Goal: Task Accomplishment & Management: Complete application form

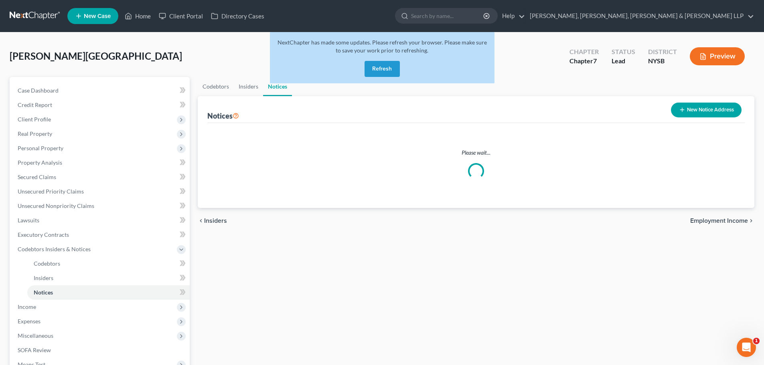
click at [382, 73] on button "Refresh" at bounding box center [381, 69] width 35 height 16
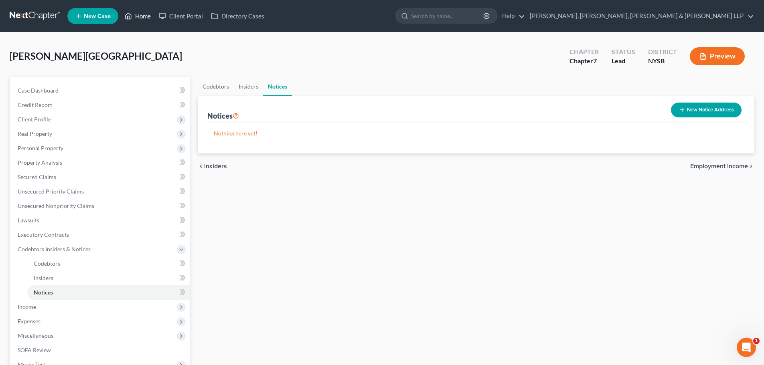
click at [140, 15] on link "Home" at bounding box center [138, 16] width 34 height 14
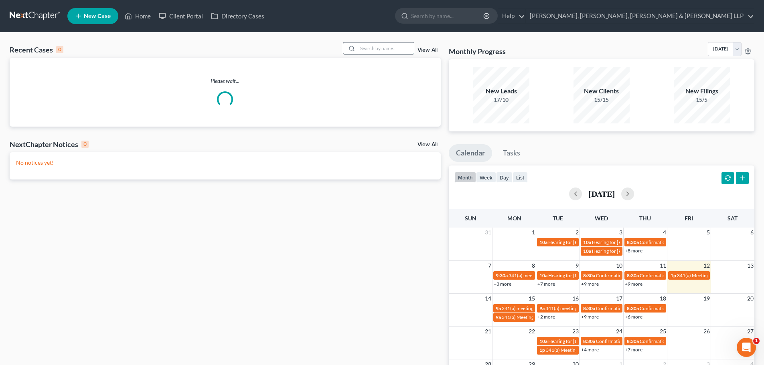
click at [381, 46] on input "search" at bounding box center [386, 48] width 56 height 12
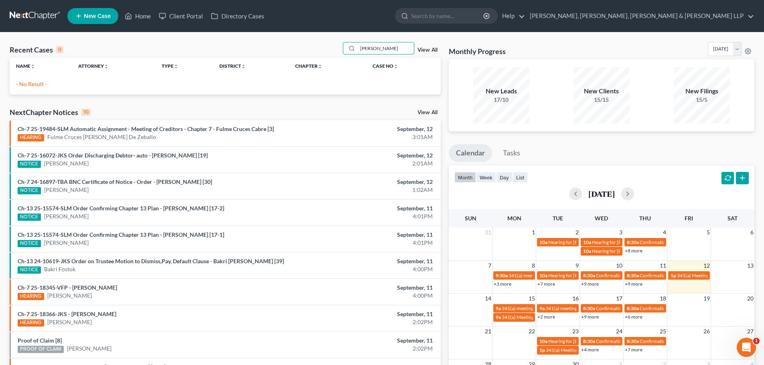
type input "[PERSON_NAME]"
click at [85, 14] on span "New Case" at bounding box center [97, 16] width 27 height 6
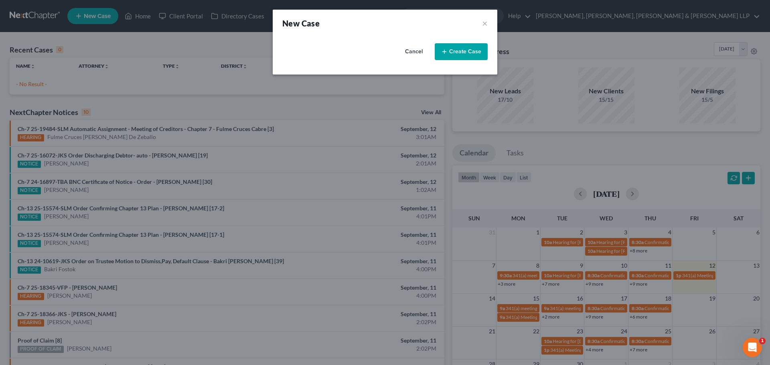
select select "51"
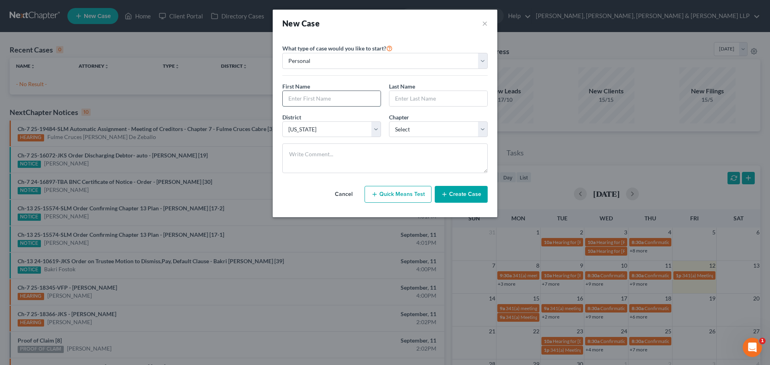
click at [311, 95] on input "text" at bounding box center [332, 98] width 98 height 15
type input "[PERSON_NAME]"
click at [410, 104] on input "text" at bounding box center [438, 98] width 98 height 15
type input "[PERSON_NAME]"
click at [419, 125] on select "Select 7 11 12 13" at bounding box center [438, 129] width 99 height 16
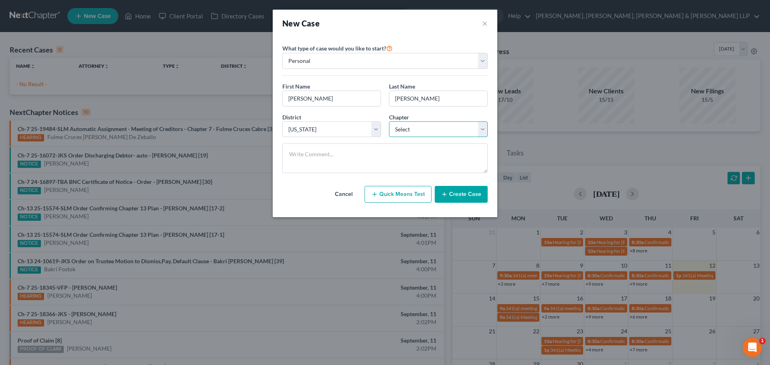
select select "0"
click at [389, 121] on select "Select 7 11 12 13" at bounding box center [438, 129] width 99 height 16
click at [462, 196] on button "Create Case" at bounding box center [461, 194] width 53 height 17
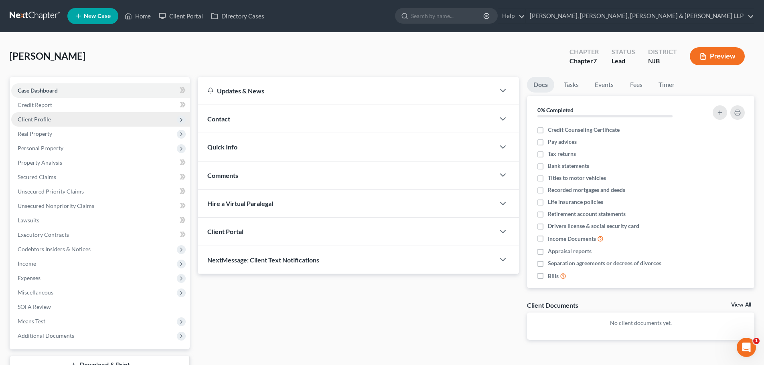
click at [52, 122] on span "Client Profile" at bounding box center [100, 119] width 178 height 14
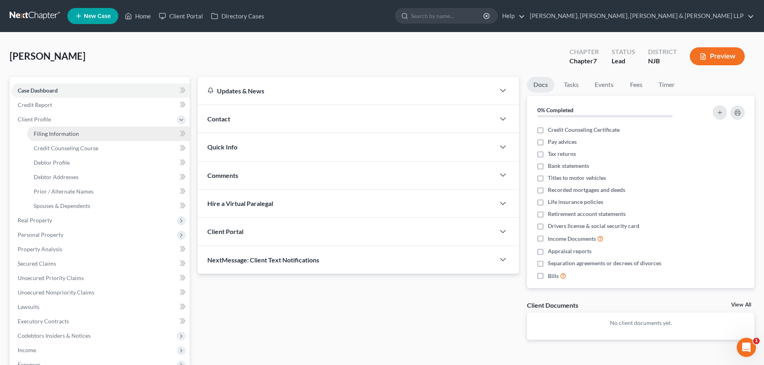
click at [59, 137] on span "Filing Information" at bounding box center [56, 133] width 45 height 7
select select "1"
select select "0"
select select "51"
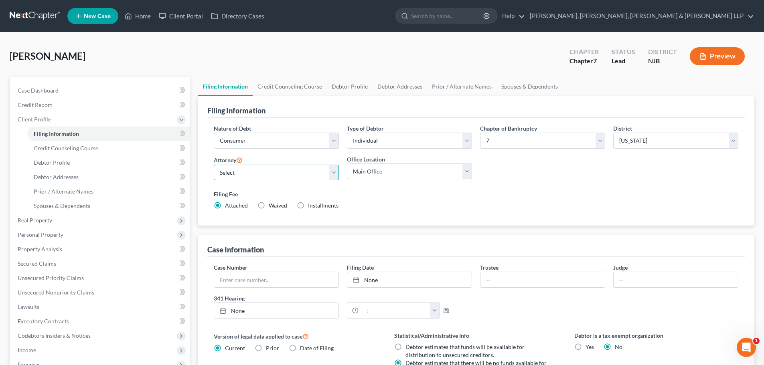
click at [246, 166] on select "Select [PERSON_NAME] - NJB [PERSON_NAME] - NYNB [PERSON_NAME] - NYEB [PERSON_NA…" at bounding box center [276, 173] width 125 height 16
select select "4"
click at [214, 165] on select "Select [PERSON_NAME] - NJB [PERSON_NAME] - NYNB [PERSON_NAME] - NYEB [PERSON_NA…" at bounding box center [276, 173] width 125 height 16
click at [370, 173] on select "Main Office Scura, [GEOGRAPHIC_DATA], [PERSON_NAME], [PERSON_NAME] & [PERSON_NA…" at bounding box center [409, 172] width 125 height 16
select select "0"
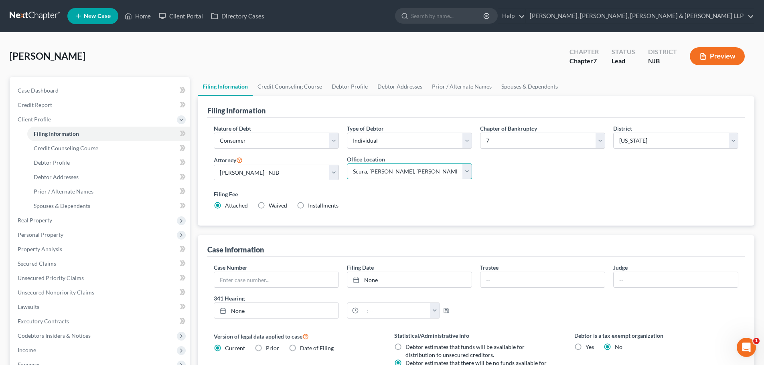
click at [347, 164] on select "Main Office Scura, [GEOGRAPHIC_DATA], [PERSON_NAME], [PERSON_NAME] & [PERSON_NA…" at bounding box center [409, 172] width 125 height 16
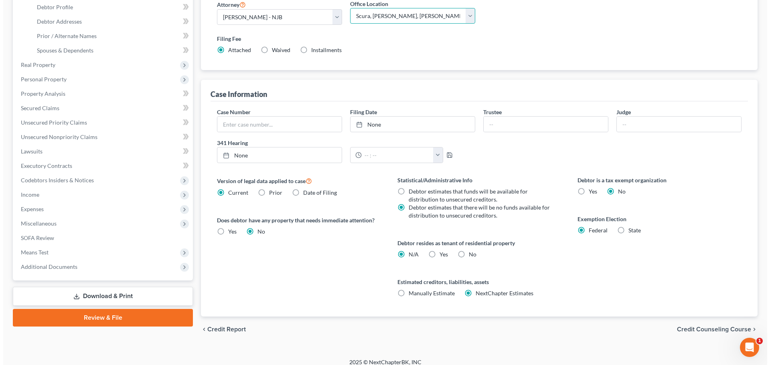
scroll to position [163, 0]
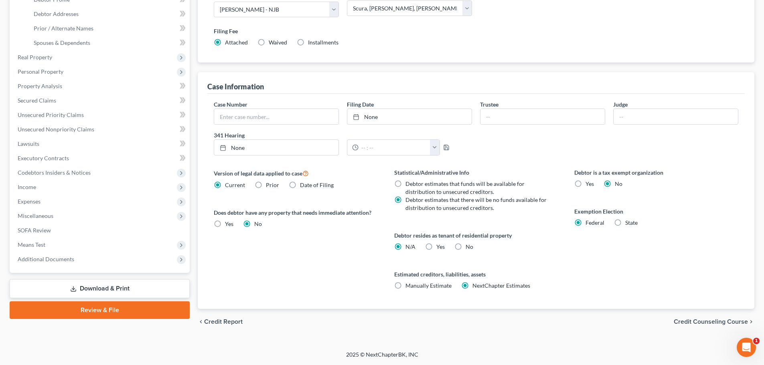
click at [434, 244] on div "Yes Yes" at bounding box center [435, 247] width 20 height 8
click at [436, 247] on label "Yes Yes" at bounding box center [440, 247] width 8 height 8
click at [439, 247] on input "Yes Yes" at bounding box center [441, 245] width 5 height 5
radio input "true"
radio input "false"
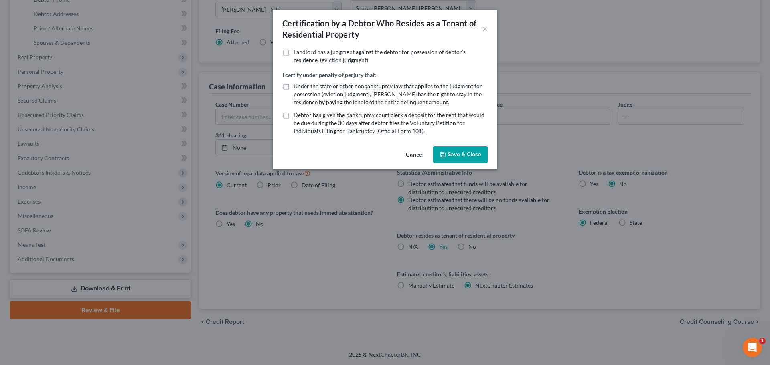
click at [459, 156] on button "Save & Close" at bounding box center [460, 154] width 55 height 17
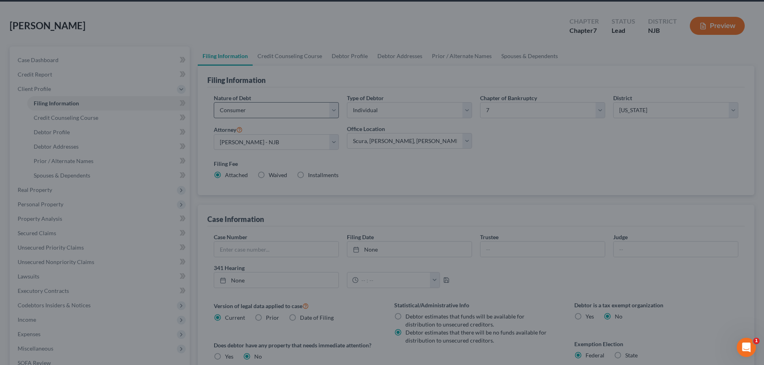
scroll to position [3, 0]
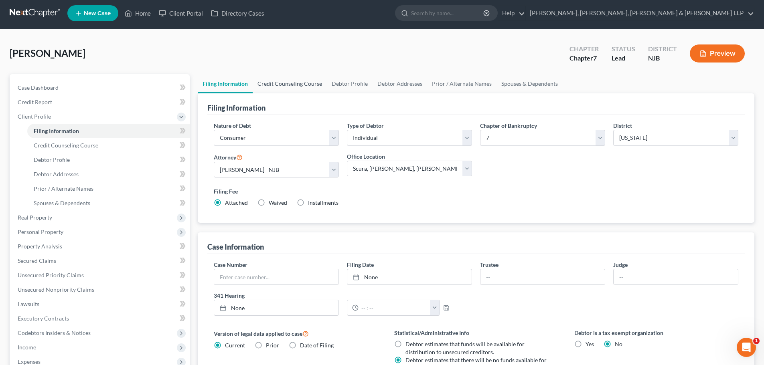
click at [280, 80] on link "Credit Counseling Course" at bounding box center [290, 83] width 74 height 19
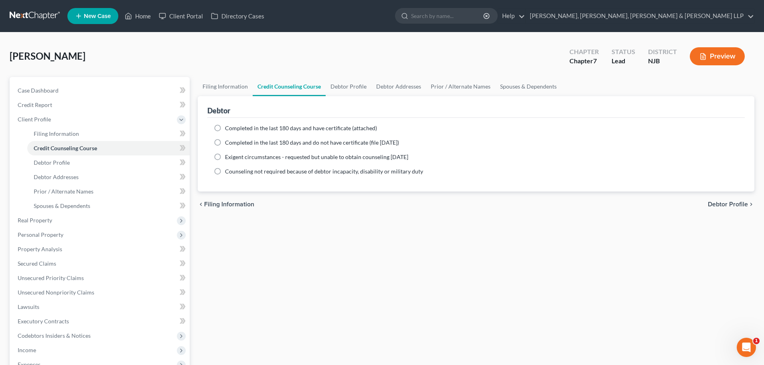
drag, startPoint x: 239, startPoint y: 131, endPoint x: 252, endPoint y: 125, distance: 14.3
click at [239, 131] on label "Completed in the last 180 days and have certificate (attached)" at bounding box center [301, 128] width 152 height 8
click at [233, 129] on input "Completed in the last 180 days and have certificate (attached)" at bounding box center [230, 126] width 5 height 5
radio input "true"
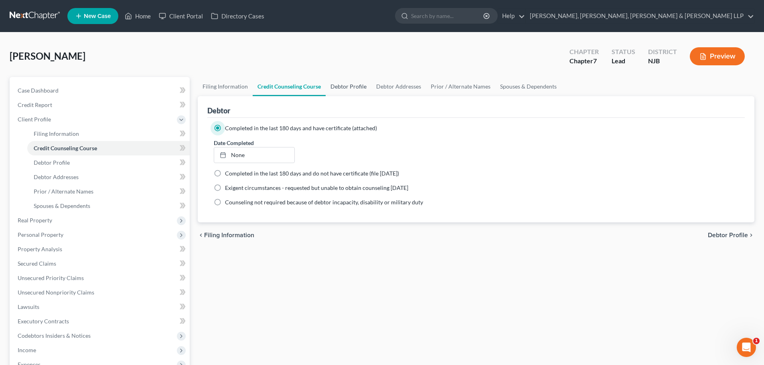
drag, startPoint x: 354, startPoint y: 86, endPoint x: 359, endPoint y: 88, distance: 5.1
click at [354, 86] on link "Debtor Profile" at bounding box center [349, 86] width 46 height 19
select select "0"
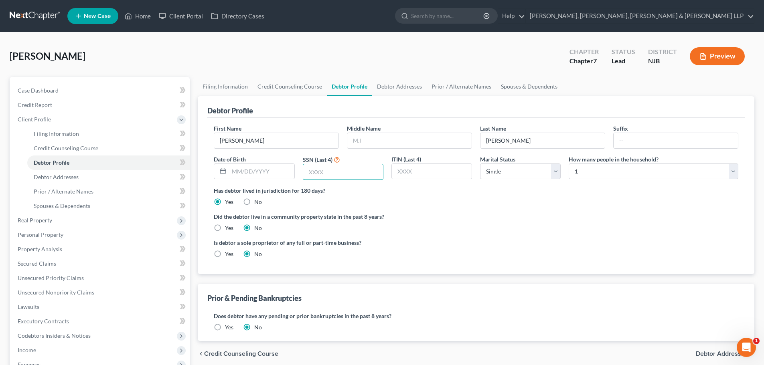
drag, startPoint x: 321, startPoint y: 170, endPoint x: 277, endPoint y: 180, distance: 45.2
click at [321, 170] on input "text" at bounding box center [343, 171] width 80 height 15
type input "0116"
click at [237, 178] on input "text" at bounding box center [261, 171] width 65 height 15
type input "[DATE]"
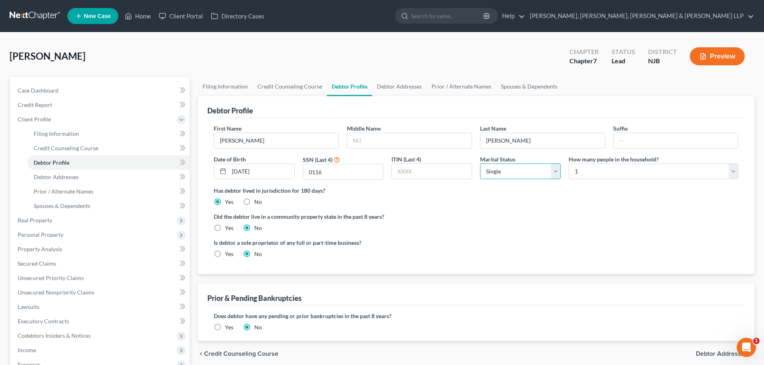
click at [509, 172] on select "Select Single Married Separated Divorced Widowed" at bounding box center [520, 172] width 81 height 16
select select "1"
click at [480, 164] on select "Select Single Married Separated Divorced Widowed" at bounding box center [520, 172] width 81 height 16
click at [600, 172] on select "Select 1 2 3 4 5 6 7 8 9 10 11 12 13 14 15 16 17 18 19 20" at bounding box center [653, 172] width 170 height 16
select select "1"
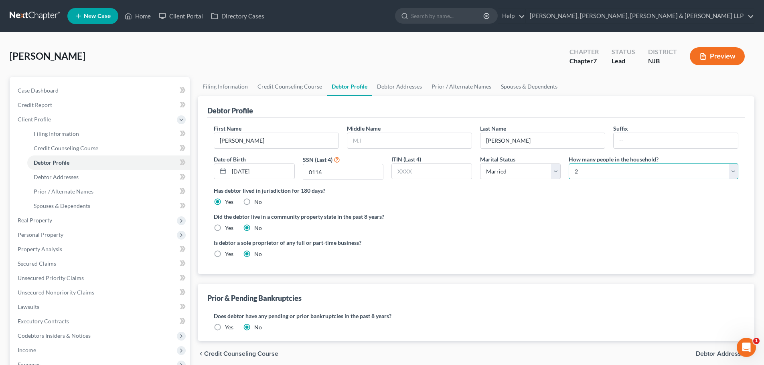
click at [568, 164] on select "Select 1 2 3 4 5 6 7 8 9 10 11 12 13 14 15 16 17 18 19 20" at bounding box center [653, 172] width 170 height 16
click at [382, 87] on link "Debtor Addresses" at bounding box center [399, 86] width 55 height 19
select select "0"
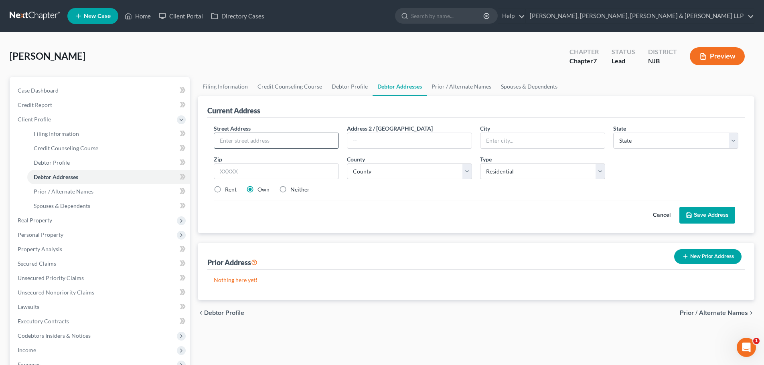
click at [233, 137] on input "text" at bounding box center [276, 140] width 124 height 15
type input "[STREET_ADDRESS][PERSON_NAME] B3"
click at [259, 172] on input "text" at bounding box center [276, 172] width 125 height 16
type input "07093"
type input "[GEOGRAPHIC_DATA][US_STATE]"
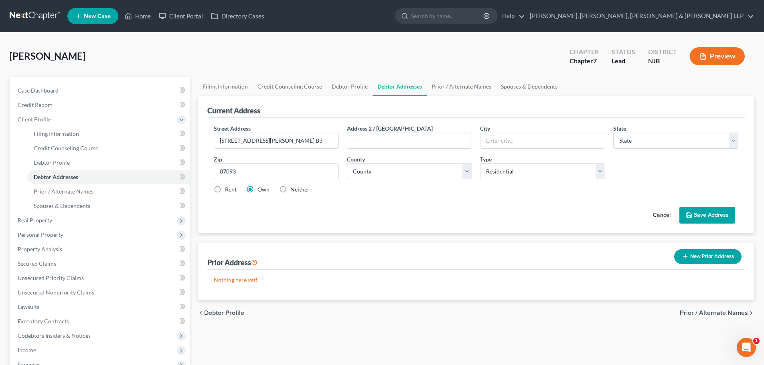
select select "33"
click at [227, 190] on label "Rent" at bounding box center [231, 190] width 12 height 8
click at [228, 190] on input "Rent" at bounding box center [230, 188] width 5 height 5
radio input "true"
click at [390, 174] on select "County" at bounding box center [409, 172] width 125 height 16
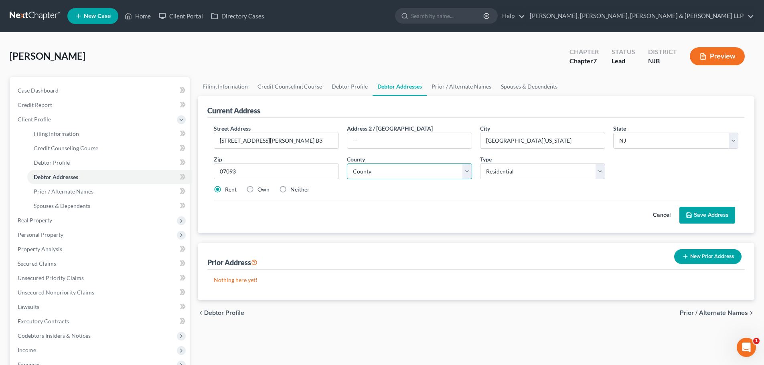
select select "8"
click at [347, 164] on select "County [GEOGRAPHIC_DATA] [GEOGRAPHIC_DATA] [GEOGRAPHIC_DATA] [GEOGRAPHIC_DATA] …" at bounding box center [409, 172] width 125 height 16
click at [696, 208] on button "Save Address" at bounding box center [707, 215] width 56 height 17
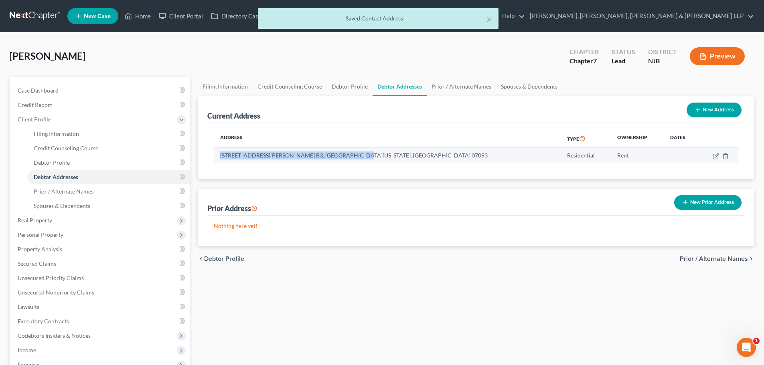
drag, startPoint x: 360, startPoint y: 154, endPoint x: 219, endPoint y: 154, distance: 140.3
click at [219, 154] on td "[STREET_ADDRESS][PERSON_NAME] B3, [GEOGRAPHIC_DATA][US_STATE], [GEOGRAPHIC_DATA…" at bounding box center [387, 155] width 347 height 15
copy td "[STREET_ADDRESS][PERSON_NAME] B3, [GEOGRAPHIC_DATA][US_STATE], [GEOGRAPHIC_DATA…"
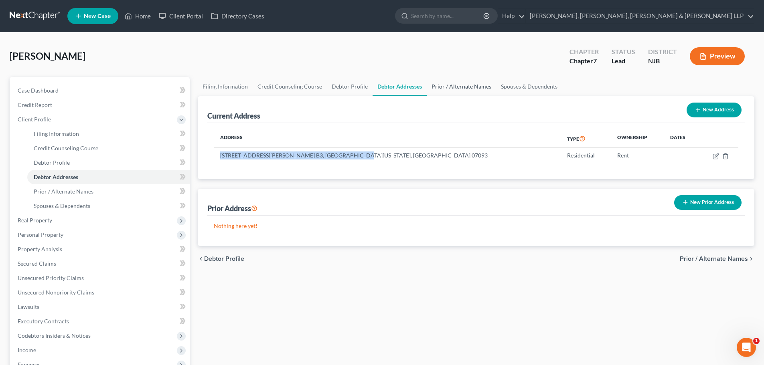
click at [454, 89] on link "Prior / Alternate Names" at bounding box center [461, 86] width 69 height 19
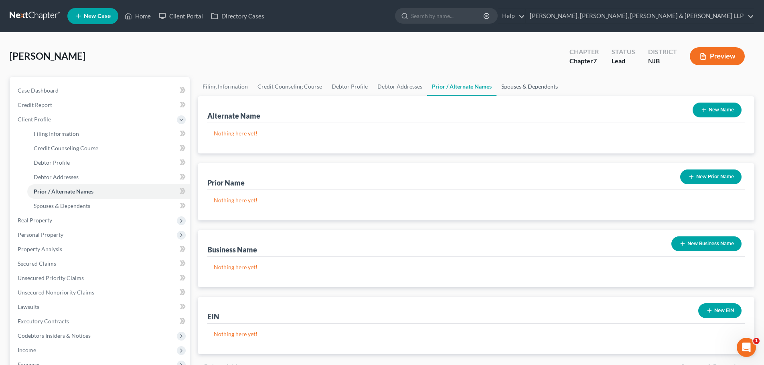
drag, startPoint x: 520, startPoint y: 89, endPoint x: 480, endPoint y: 95, distance: 39.7
click at [520, 89] on link "Spouses & Dependents" at bounding box center [529, 86] width 66 height 19
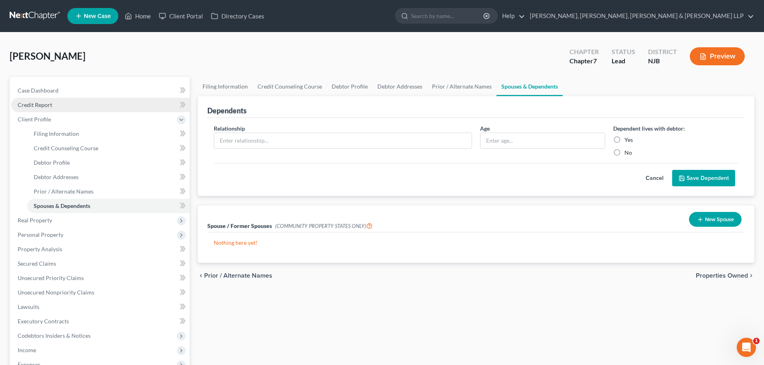
click at [58, 105] on link "Credit Report" at bounding box center [100, 105] width 178 height 14
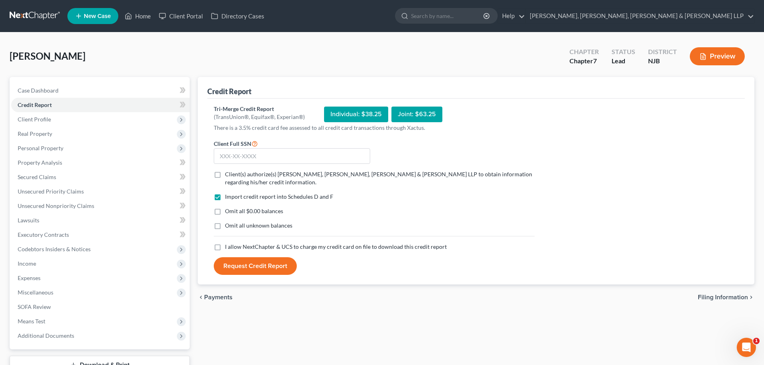
click at [225, 172] on label "Client(s) authorize(s) [PERSON_NAME], [PERSON_NAME], [PERSON_NAME] & [PERSON_NA…" at bounding box center [379, 178] width 309 height 16
click at [228, 172] on input "Client(s) authorize(s) [PERSON_NAME], [PERSON_NAME], [PERSON_NAME] & [PERSON_NA…" at bounding box center [230, 172] width 5 height 5
checkbox input "true"
click at [225, 249] on label "I allow NextChapter & UCS to charge my credit card on file to download this cre…" at bounding box center [336, 247] width 222 height 8
click at [228, 248] on input "I allow NextChapter & UCS to charge my credit card on file to download this cre…" at bounding box center [230, 245] width 5 height 5
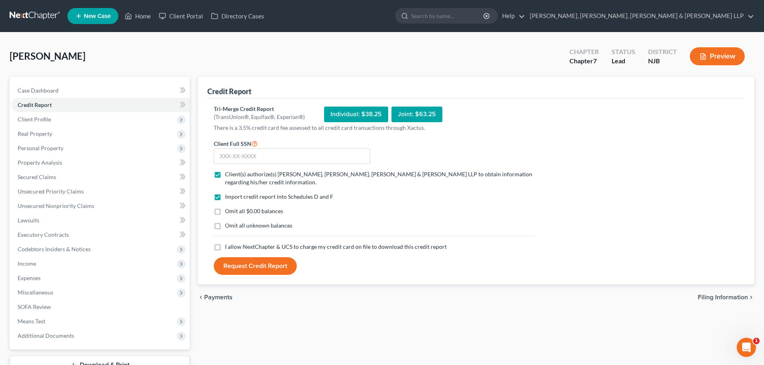
checkbox input "true"
click at [233, 152] on input "text" at bounding box center [292, 156] width 156 height 16
type input "9"
type input "138-04-0116"
click at [253, 259] on button "Request Credit Report" at bounding box center [255, 266] width 83 height 18
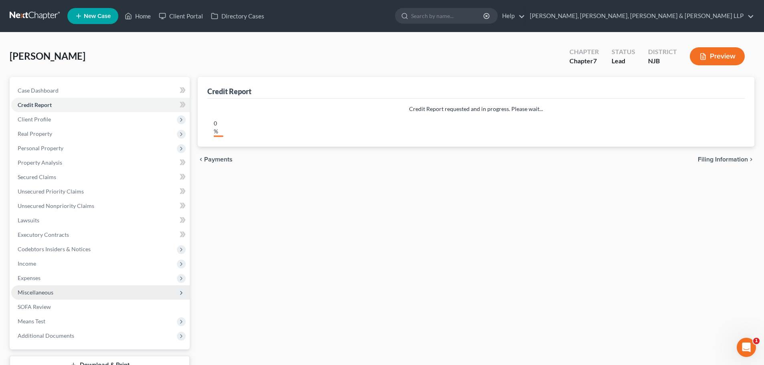
click at [57, 295] on span "Miscellaneous" at bounding box center [100, 292] width 178 height 14
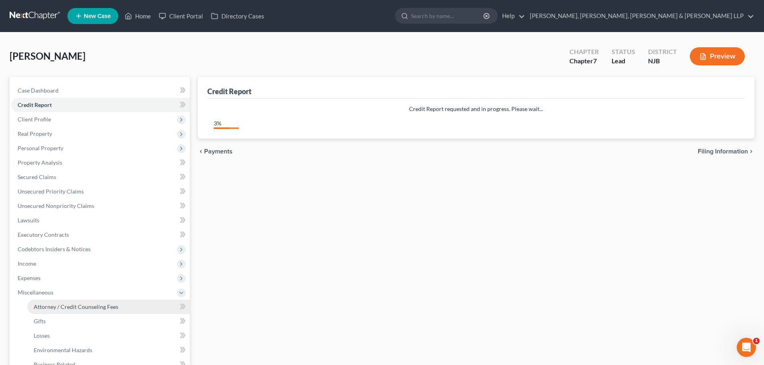
drag, startPoint x: 80, startPoint y: 307, endPoint x: 88, endPoint y: 299, distance: 11.1
click at [80, 307] on span "Attorney / Credit Counseling Fees" at bounding box center [76, 306] width 85 height 7
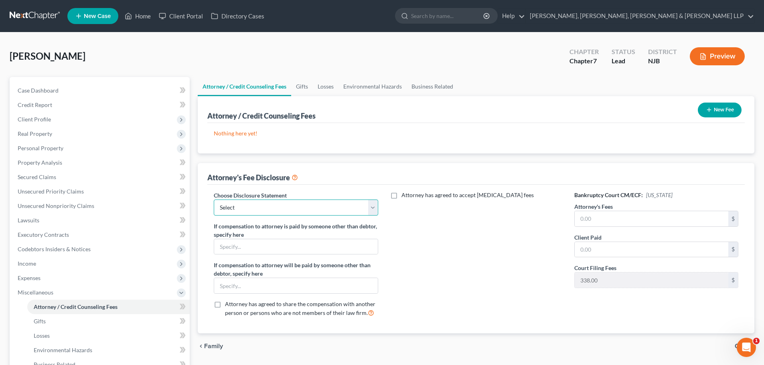
click at [279, 207] on select "Select Chapter 13 Disclosure Statement Chapter 7 Disclosure Statement" at bounding box center [296, 208] width 164 height 16
select select "1"
click at [214, 200] on select "Select Chapter 13 Disclosure Statement Chapter 7 Disclosure Statement" at bounding box center [296, 208] width 164 height 16
click at [597, 220] on input "text" at bounding box center [651, 218] width 154 height 15
drag, startPoint x: 615, startPoint y: 221, endPoint x: 533, endPoint y: 226, distance: 82.3
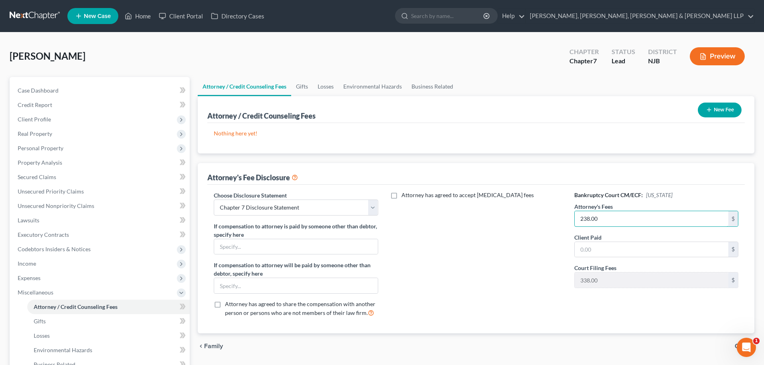
click at [533, 226] on div "Choose Disclosure Statement Select Chapter 13 Disclosure Statement Chapter 7 Di…" at bounding box center [476, 257] width 540 height 133
drag, startPoint x: 627, startPoint y: 218, endPoint x: 532, endPoint y: 224, distance: 95.2
click at [532, 224] on div "Choose Disclosure Statement Select Chapter 13 Disclosure Statement Chapter 7 Di…" at bounding box center [476, 257] width 540 height 133
type input "2,838.00"
click at [611, 253] on input "text" at bounding box center [651, 249] width 154 height 15
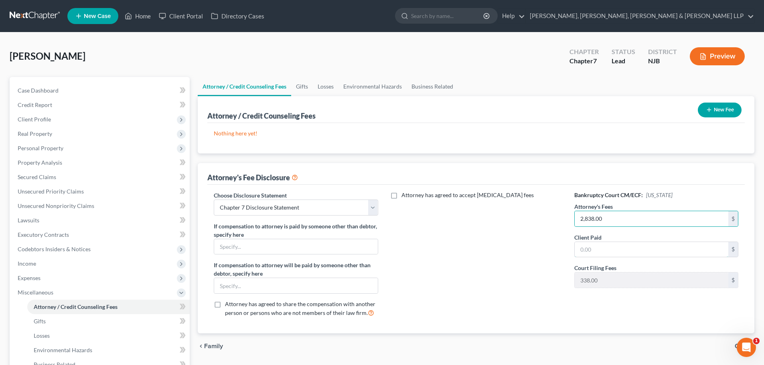
paste input "2,838.00"
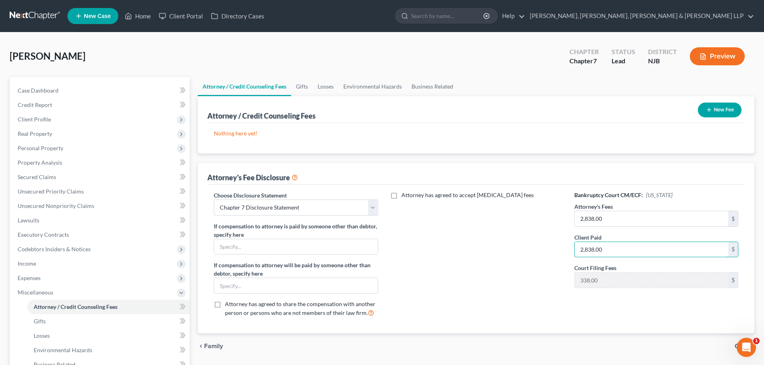
type input "2,838.00"
click at [707, 107] on button "New Fee" at bounding box center [720, 110] width 44 height 15
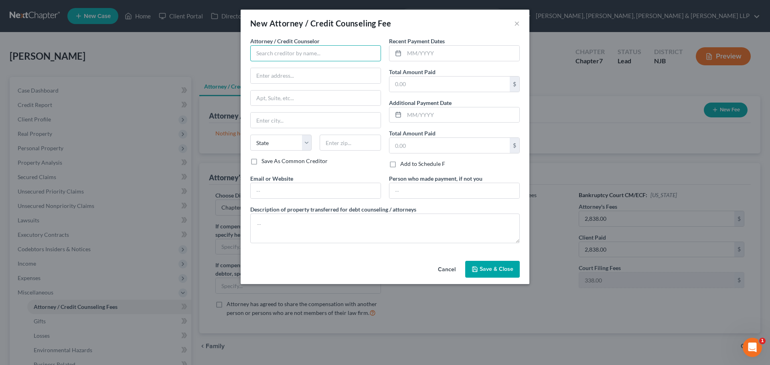
click at [336, 59] on input "text" at bounding box center [315, 53] width 131 height 16
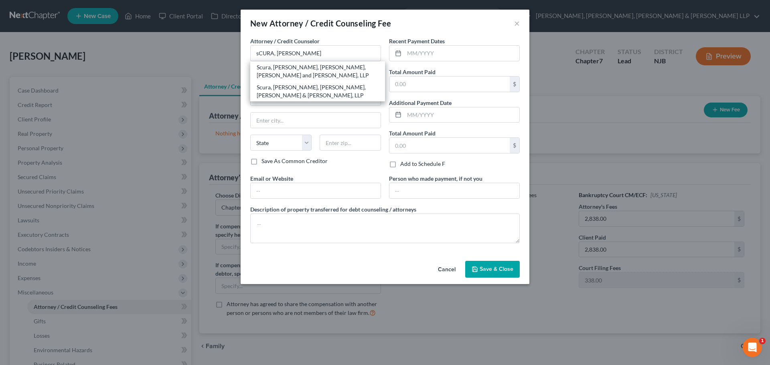
drag, startPoint x: 311, startPoint y: 86, endPoint x: 412, endPoint y: 65, distance: 102.8
click at [311, 86] on div "Scura, [PERSON_NAME], [PERSON_NAME], [PERSON_NAME] & [PERSON_NAME], LLP" at bounding box center [318, 91] width 122 height 16
type input "Scura, [PERSON_NAME], [PERSON_NAME], [PERSON_NAME] & [PERSON_NAME], LLP"
type input "1599 Hamburg turnpike"
type input "[PERSON_NAME]"
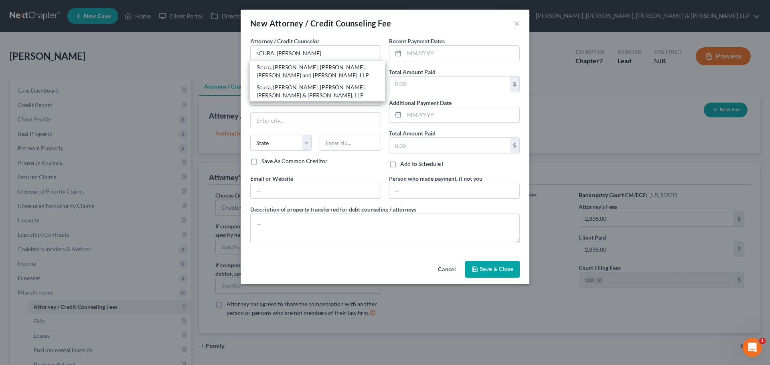
select select "33"
type input "07470"
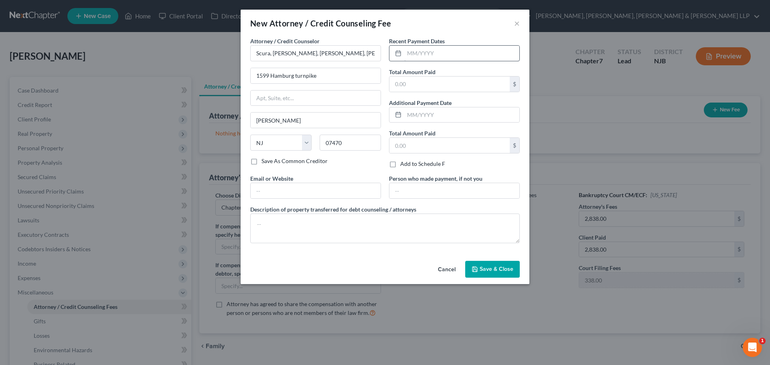
click at [422, 61] on div "Recent Payment Dates Total Amount Paid $ Additional Payment Date Total Amount P…" at bounding box center [454, 106] width 139 height 138
click at [444, 53] on input "text" at bounding box center [461, 53] width 115 height 15
type input "08/2025"
click at [399, 96] on div "Recent Payment Dates 08/2025 Total Amount Paid $ Additional Payment Date Total …" at bounding box center [454, 106] width 139 height 138
click at [412, 83] on input "text" at bounding box center [449, 84] width 120 height 15
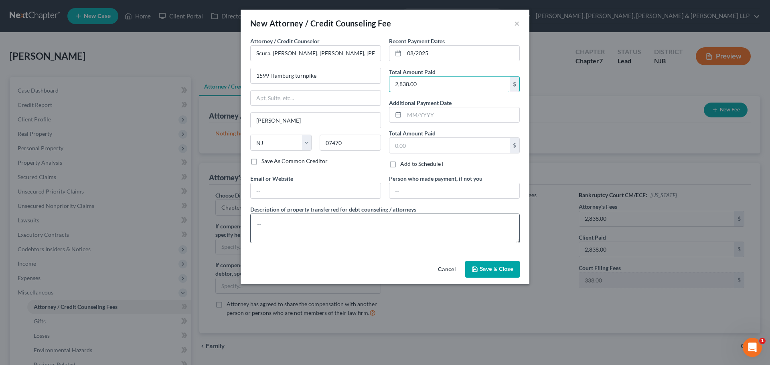
type input "2,838.00"
click at [289, 229] on textarea at bounding box center [384, 229] width 269 height 30
type textarea "l"
type textarea "Legal fees plus filing fee."
click at [485, 276] on button "Save & Close" at bounding box center [492, 269] width 55 height 17
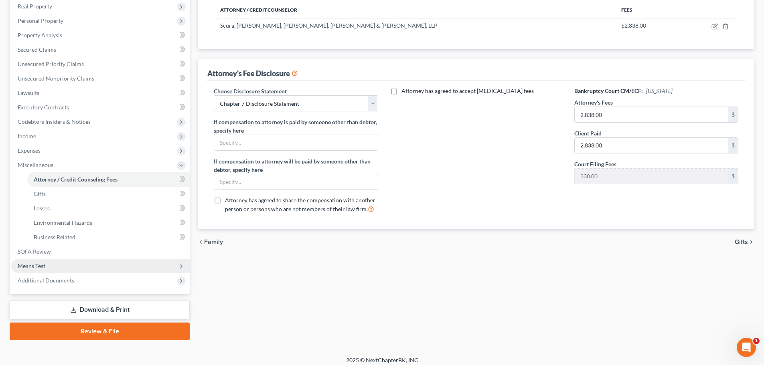
scroll to position [133, 0]
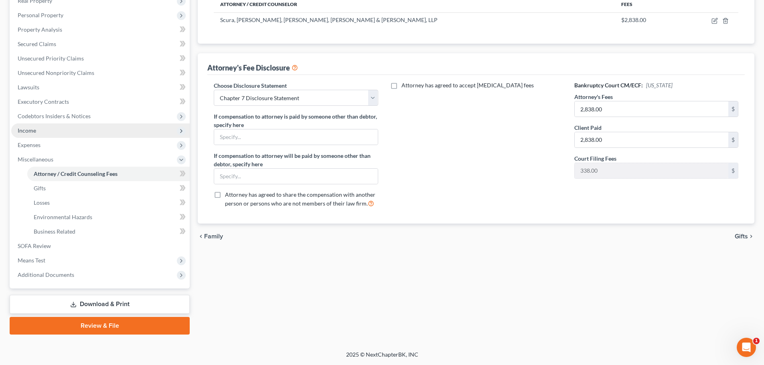
click at [40, 132] on span "Income" at bounding box center [100, 130] width 178 height 14
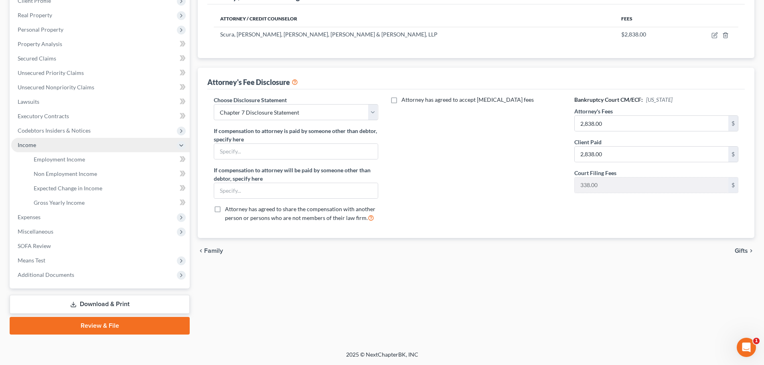
click at [50, 142] on span "Income" at bounding box center [100, 145] width 178 height 14
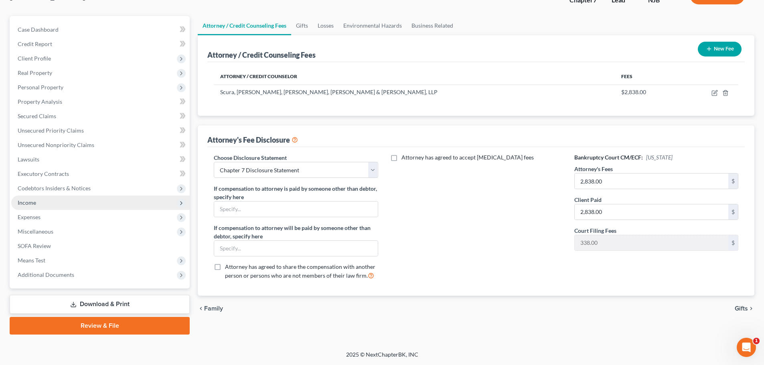
click at [36, 198] on span "Income" at bounding box center [100, 203] width 178 height 14
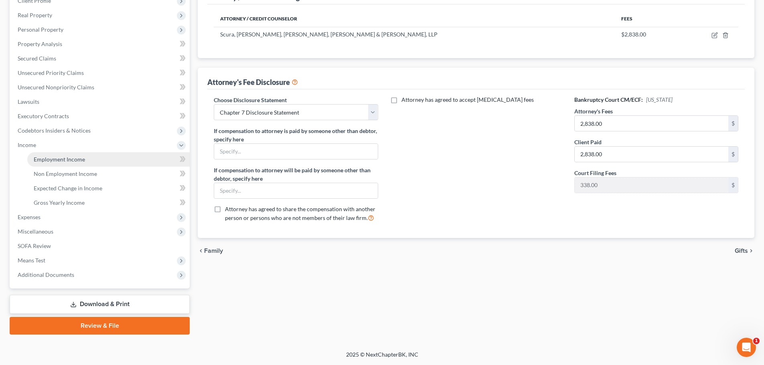
click at [60, 156] on span "Employment Income" at bounding box center [59, 159] width 51 height 7
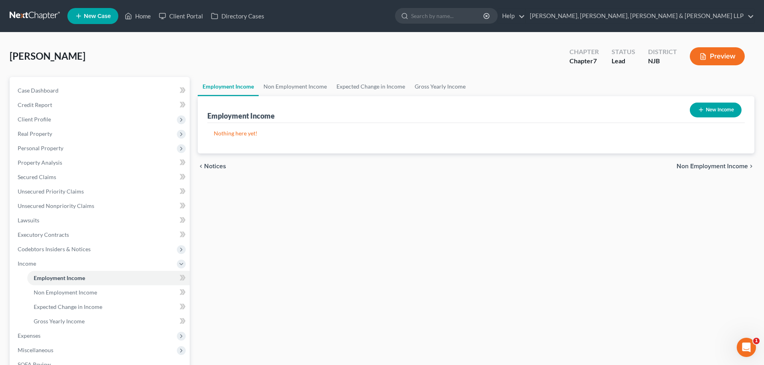
click at [702, 102] on div "New Income" at bounding box center [715, 109] width 58 height 21
click at [713, 109] on button "New Income" at bounding box center [716, 110] width 52 height 15
select select "0"
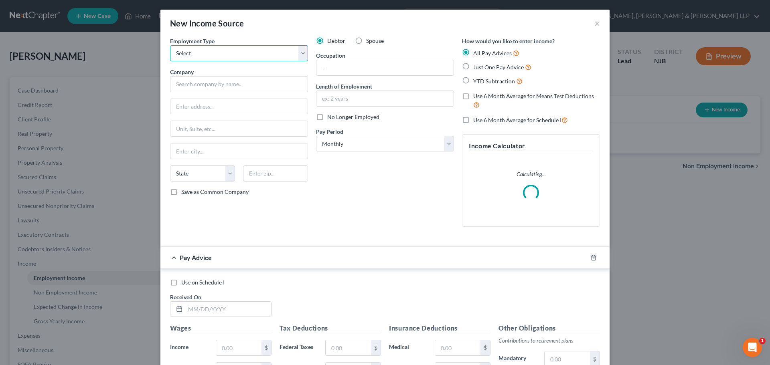
click at [251, 51] on select "Select Full or [DEMOGRAPHIC_DATA] Employment Self Employment" at bounding box center [239, 53] width 138 height 16
click at [170, 45] on select "Select Full or [DEMOGRAPHIC_DATA] Employment Self Employment" at bounding box center [239, 53] width 138 height 16
drag, startPoint x: 245, startPoint y: 53, endPoint x: 242, endPoint y: 61, distance: 8.3
click at [245, 53] on select "Select Full or [DEMOGRAPHIC_DATA] Employment Self Employment" at bounding box center [239, 53] width 138 height 16
select select "1"
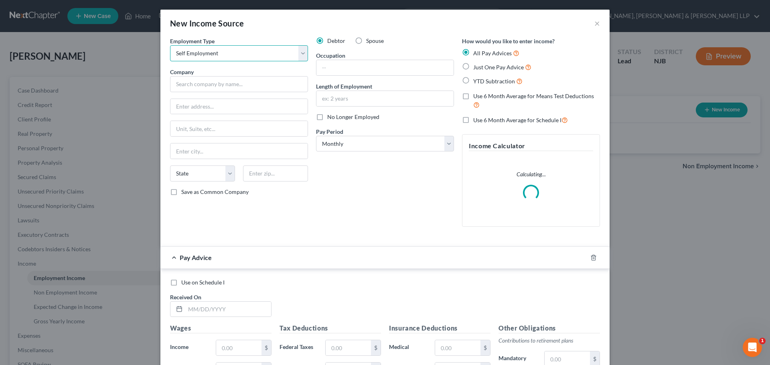
click at [170, 45] on select "Select Full or [DEMOGRAPHIC_DATA] Employment Self Employment" at bounding box center [239, 53] width 138 height 16
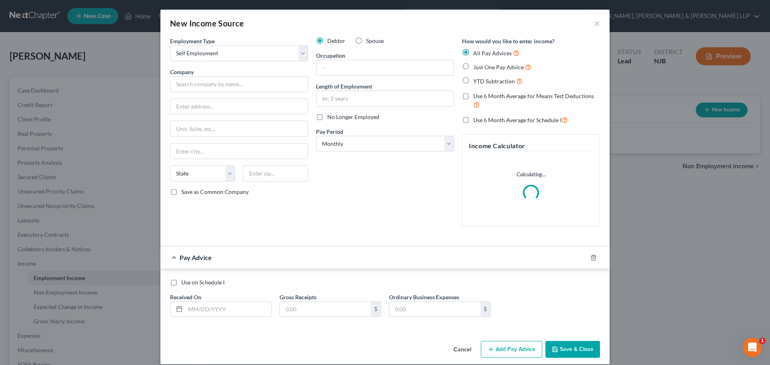
click at [361, 38] on div "Spouse" at bounding box center [369, 41] width 29 height 8
click at [366, 40] on label "Spouse" at bounding box center [375, 41] width 18 height 8
click at [369, 40] on input "Spouse" at bounding box center [371, 39] width 5 height 5
radio input "true"
click at [331, 66] on input "text" at bounding box center [384, 67] width 137 height 15
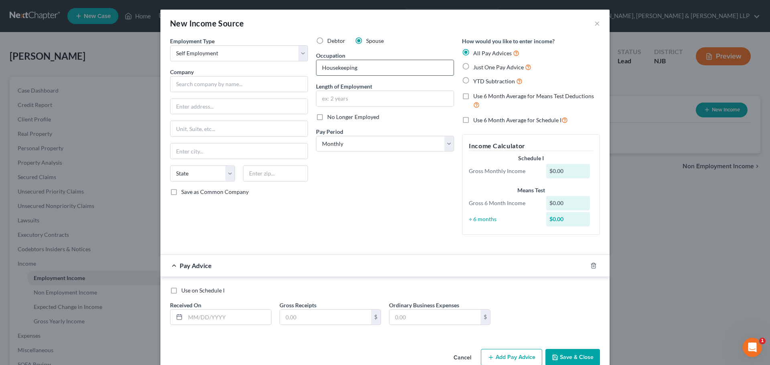
click at [360, 64] on input "Housekeeping" at bounding box center [384, 67] width 137 height 15
drag, startPoint x: 364, startPoint y: 65, endPoint x: 279, endPoint y: 71, distance: 84.4
click at [280, 71] on div "Employment Type * Select Full or [DEMOGRAPHIC_DATA] Employment Self Employment …" at bounding box center [385, 142] width 438 height 211
type input "House Cleaner"
click at [231, 77] on input "text" at bounding box center [239, 84] width 138 height 16
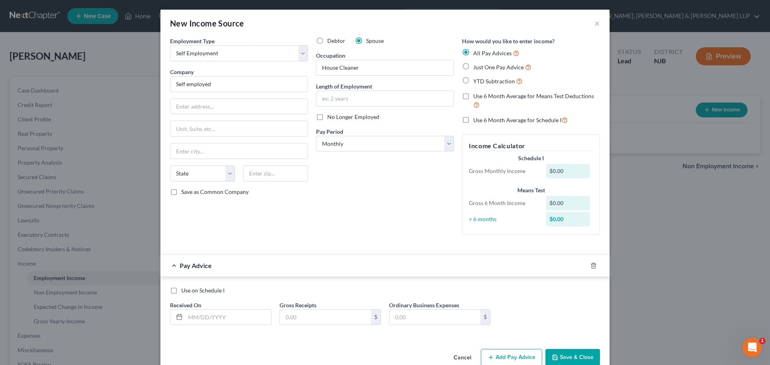
type input "Self employed"
click at [473, 68] on label "Just One Pay Advice" at bounding box center [502, 67] width 58 height 9
click at [476, 68] on input "Just One Pay Advice" at bounding box center [478, 65] width 5 height 5
radio input "true"
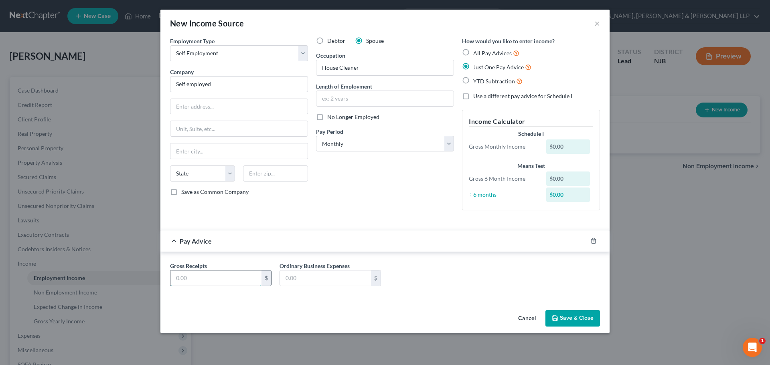
click at [231, 277] on input "text" at bounding box center [215, 278] width 91 height 15
type input "1,730.00"
click at [569, 311] on button "Save & Close" at bounding box center [572, 318] width 55 height 17
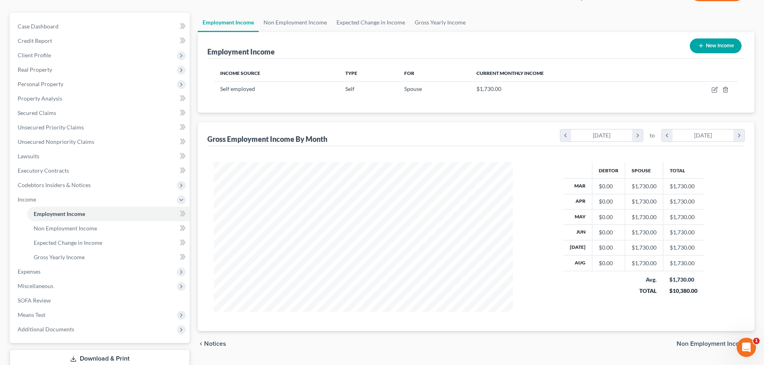
scroll to position [119, 0]
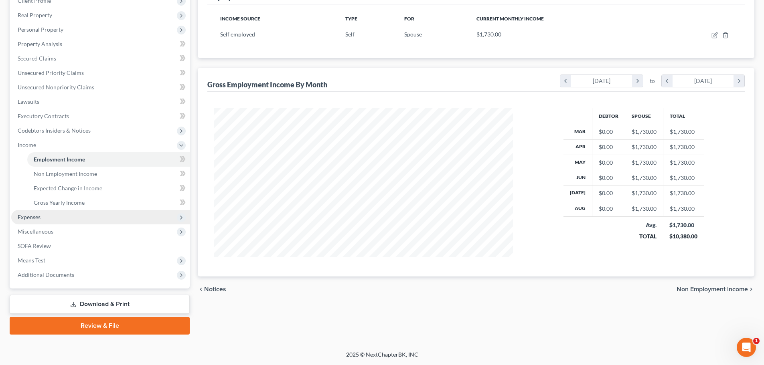
click at [50, 220] on span "Expenses" at bounding box center [100, 217] width 178 height 14
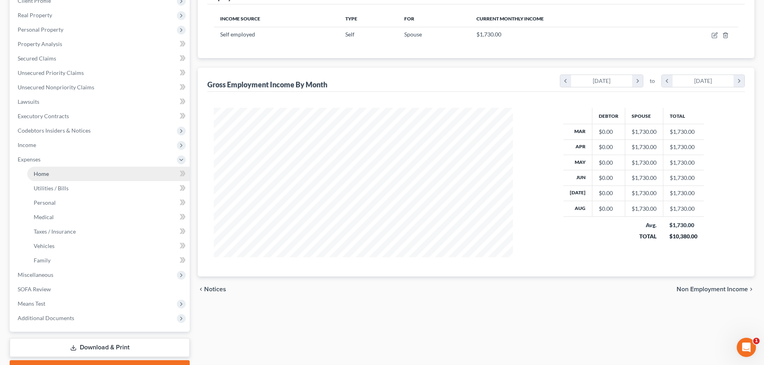
click at [44, 175] on span "Home" at bounding box center [41, 173] width 15 height 7
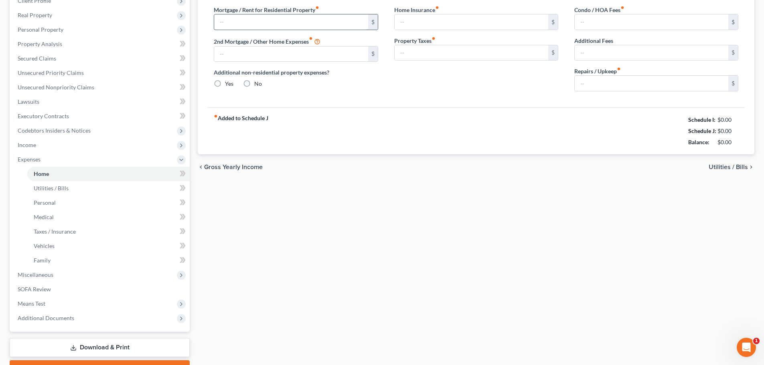
type input "0.00"
radio input "true"
type input "0.00"
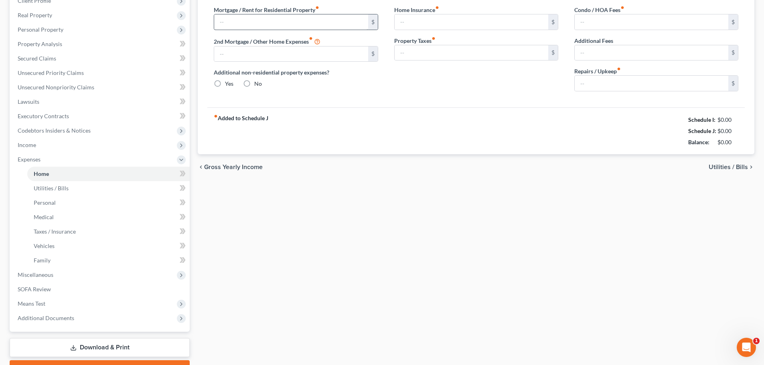
type input "0.00"
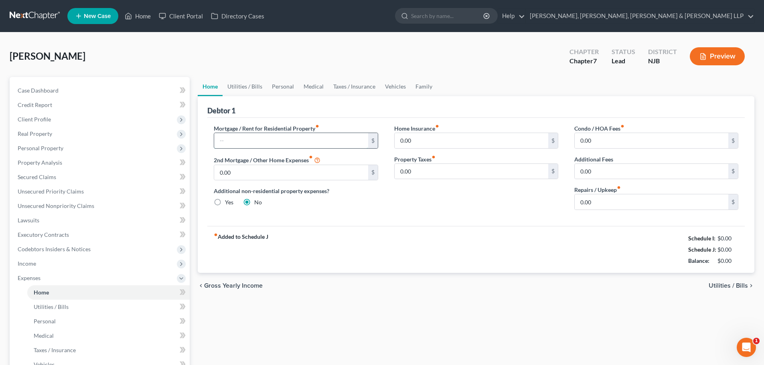
click at [235, 142] on input "text" at bounding box center [291, 140] width 154 height 15
drag, startPoint x: 241, startPoint y: 144, endPoint x: 164, endPoint y: 150, distance: 77.2
click at [164, 150] on div "Petition Navigation Case Dashboard Payments Invoices Payments Payments Credit R…" at bounding box center [382, 287] width 752 height 420
type input "1,072.00"
click at [229, 88] on link "Utilities / Bills" at bounding box center [244, 86] width 44 height 19
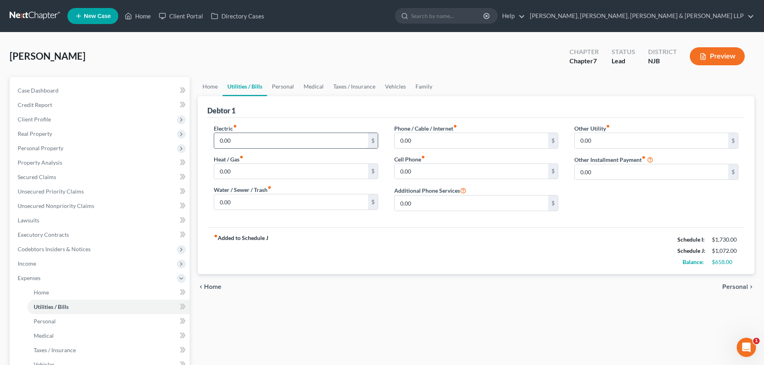
click at [237, 137] on input "0.00" at bounding box center [291, 140] width 154 height 15
type input "175"
click at [421, 144] on input "0.00" at bounding box center [471, 140] width 154 height 15
type input "225"
click at [288, 87] on link "Personal" at bounding box center [283, 86] width 32 height 19
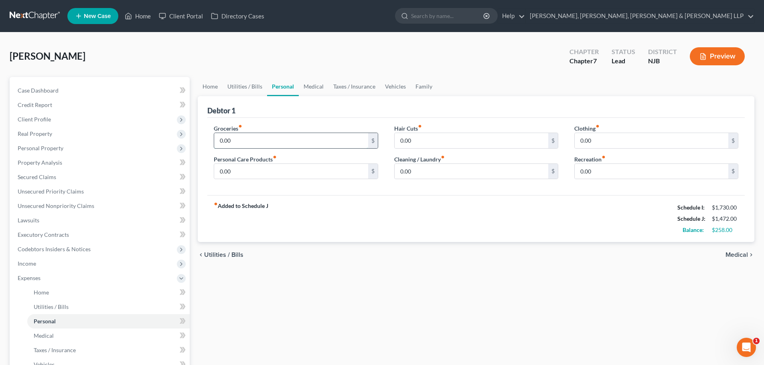
click at [246, 140] on input "0.00" at bounding box center [291, 140] width 154 height 15
type input "650.00"
click at [246, 169] on input "0.00" at bounding box center [291, 171] width 154 height 15
type input "100"
click at [435, 177] on input "0.00" at bounding box center [471, 171] width 154 height 15
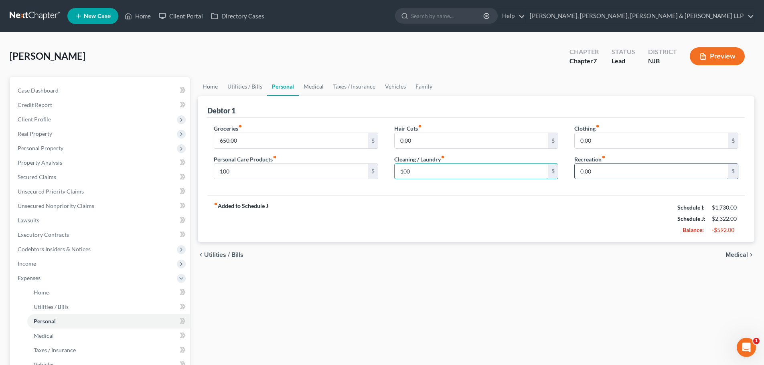
type input "100"
click at [595, 171] on input "0.00" at bounding box center [651, 171] width 154 height 15
type input "100"
click at [396, 85] on link "Vehicles" at bounding box center [395, 86] width 30 height 19
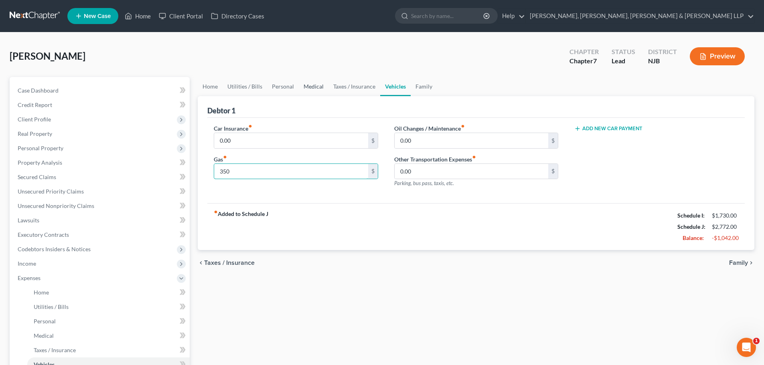
type input "350"
click at [314, 89] on link "Medical" at bounding box center [314, 86] width 30 height 19
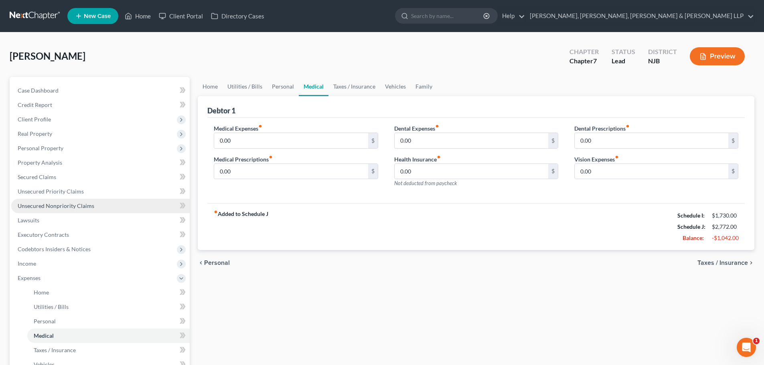
click at [66, 201] on link "Unsecured Nonpriority Claims" at bounding box center [100, 206] width 178 height 14
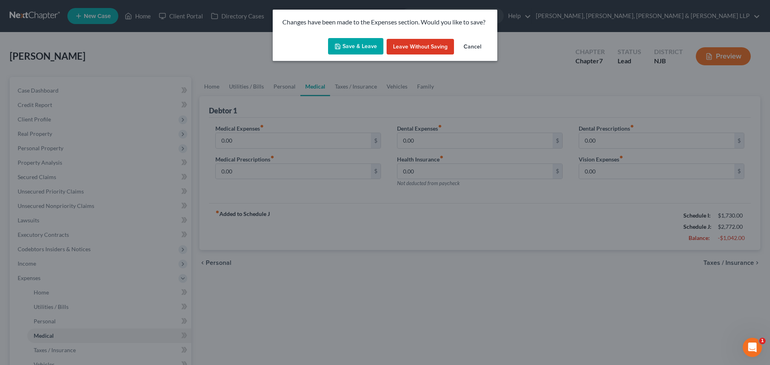
click at [355, 49] on button "Save & Leave" at bounding box center [355, 46] width 55 height 17
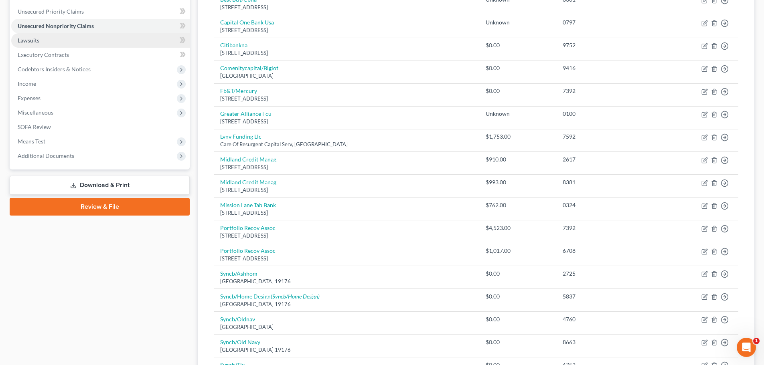
scroll to position [133, 0]
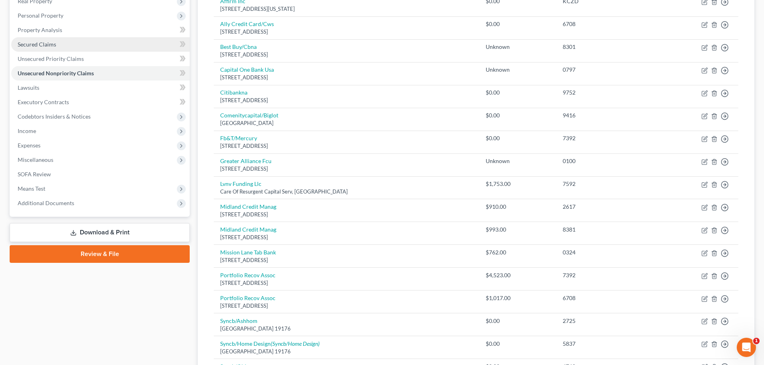
click at [75, 46] on link "Secured Claims" at bounding box center [100, 44] width 178 height 14
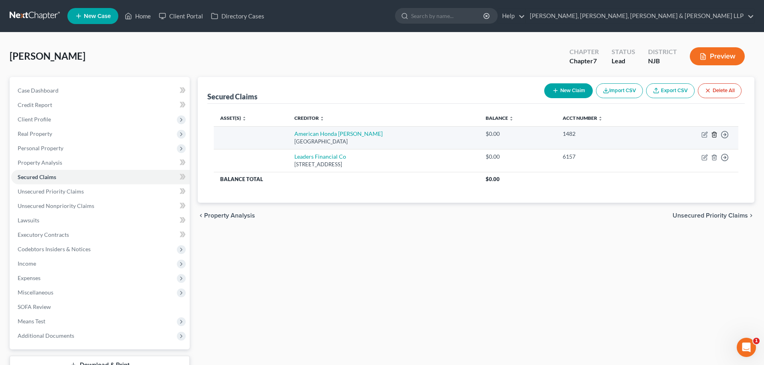
click at [714, 135] on line "button" at bounding box center [714, 135] width 0 height 2
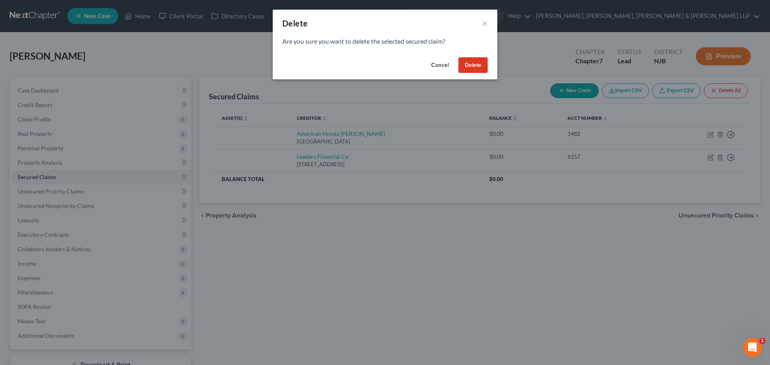
click at [474, 69] on button "Delete" at bounding box center [472, 65] width 29 height 16
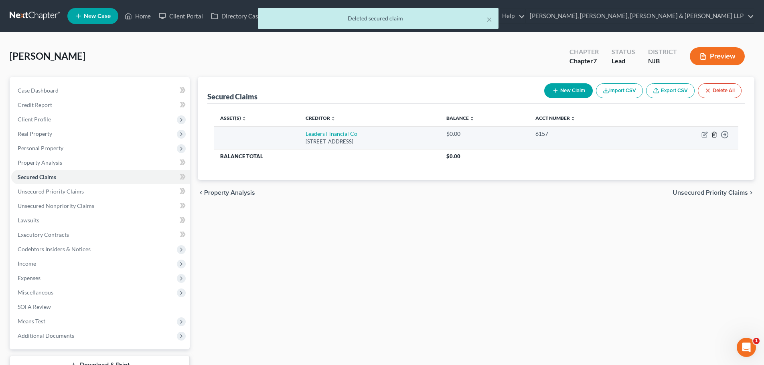
click at [714, 135] on line "button" at bounding box center [714, 135] width 0 height 2
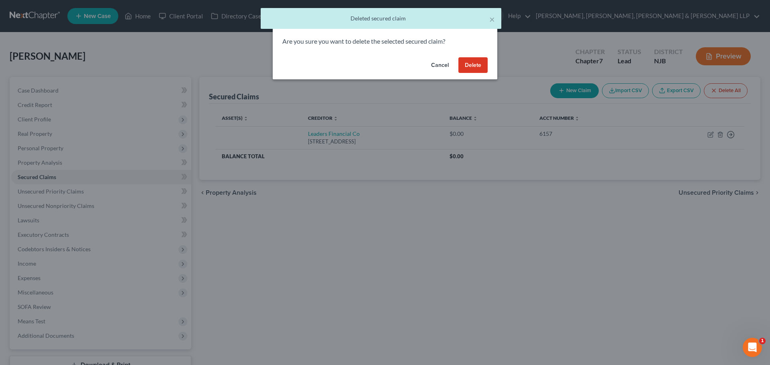
click at [474, 63] on button "Delete" at bounding box center [472, 65] width 29 height 16
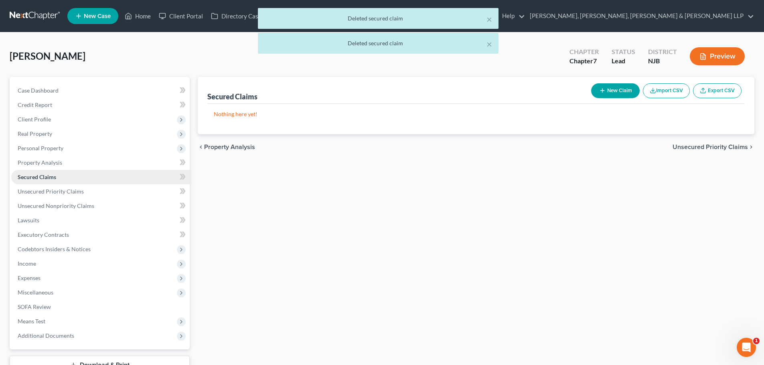
click at [80, 182] on link "Secured Claims" at bounding box center [100, 177] width 178 height 14
click at [80, 192] on span "Unsecured Priority Claims" at bounding box center [51, 191] width 66 height 7
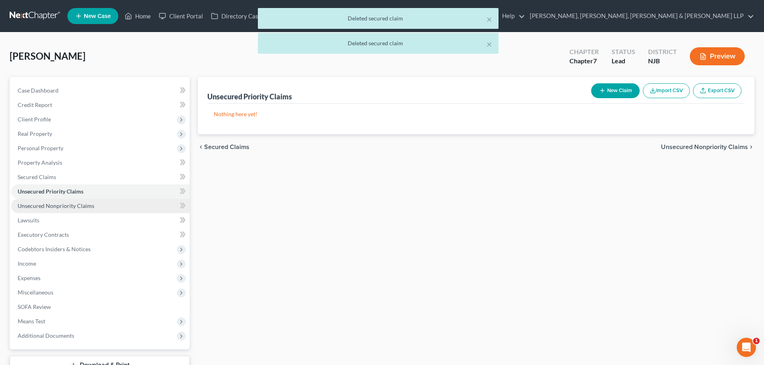
click at [79, 202] on span "Unsecured Nonpriority Claims" at bounding box center [56, 205] width 77 height 7
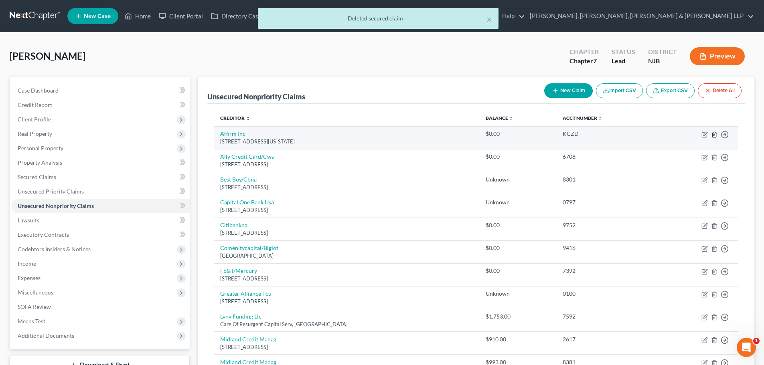
click at [712, 134] on icon "button" at bounding box center [714, 134] width 4 height 5
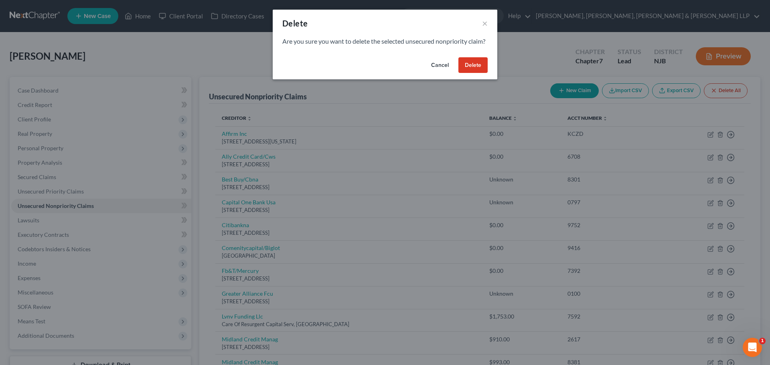
click at [471, 73] on button "Delete" at bounding box center [472, 65] width 29 height 16
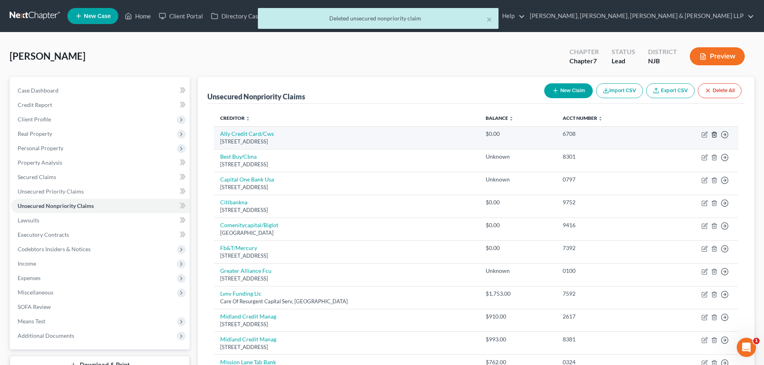
click at [714, 135] on line "button" at bounding box center [714, 135] width 0 height 2
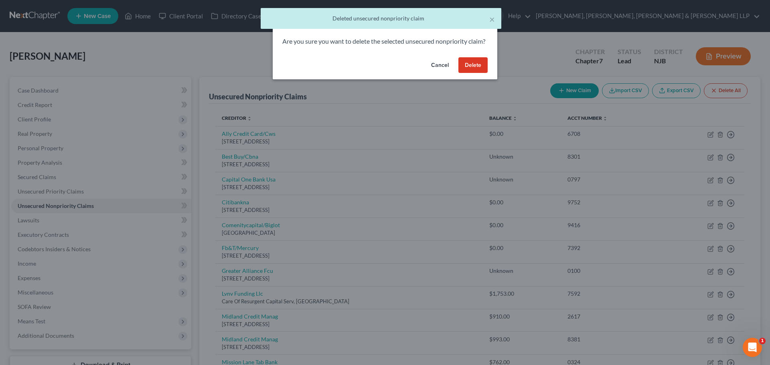
click at [475, 73] on button "Delete" at bounding box center [472, 65] width 29 height 16
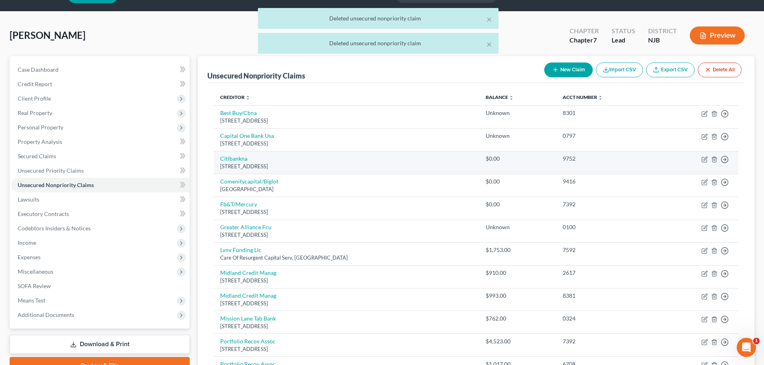
scroll to position [40, 0]
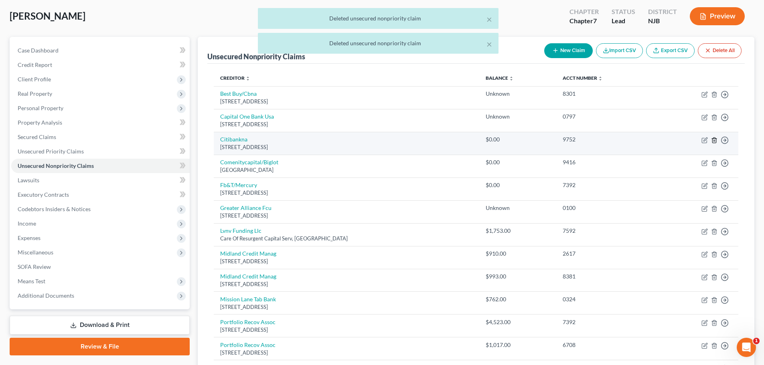
click at [712, 140] on icon "button" at bounding box center [714, 140] width 4 height 5
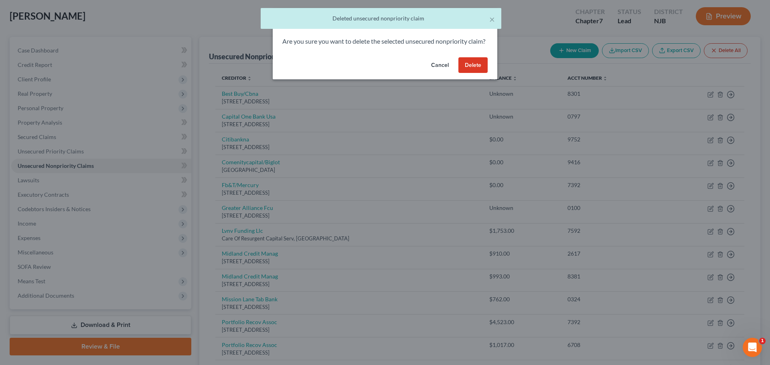
click at [478, 73] on button "Delete" at bounding box center [472, 65] width 29 height 16
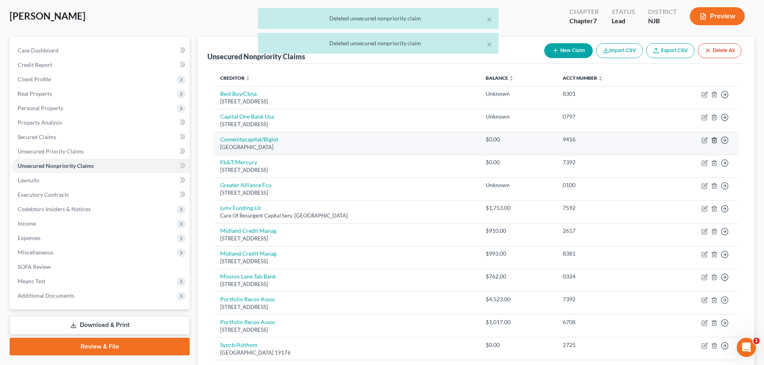
click at [715, 140] on icon "button" at bounding box center [714, 140] width 6 height 6
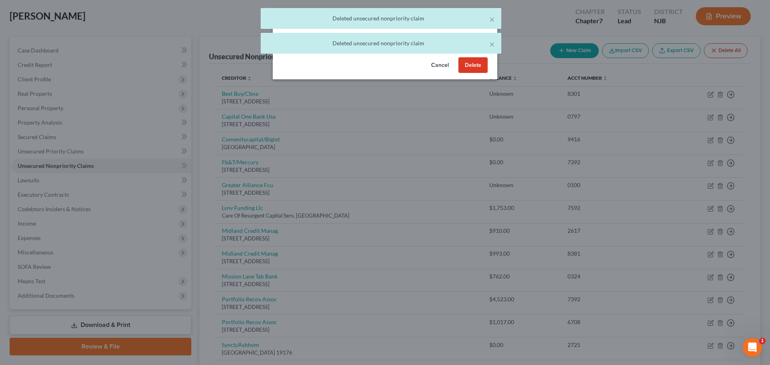
click at [475, 73] on button "Delete" at bounding box center [472, 65] width 29 height 16
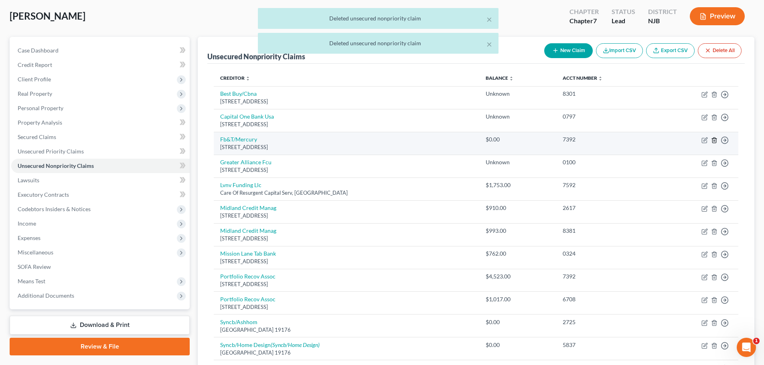
click at [712, 140] on icon "button" at bounding box center [714, 140] width 4 height 5
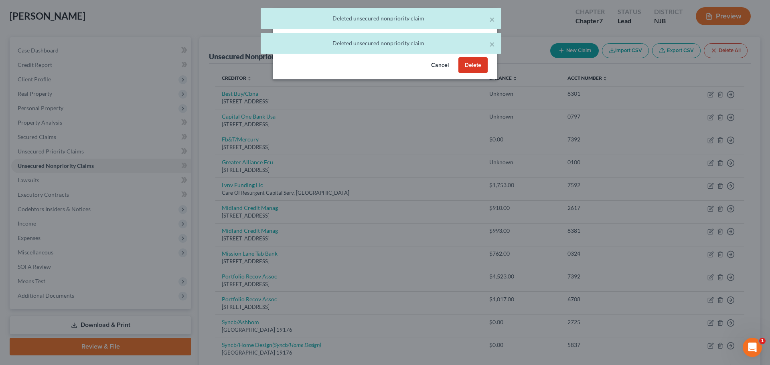
click at [475, 72] on button "Delete" at bounding box center [472, 65] width 29 height 16
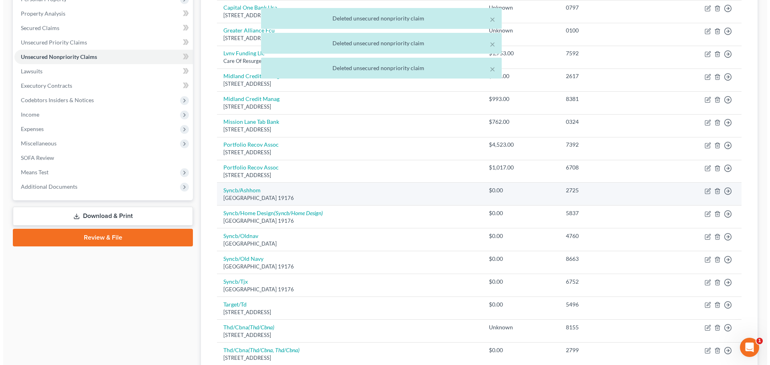
scroll to position [160, 0]
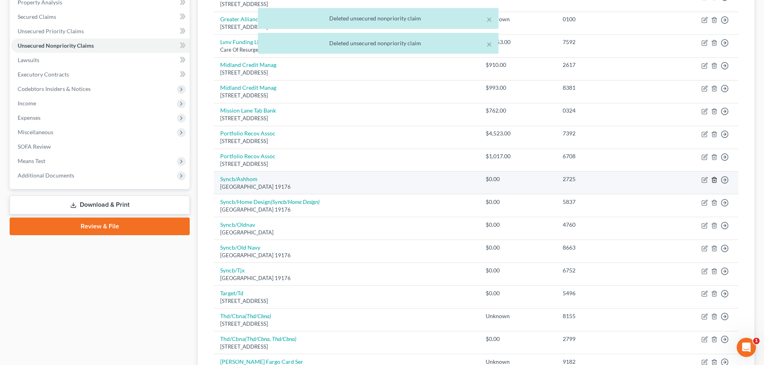
click at [714, 179] on icon "button" at bounding box center [714, 180] width 6 height 6
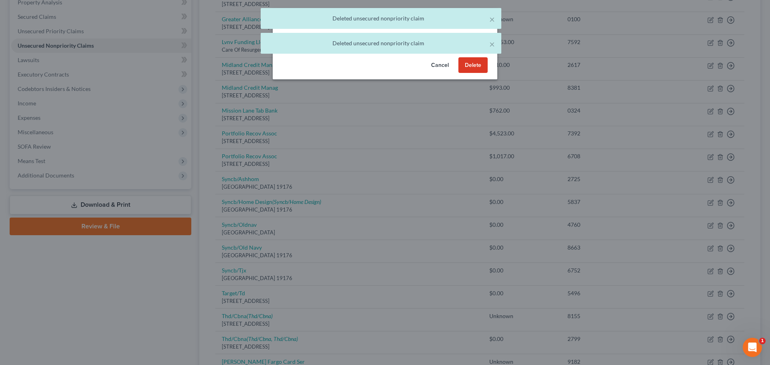
click at [464, 70] on button "Delete" at bounding box center [472, 65] width 29 height 16
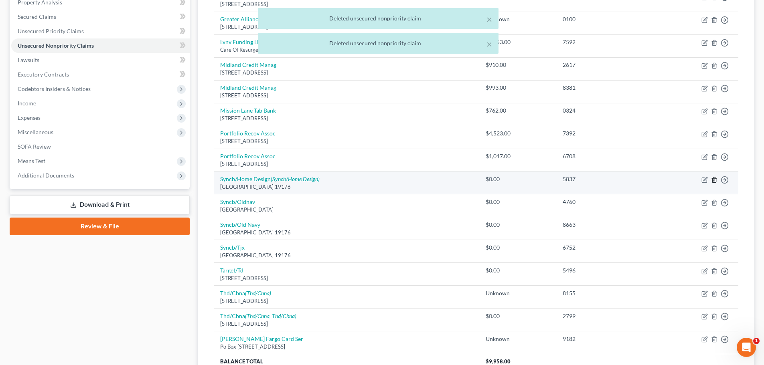
click at [713, 180] on icon "button" at bounding box center [714, 180] width 6 height 6
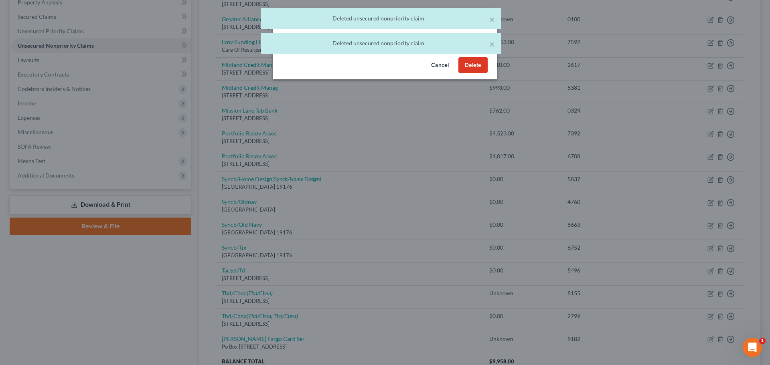
click at [474, 73] on button "Delete" at bounding box center [472, 65] width 29 height 16
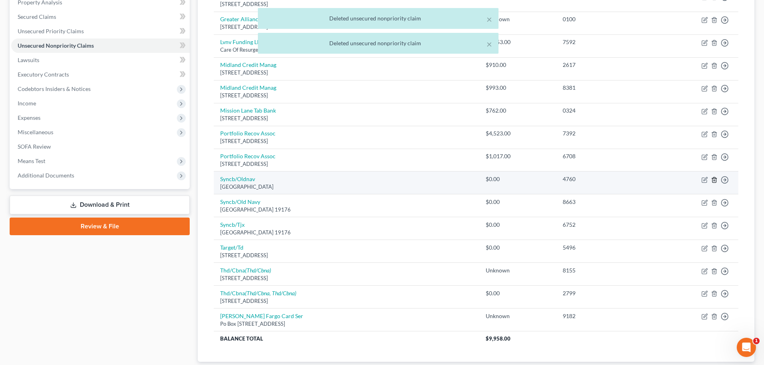
click at [716, 180] on icon "button" at bounding box center [714, 179] width 4 height 5
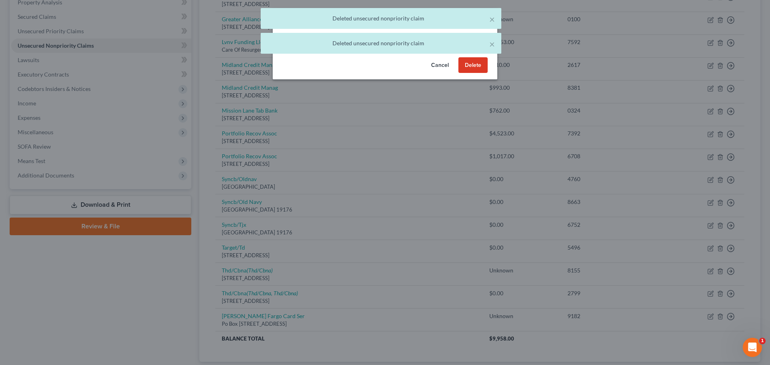
click at [472, 73] on button "Delete" at bounding box center [472, 65] width 29 height 16
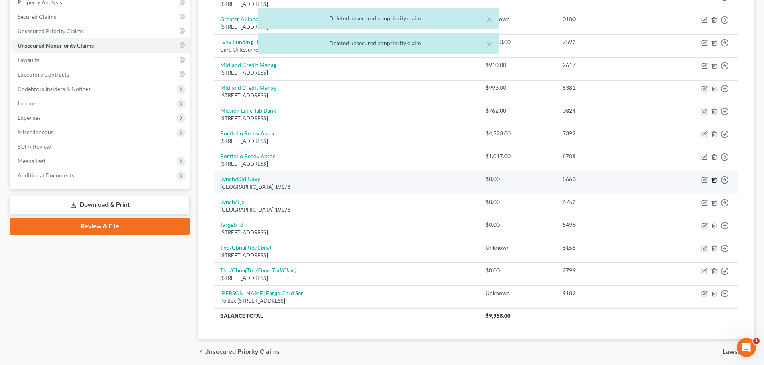
click at [714, 180] on line "button" at bounding box center [714, 181] width 0 height 2
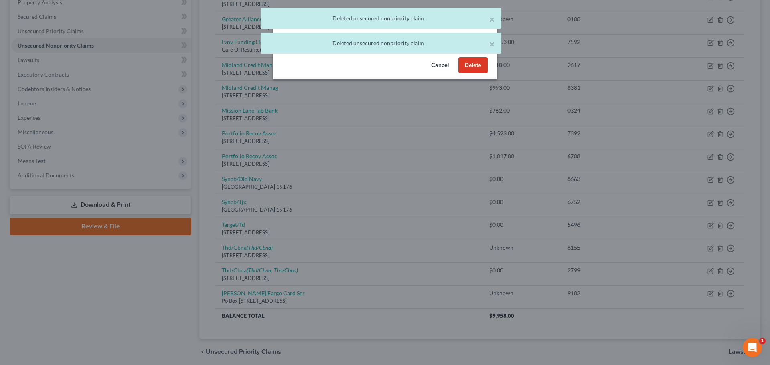
click at [475, 73] on button "Delete" at bounding box center [472, 65] width 29 height 16
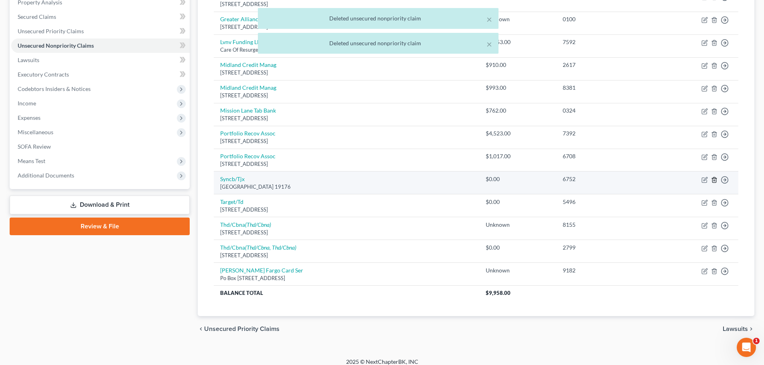
click at [712, 182] on icon "button" at bounding box center [714, 179] width 4 height 5
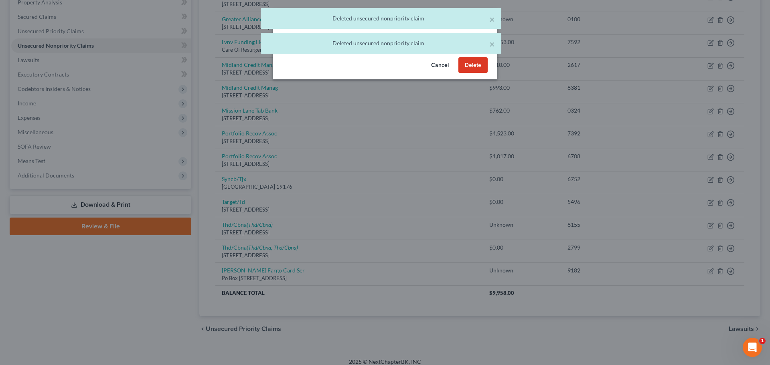
click at [474, 73] on button "Delete" at bounding box center [472, 65] width 29 height 16
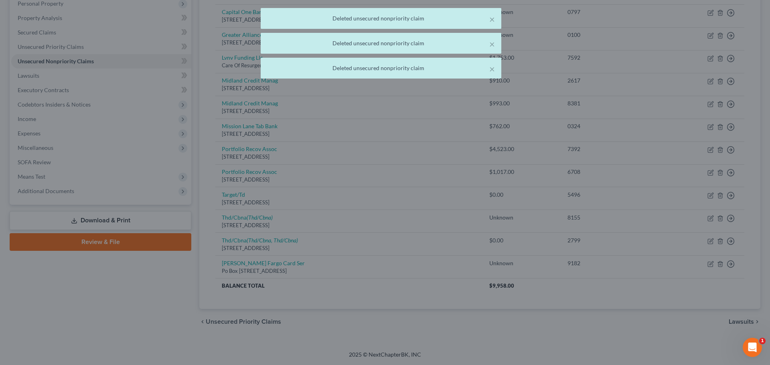
scroll to position [145, 0]
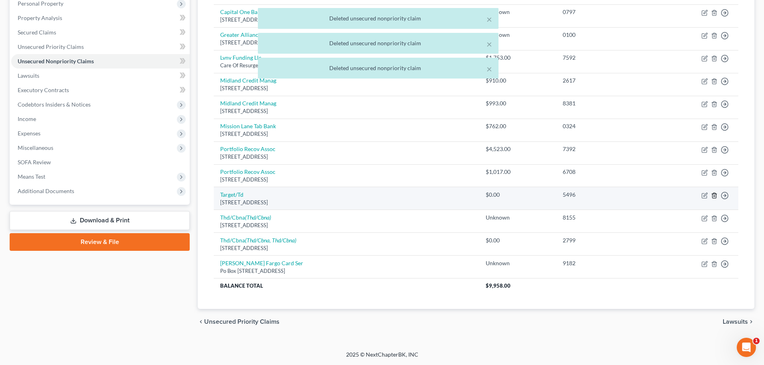
click at [714, 196] on line "button" at bounding box center [714, 196] width 0 height 2
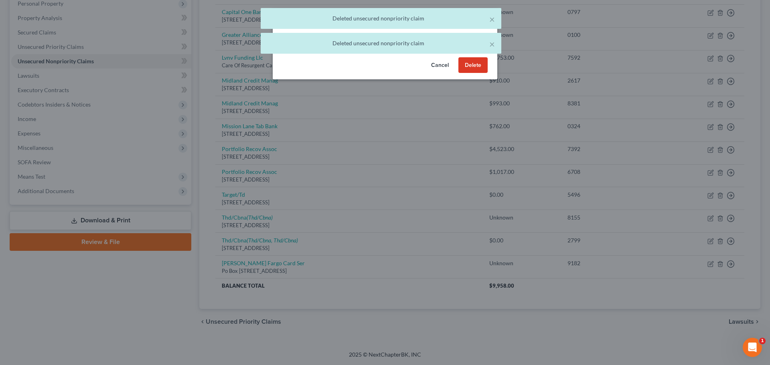
click at [457, 67] on div "Cancel Delete" at bounding box center [385, 67] width 225 height 26
click at [473, 73] on button "Delete" at bounding box center [472, 65] width 29 height 16
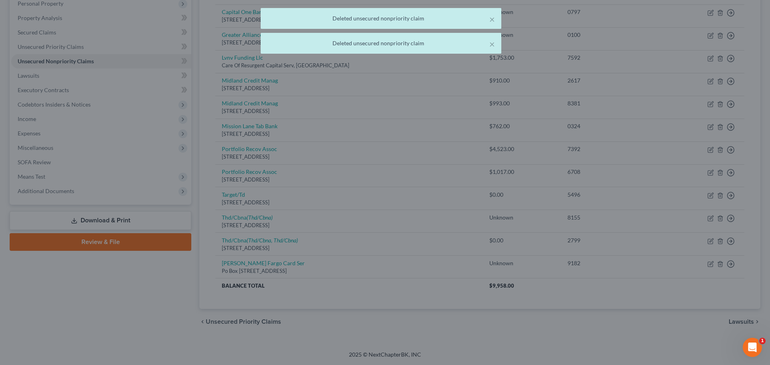
scroll to position [122, 0]
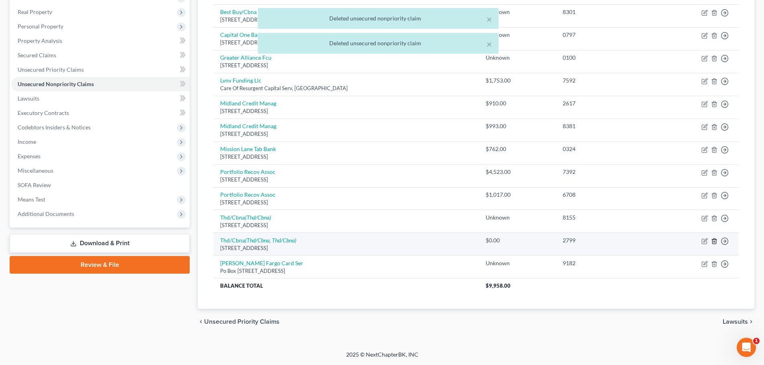
click at [714, 242] on line "button" at bounding box center [714, 242] width 0 height 2
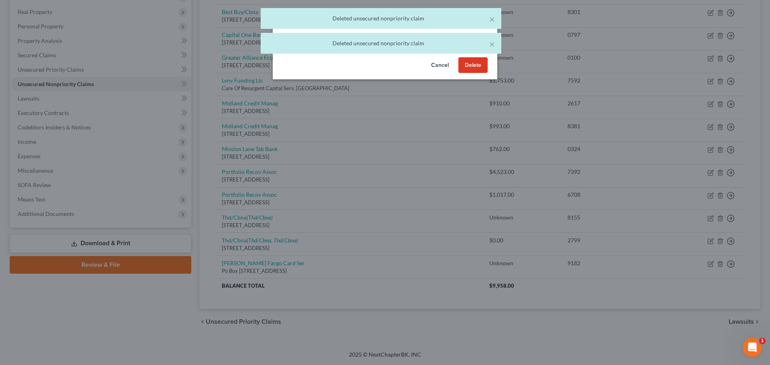
click at [475, 73] on button "Delete" at bounding box center [472, 65] width 29 height 16
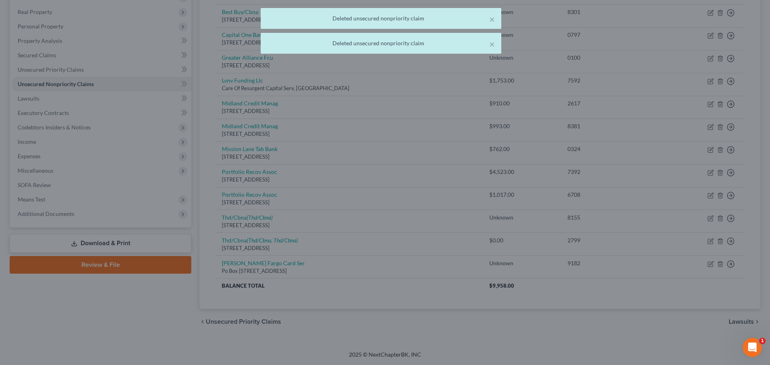
scroll to position [99, 0]
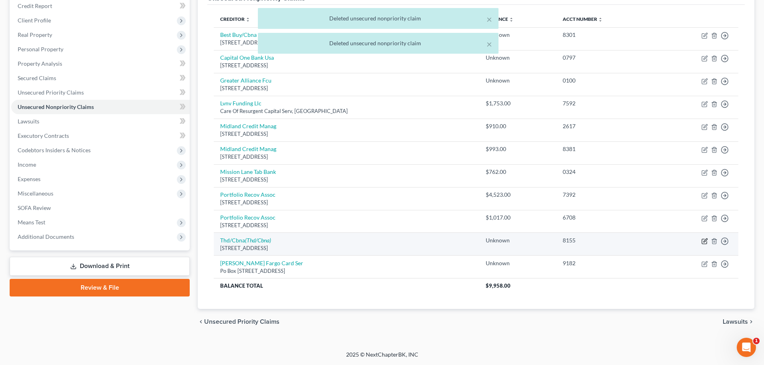
click at [704, 240] on icon "button" at bounding box center [704, 241] width 6 height 6
select select "43"
select select "2"
select select "0"
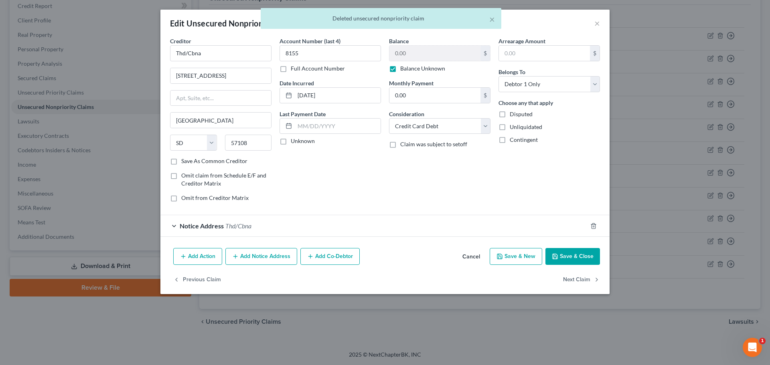
click at [597, 23] on div "× Deleted unsecured nonpriority claim" at bounding box center [381, 20] width 770 height 25
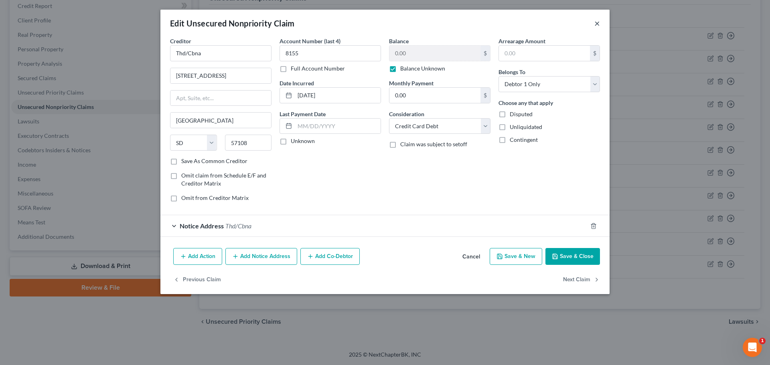
click at [597, 24] on button "×" at bounding box center [597, 23] width 6 height 10
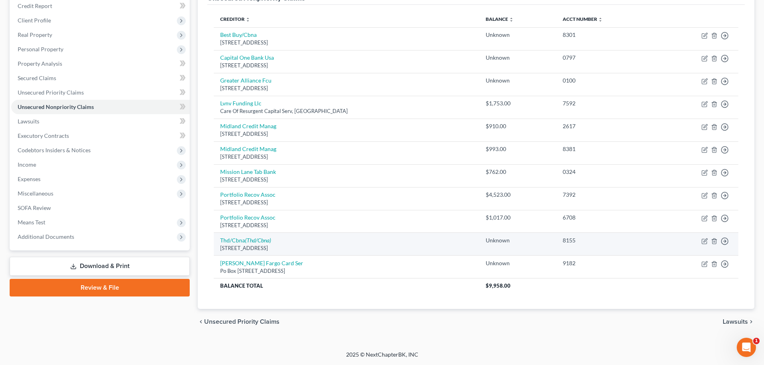
drag, startPoint x: 343, startPoint y: 250, endPoint x: 216, endPoint y: 240, distance: 127.4
click at [216, 240] on td "Thd/Cbna (Thd/Cbna) [STREET_ADDRESS]" at bounding box center [346, 244] width 265 height 23
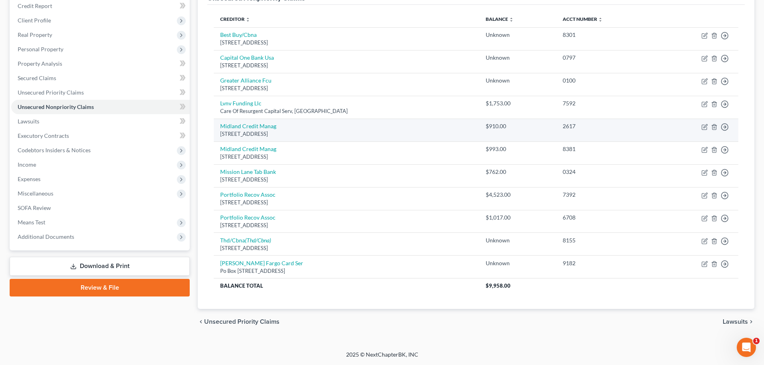
copy td "Thd/Cbna (Thd/Cbna) [STREET_ADDRESS]"
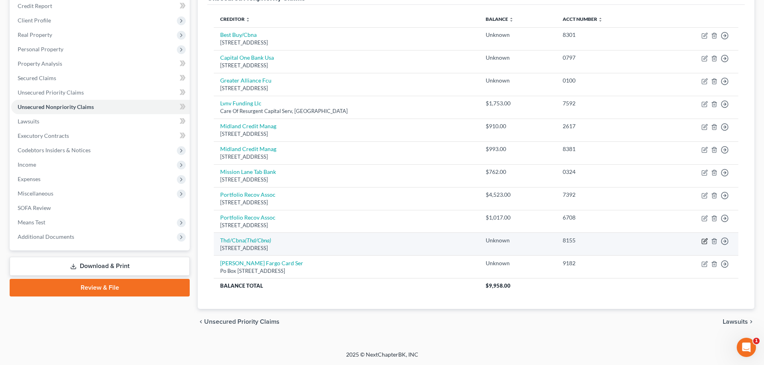
click at [702, 239] on icon "button" at bounding box center [704, 241] width 6 height 6
select select "43"
select select "2"
select select "0"
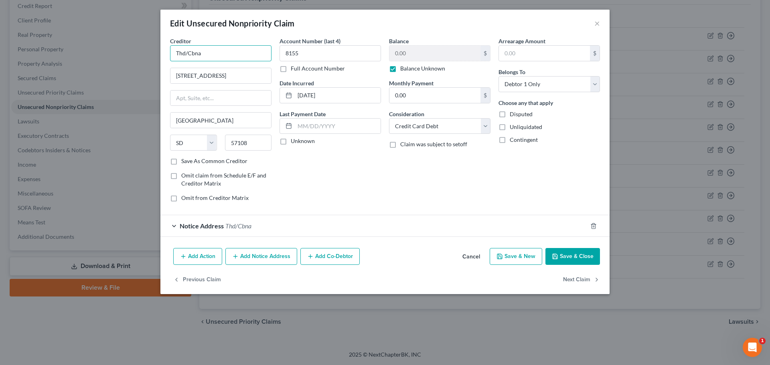
drag, startPoint x: 220, startPoint y: 55, endPoint x: 110, endPoint y: 57, distance: 109.5
click at [111, 57] on div "Edit Unsecured Nonpriority Claim × Creditor * Thd/Cbna 5800 [GEOGRAPHIC_DATA] […" at bounding box center [385, 182] width 770 height 365
paste input "e Home Depot/Citibank"
type input "The Home Depot/Citibank"
click at [596, 227] on icon "button" at bounding box center [593, 226] width 6 height 6
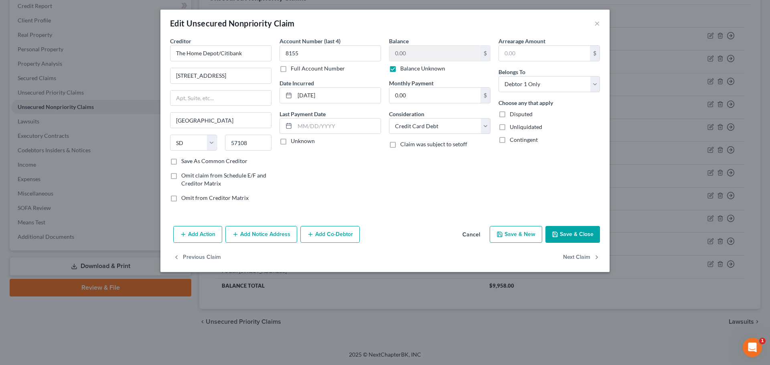
click at [583, 227] on button "Save & Close" at bounding box center [572, 234] width 55 height 17
type input "0"
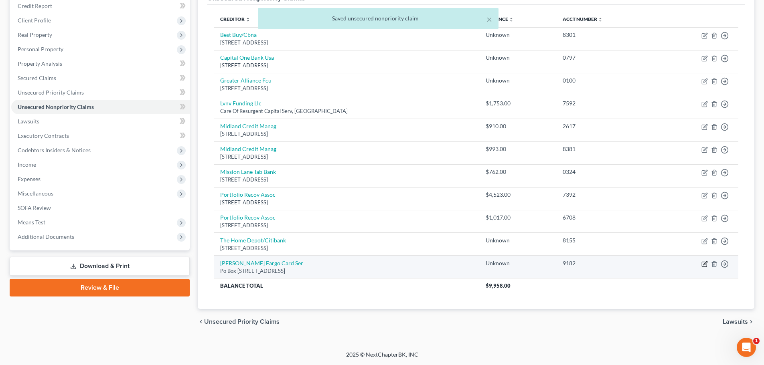
click at [706, 263] on icon "button" at bounding box center [704, 264] width 6 height 6
select select "16"
select select "2"
select select "0"
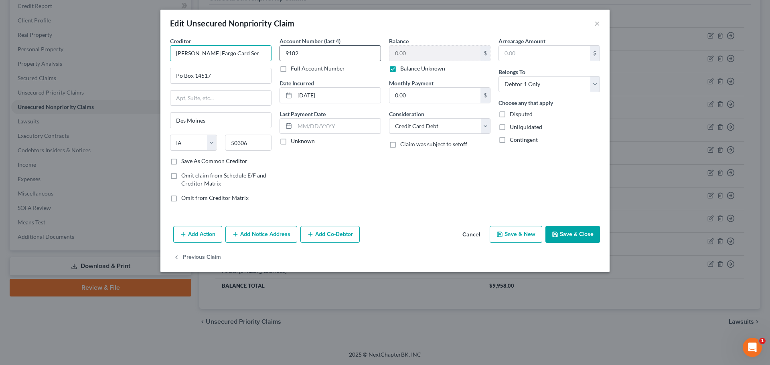
drag, startPoint x: 204, startPoint y: 52, endPoint x: 301, endPoint y: 59, distance: 96.8
click at [301, 59] on div "Creditor * [PERSON_NAME] Fargo Card Ser Po Box 14517 [GEOGRAPHIC_DATA] [US_STAT…" at bounding box center [385, 123] width 438 height 172
type input "[PERSON_NAME] Fargo"
click at [558, 234] on icon "button" at bounding box center [555, 234] width 6 height 6
type input "0"
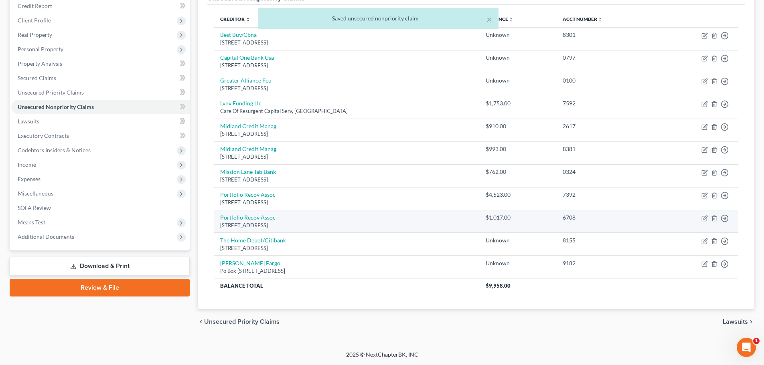
drag, startPoint x: 326, startPoint y: 223, endPoint x: 218, endPoint y: 217, distance: 108.8
click at [218, 217] on td "Portfolio Recov Assoc [STREET_ADDRESS]" at bounding box center [346, 221] width 265 height 23
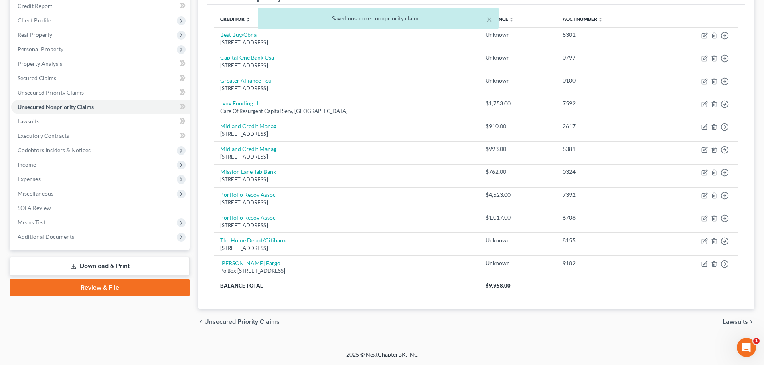
copy td "Portfolio Recov Assoc [STREET_ADDRESS]"
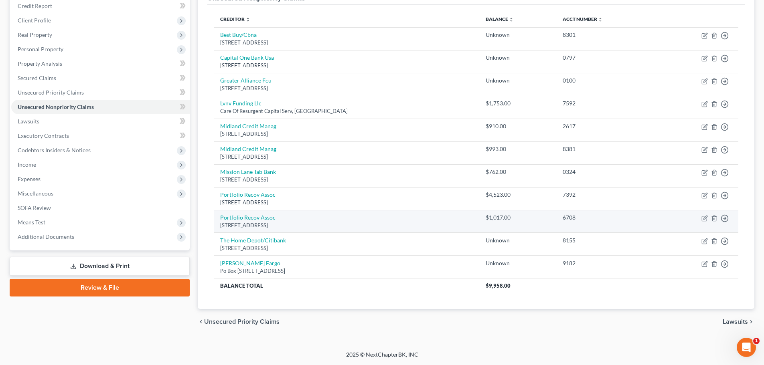
click at [700, 217] on td "Move to D Move to E Move to G Move to Notice Only" at bounding box center [697, 221] width 82 height 23
click at [702, 217] on icon "button" at bounding box center [704, 218] width 5 height 5
select select "48"
select select "0"
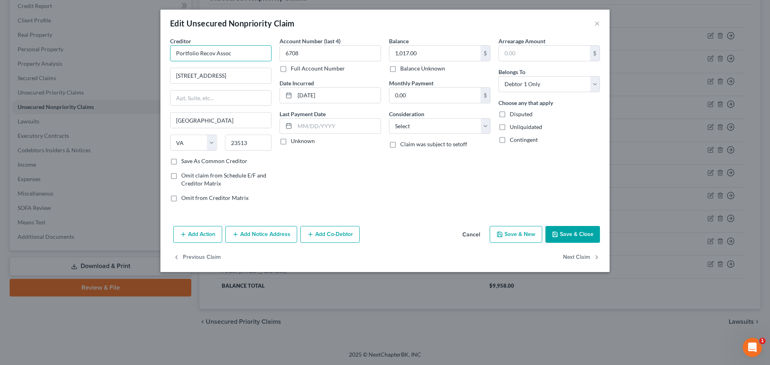
drag, startPoint x: 166, startPoint y: 54, endPoint x: 107, endPoint y: 56, distance: 59.0
click at [101, 55] on div "Edit Unsecured Nonpriority Claim × Creditor * Portfolio Recov Assoc [GEOGRAPHIC…" at bounding box center [385, 182] width 770 height 365
paste input "[STREET_ADDRESS]"
drag, startPoint x: 190, startPoint y: 53, endPoint x: 401, endPoint y: 62, distance: 211.5
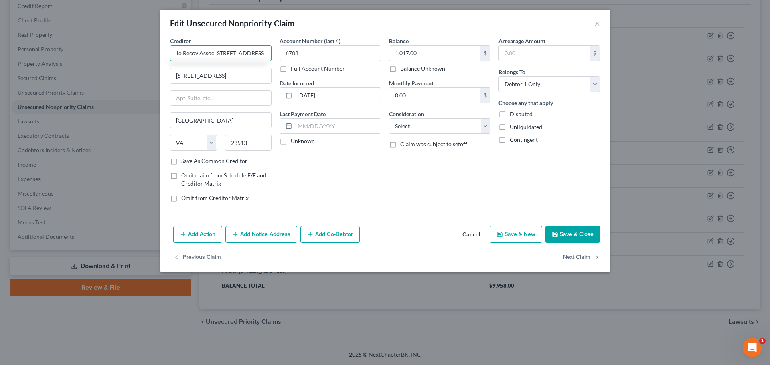
click at [401, 62] on div "Creditor * Portfolio Recov Assoc [STREET_ADDRESS][GEOGRAPHIC_DATA][US_STATE] CO…" at bounding box center [385, 123] width 438 height 172
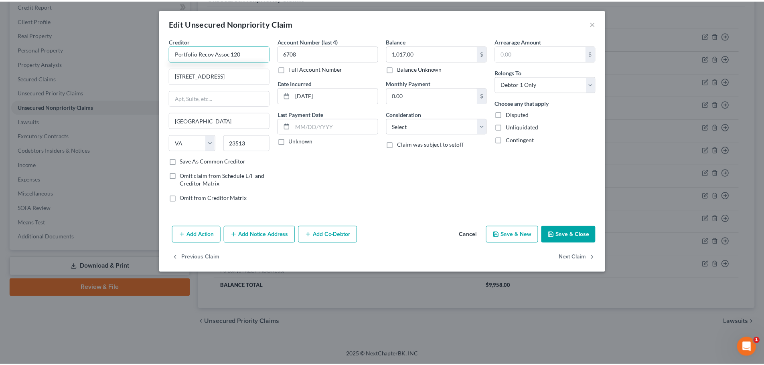
scroll to position [0, 0]
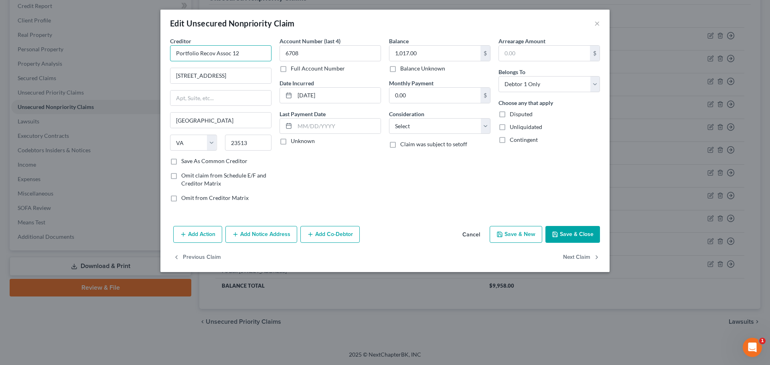
drag, startPoint x: 243, startPoint y: 47, endPoint x: 144, endPoint y: 49, distance: 99.8
click at [127, 48] on div "Edit Unsecured Nonpriority Claim × Creditor * Portfolio Recov Assoc 12 [GEOGRAP…" at bounding box center [385, 182] width 770 height 365
paste input "ery Associates, LLC"
type input "Portfolio Recovery Associates, LLC"
click at [443, 132] on select "Select Cable / Satellite Services Collection Agency Credit Card Debt Debt Couns…" at bounding box center [439, 126] width 101 height 16
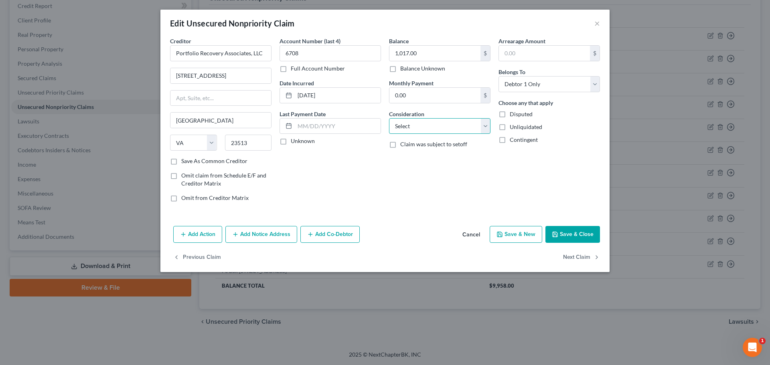
select select "1"
click at [389, 118] on select "Select Cable / Satellite Services Collection Agency Credit Card Debt Debt Couns…" at bounding box center [439, 126] width 101 height 16
click at [568, 230] on button "Save & Close" at bounding box center [572, 234] width 55 height 17
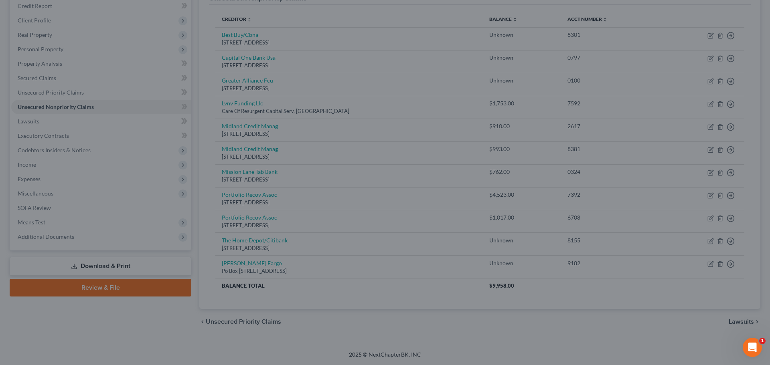
type input "0"
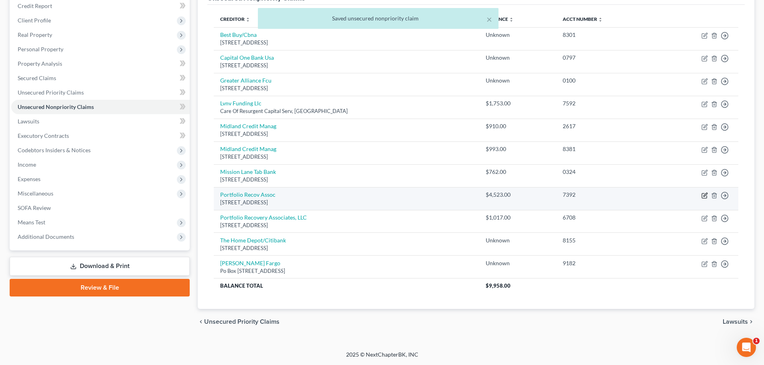
click at [702, 195] on icon "button" at bounding box center [704, 195] width 5 height 5
select select "48"
select select "0"
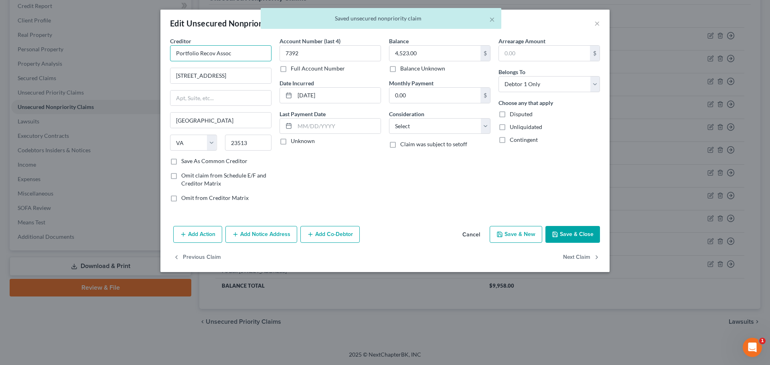
drag, startPoint x: 154, startPoint y: 55, endPoint x: 95, endPoint y: 59, distance: 58.6
click at [111, 56] on div "Edit Unsecured Nonpriority Claim × Creditor * Portfolio Recov Assoc [GEOGRAPHIC…" at bounding box center [385, 182] width 770 height 365
paste input "ery Associates, LLC"
type input "Portfolio Recovery Associates, LLC"
click at [439, 129] on select "Select Cable / Satellite Services Collection Agency Credit Card Debt Debt Couns…" at bounding box center [439, 126] width 101 height 16
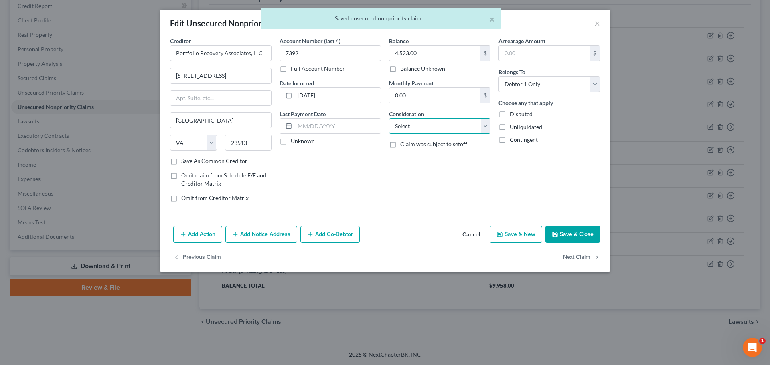
select select "1"
click at [389, 118] on select "Select Cable / Satellite Services Collection Agency Credit Card Debt Debt Couns…" at bounding box center [439, 126] width 101 height 16
click at [553, 231] on icon "button" at bounding box center [555, 234] width 6 height 6
type input "0"
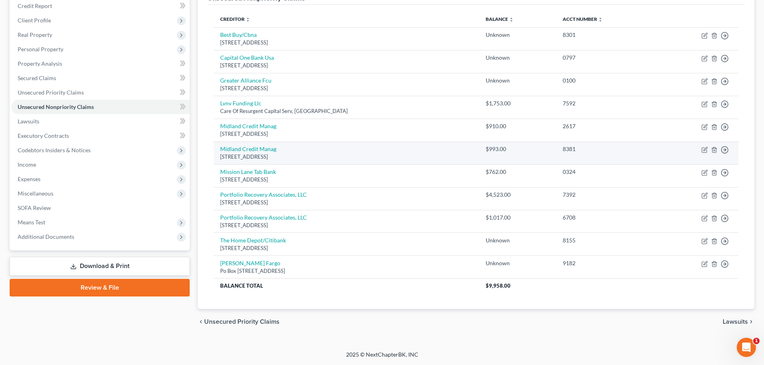
scroll to position [19, 0]
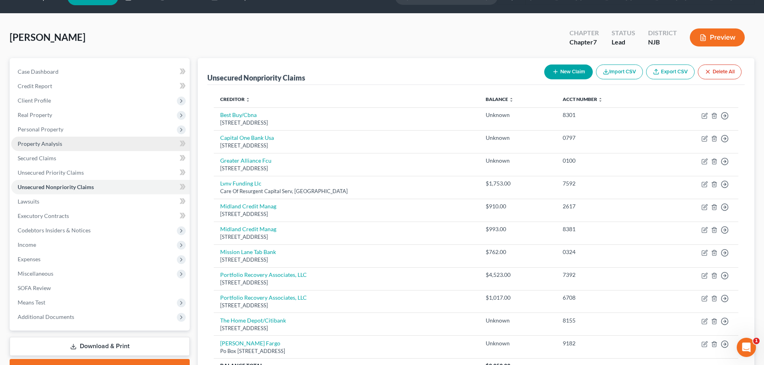
click at [64, 133] on span "Personal Property" at bounding box center [100, 129] width 178 height 14
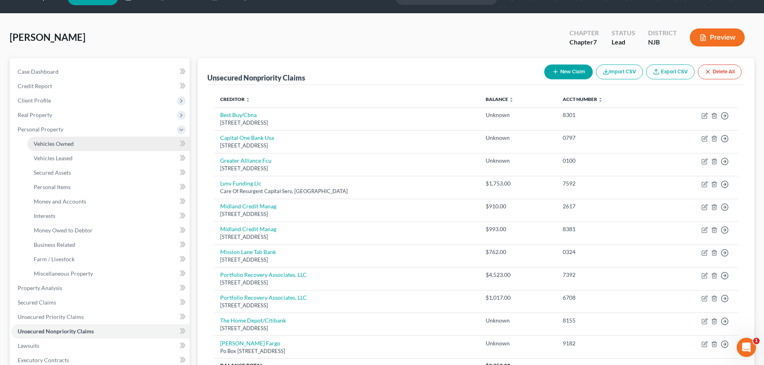
click at [58, 142] on span "Vehicles Owned" at bounding box center [54, 143] width 40 height 7
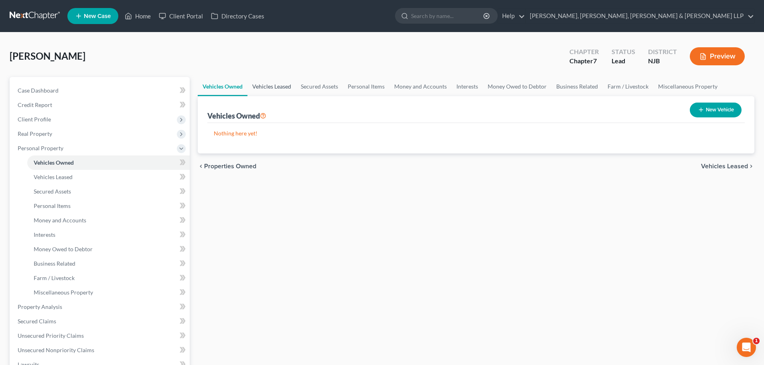
click at [258, 86] on link "Vehicles Leased" at bounding box center [271, 86] width 49 height 19
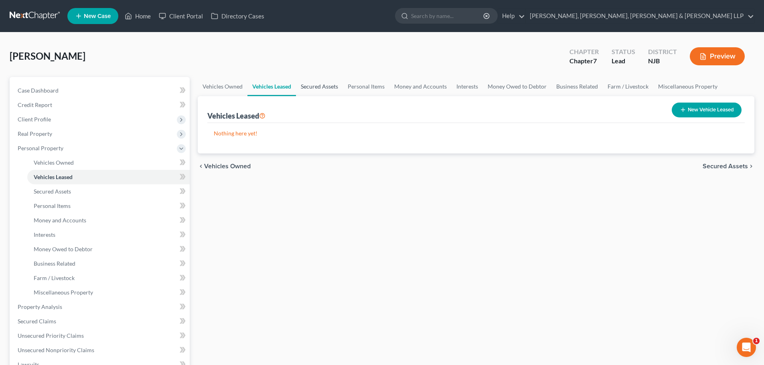
drag, startPoint x: 314, startPoint y: 87, endPoint x: 326, endPoint y: 87, distance: 12.4
click at [314, 87] on link "Secured Assets" at bounding box center [319, 86] width 47 height 19
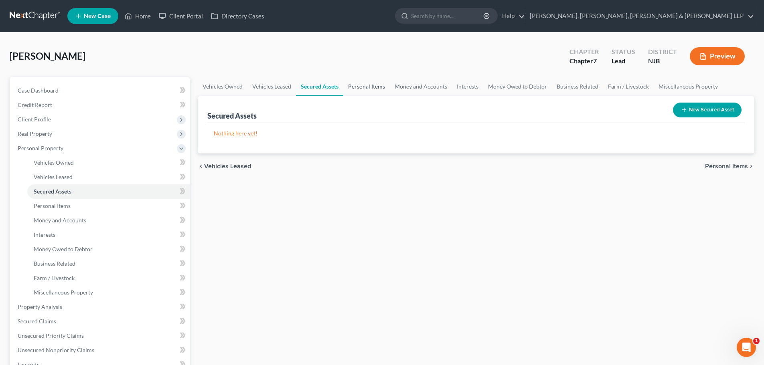
click at [358, 87] on link "Personal Items" at bounding box center [366, 86] width 47 height 19
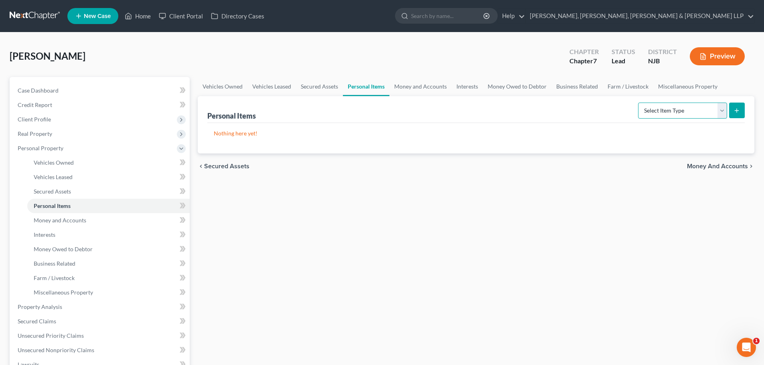
click at [665, 115] on select "Select Item Type Clothing Collectibles Of Value Electronics Firearms Household …" at bounding box center [682, 111] width 89 height 16
select select "clothing"
click at [639, 103] on select "Select Item Type Clothing Collectibles Of Value Electronics Firearms Household …" at bounding box center [682, 111] width 89 height 16
click at [733, 109] on button "submit" at bounding box center [737, 111] width 16 height 16
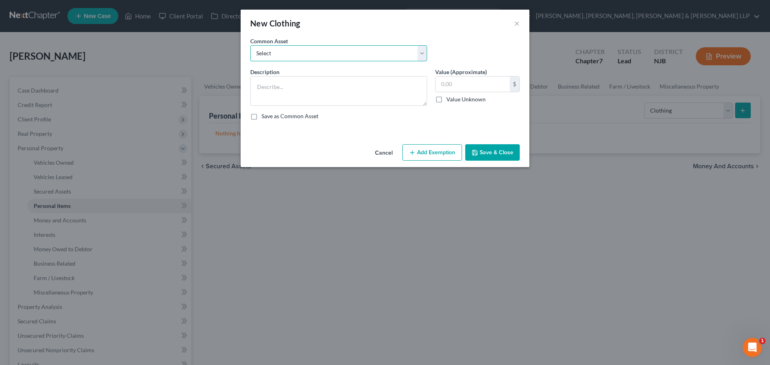
drag, startPoint x: 304, startPoint y: 55, endPoint x: 301, endPoint y: 59, distance: 5.7
click at [304, 55] on select "Select Clothes, Shoes & Accessories" at bounding box center [338, 53] width 177 height 16
select select "0"
click at [250, 45] on select "Select Clothes, Shoes & Accessories" at bounding box center [338, 53] width 177 height 16
type textarea "Clothes, Shoes & Accessories"
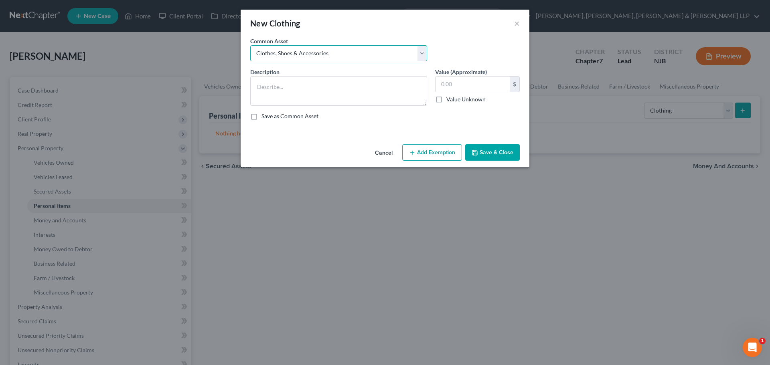
type input "300.00"
click at [437, 152] on button "Add Exemption" at bounding box center [432, 152] width 60 height 17
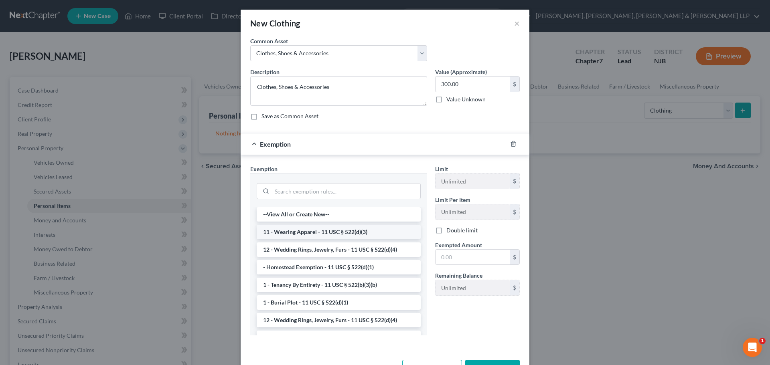
click at [327, 235] on li "11 - Wearing Apparel - 11 USC § 522(d)(3)" at bounding box center [339, 232] width 164 height 14
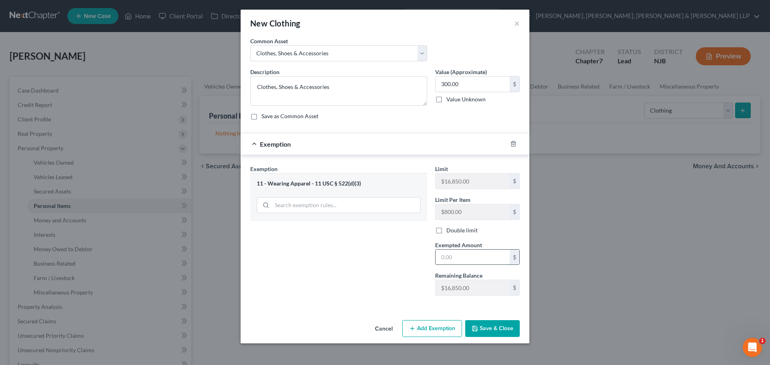
click at [461, 250] on input "text" at bounding box center [472, 257] width 74 height 15
type input "300"
drag, startPoint x: 394, startPoint y: 281, endPoint x: 417, endPoint y: 289, distance: 24.0
click at [394, 281] on div "Exemption Set must be selected for CA. Exemption * 11 - Wearing Apparel - 11 US…" at bounding box center [338, 234] width 185 height 138
click at [492, 324] on button "Save & Close" at bounding box center [492, 328] width 55 height 17
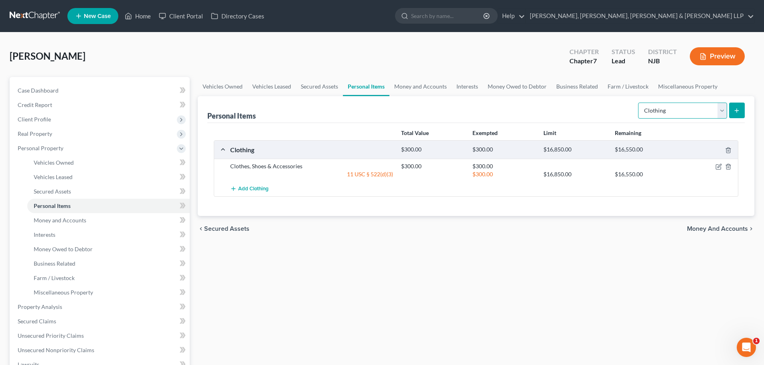
click at [666, 114] on select "Select Item Type Clothing Collectibles Of Value Electronics Firearms Household …" at bounding box center [682, 111] width 89 height 16
select select "household_goods"
click at [639, 103] on select "Select Item Type Clothing Collectibles Of Value Electronics Firearms Household …" at bounding box center [682, 111] width 89 height 16
click at [735, 109] on icon "submit" at bounding box center [736, 110] width 6 height 6
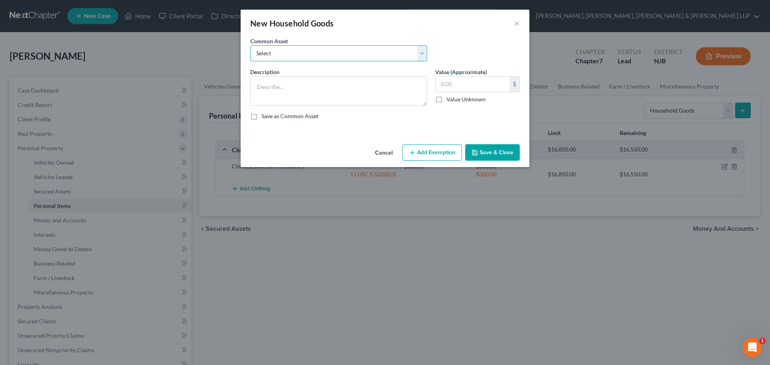
drag, startPoint x: 324, startPoint y: 56, endPoint x: 323, endPoint y: 61, distance: 5.0
click at [324, 56] on select "Select Household items" at bounding box center [338, 53] width 177 height 16
select select "0"
click at [250, 45] on select "Select Household items" at bounding box center [338, 53] width 177 height 16
type textarea "Household items"
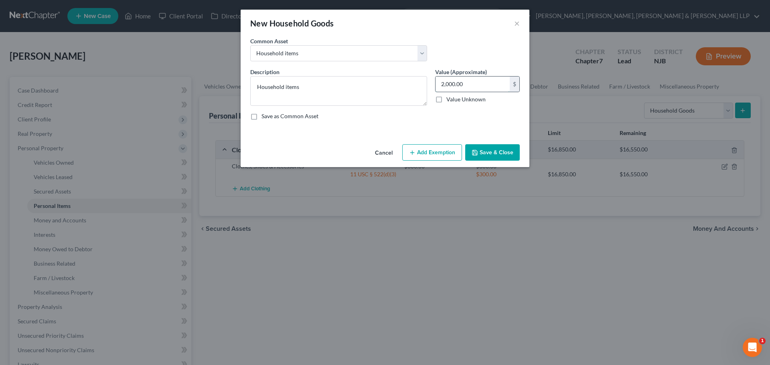
click at [467, 84] on input "2,000.00" at bounding box center [472, 84] width 74 height 15
type input "1,000"
click at [443, 148] on button "Add Exemption" at bounding box center [432, 152] width 60 height 17
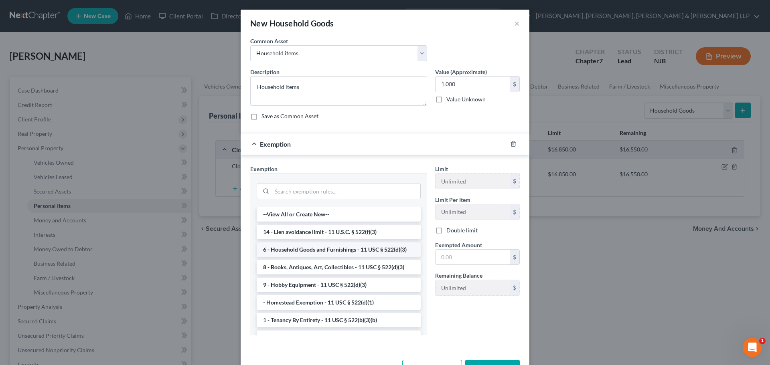
click at [330, 247] on li "6 - Household Goods and Furnishings - 11 USC § 522(d)(3)" at bounding box center [339, 250] width 164 height 14
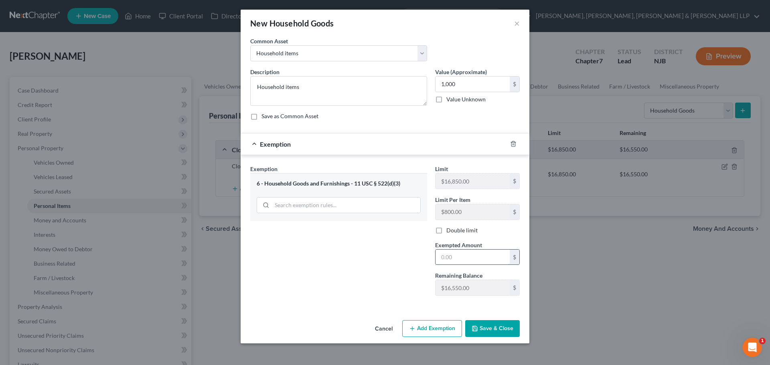
click at [454, 251] on input "text" at bounding box center [472, 257] width 74 height 15
type input "1,000"
drag, startPoint x: 362, startPoint y: 263, endPoint x: 378, endPoint y: 267, distance: 16.5
click at [362, 263] on div "Exemption Set must be selected for CA. Exemption * 6 - Household Goods and Furn…" at bounding box center [338, 234] width 185 height 138
click at [477, 318] on div "Cancel Add Exemption Save & Close" at bounding box center [385, 330] width 289 height 26
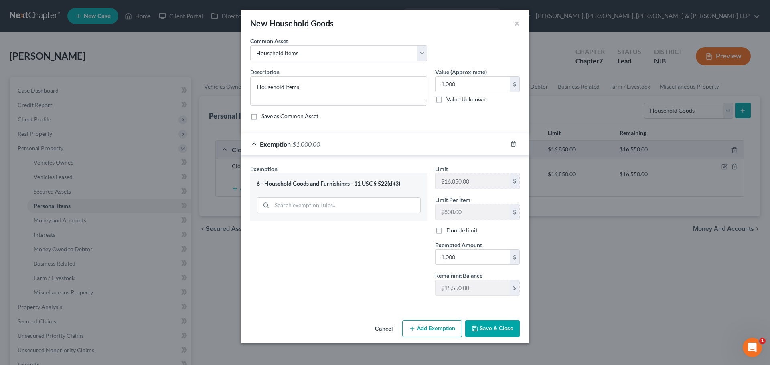
click at [494, 328] on button "Save & Close" at bounding box center [492, 328] width 55 height 17
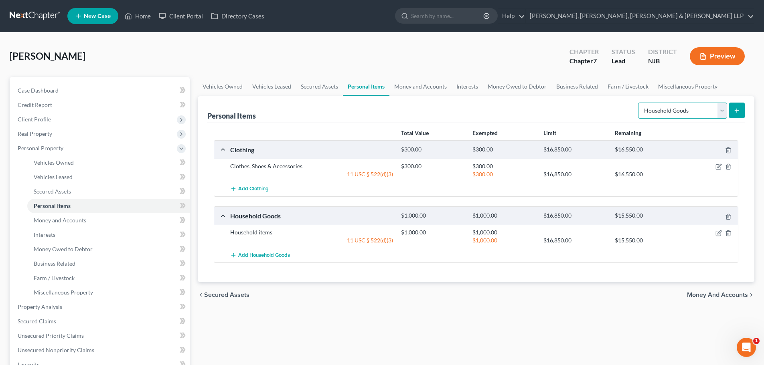
click at [678, 110] on select "Select Item Type Clothing Collectibles Of Value Electronics Firearms Household …" at bounding box center [682, 111] width 89 height 16
select select "jewelry"
click at [639, 103] on select "Select Item Type Clothing Collectibles Of Value Electronics Firearms Household …" at bounding box center [682, 111] width 89 height 16
click at [732, 107] on button "submit" at bounding box center [737, 111] width 16 height 16
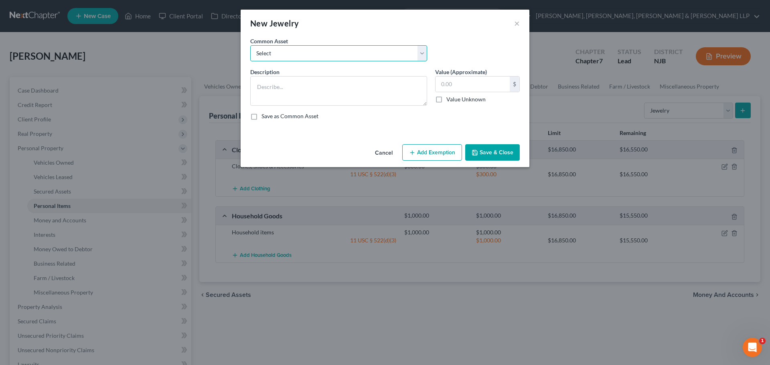
drag, startPoint x: 336, startPoint y: 53, endPoint x: 326, endPoint y: 60, distance: 12.6
click at [336, 53] on select "Select Jewelry" at bounding box center [338, 53] width 177 height 16
select select "0"
click at [250, 45] on select "Select Jewelry" at bounding box center [338, 53] width 177 height 16
type textarea "Jewelry"
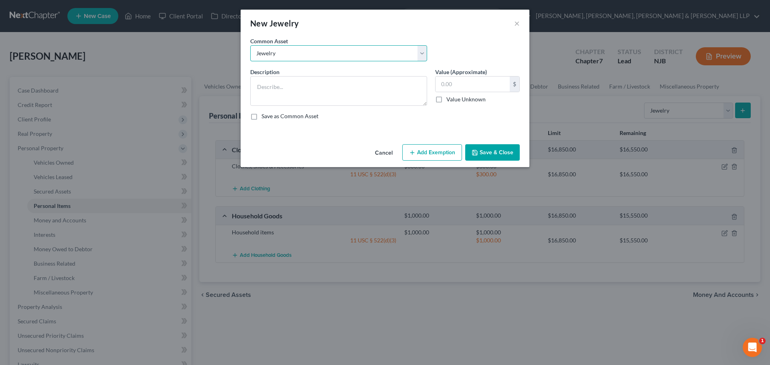
type input "150.00"
click at [478, 82] on input "150.00" at bounding box center [472, 84] width 74 height 15
click at [443, 156] on button "Add Exemption" at bounding box center [432, 152] width 60 height 17
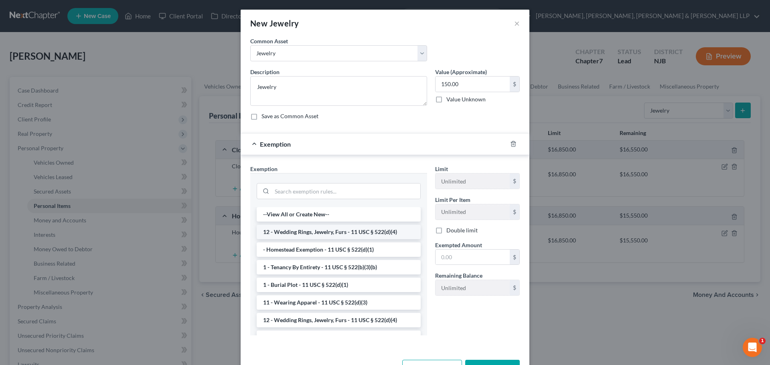
click at [325, 230] on li "12 - Wedding Rings, Jewelry, Furs - 11 USC § 522(d)(4)" at bounding box center [339, 232] width 164 height 14
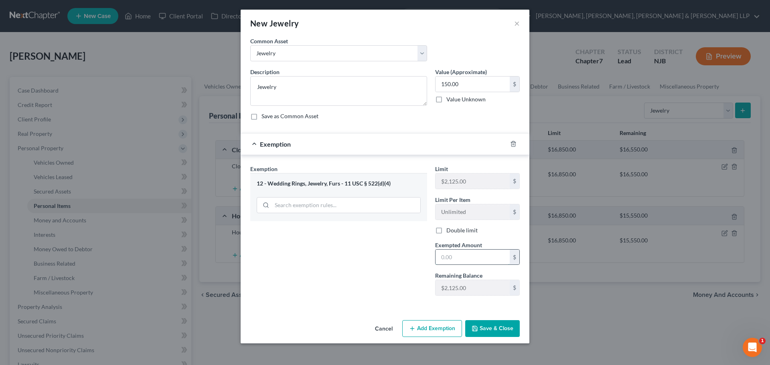
click at [457, 256] on input "text" at bounding box center [472, 257] width 74 height 15
type input "150"
click at [493, 323] on button "Save & Close" at bounding box center [492, 328] width 55 height 17
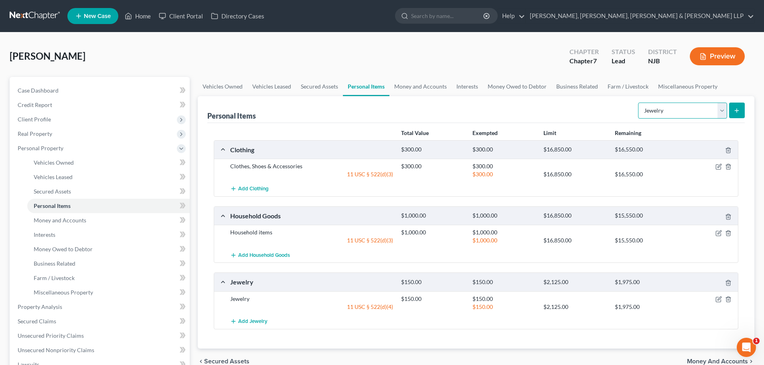
click at [655, 114] on select "Select Item Type Clothing Collectibles Of Value Electronics Firearms Household …" at bounding box center [682, 111] width 89 height 16
select select "electronics"
click at [639, 103] on select "Select Item Type Clothing Collectibles Of Value Electronics Firearms Household …" at bounding box center [682, 111] width 89 height 16
click at [741, 105] on button "submit" at bounding box center [737, 111] width 16 height 16
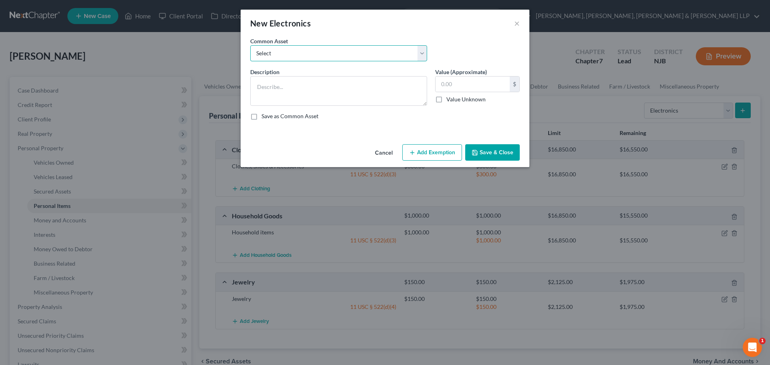
click at [340, 53] on select "Select Cellphone, TVs Electronic Appliances" at bounding box center [338, 53] width 177 height 16
select select "1"
click at [250, 45] on select "Select Cellphone, TVs Electronic Appliances" at bounding box center [338, 53] width 177 height 16
type textarea "Electronic Appliances"
click at [439, 152] on button "Add Exemption" at bounding box center [432, 152] width 60 height 17
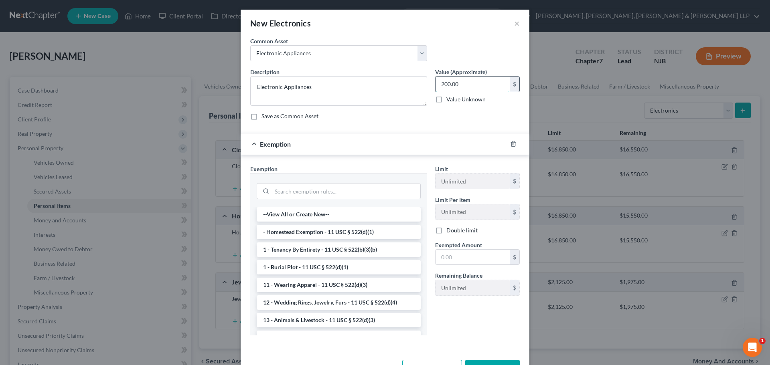
drag, startPoint x: 476, startPoint y: 81, endPoint x: 471, endPoint y: 84, distance: 5.6
click at [476, 81] on input "200.00" at bounding box center [472, 84] width 74 height 15
type input "800"
click at [454, 257] on input "text" at bounding box center [472, 257] width 74 height 15
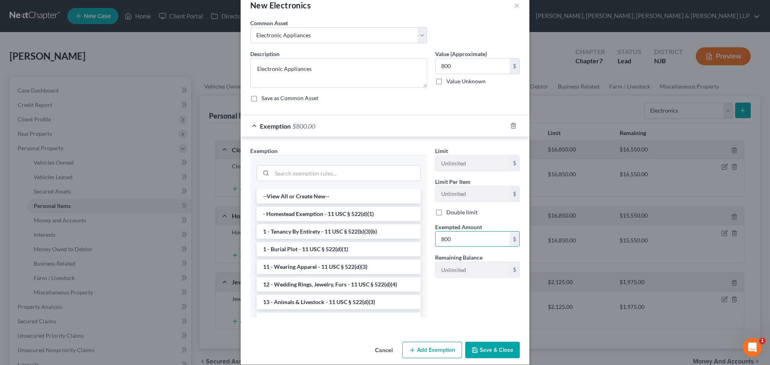
scroll to position [27, 0]
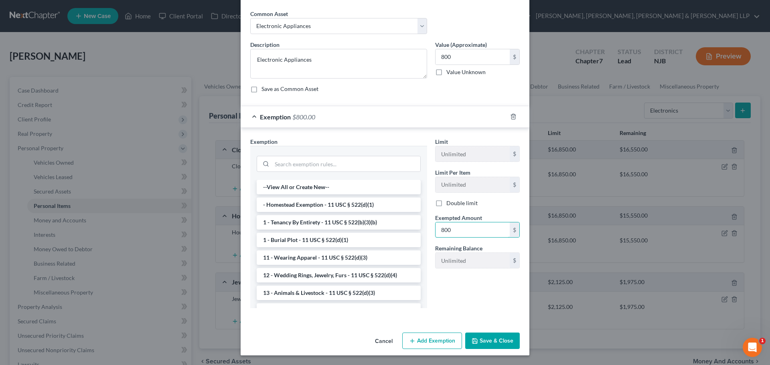
type input "800"
click at [481, 333] on button "Save & Close" at bounding box center [492, 341] width 55 height 17
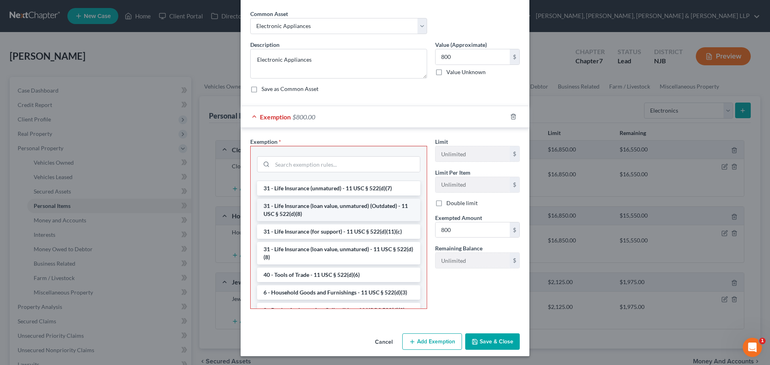
scroll to position [641, 0]
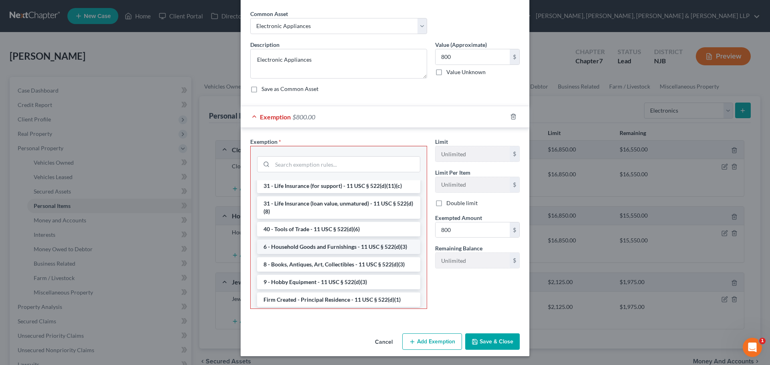
click at [327, 254] on li "6 - Household Goods and Furnishings - 11 USC § 522(d)(3)" at bounding box center [338, 247] width 163 height 14
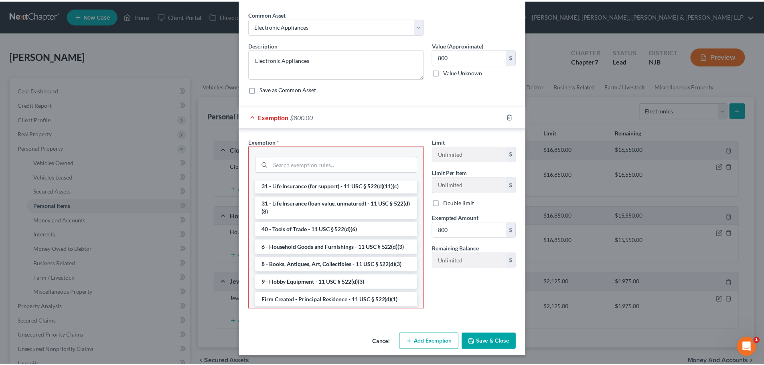
scroll to position [0, 0]
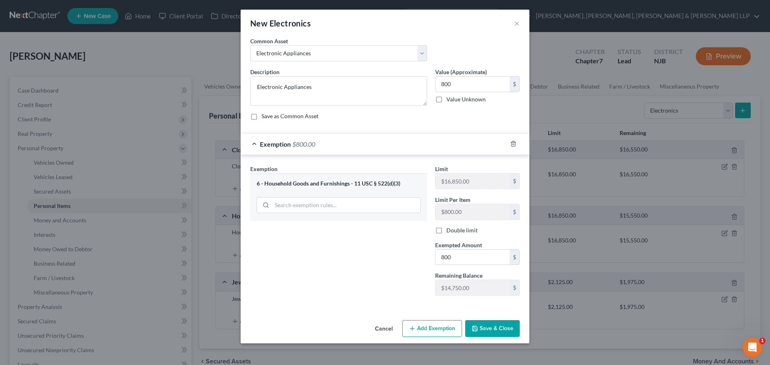
click at [489, 326] on button "Save & Close" at bounding box center [492, 328] width 55 height 17
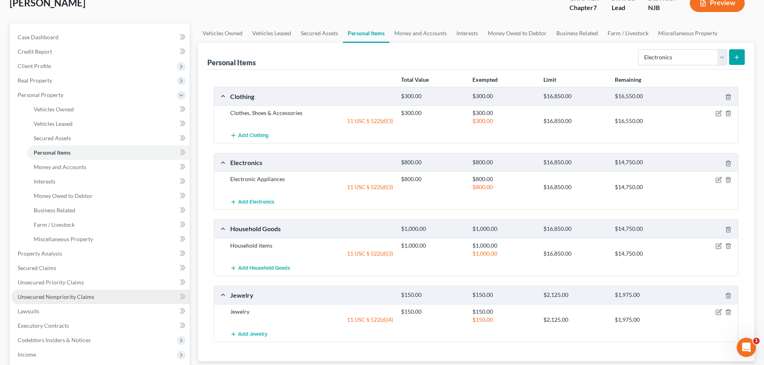
scroll to position [120, 0]
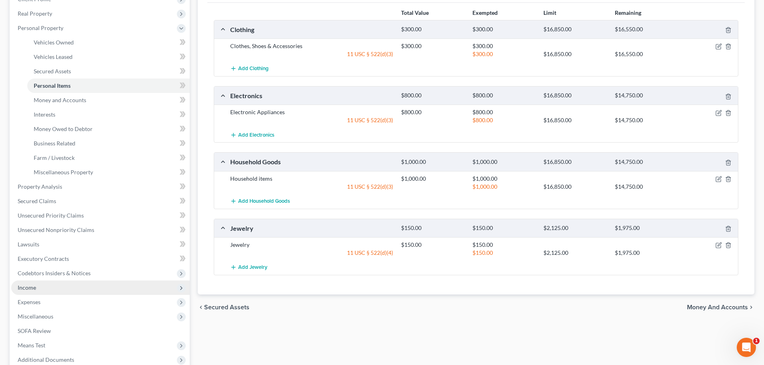
click at [49, 292] on span "Income" at bounding box center [100, 288] width 178 height 14
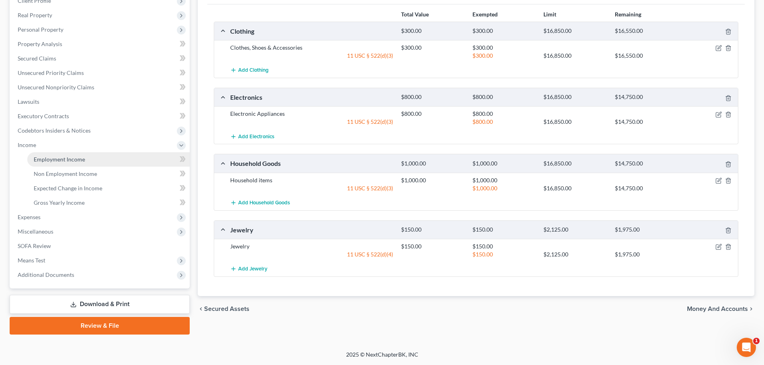
click at [65, 160] on span "Employment Income" at bounding box center [59, 159] width 51 height 7
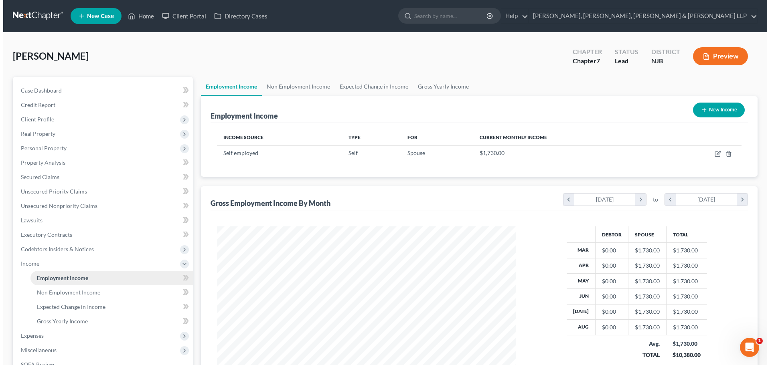
scroll to position [150, 315]
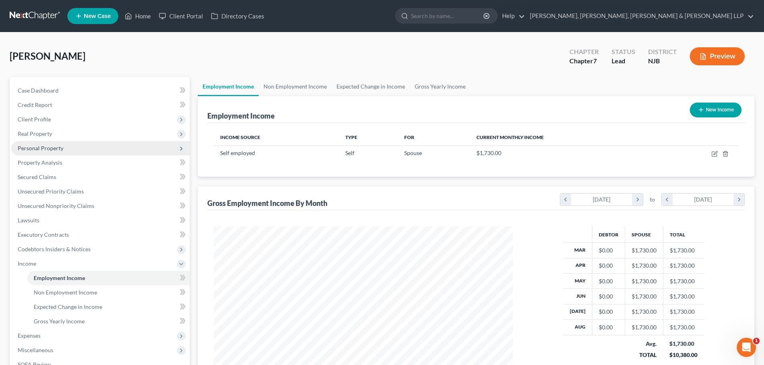
drag, startPoint x: 65, startPoint y: 149, endPoint x: 66, endPoint y: 153, distance: 4.1
click at [65, 150] on span "Personal Property" at bounding box center [100, 148] width 178 height 14
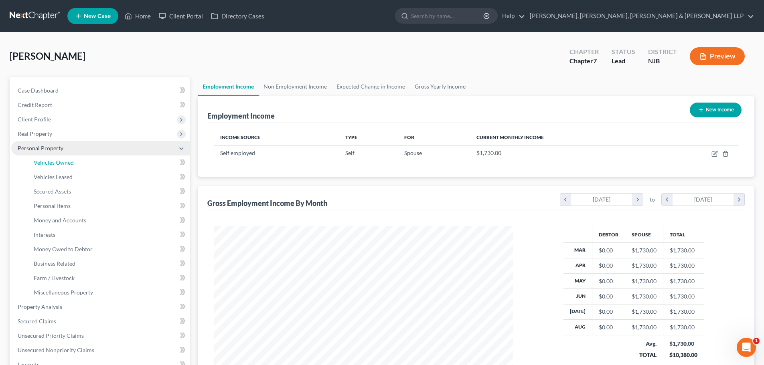
drag, startPoint x: 67, startPoint y: 157, endPoint x: 175, endPoint y: 148, distance: 108.6
click at [68, 158] on link "Vehicles Owned" at bounding box center [108, 163] width 162 height 14
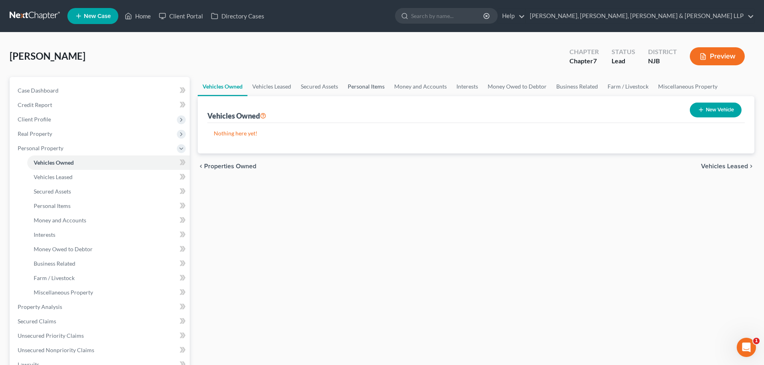
click at [364, 87] on link "Personal Items" at bounding box center [366, 86] width 47 height 19
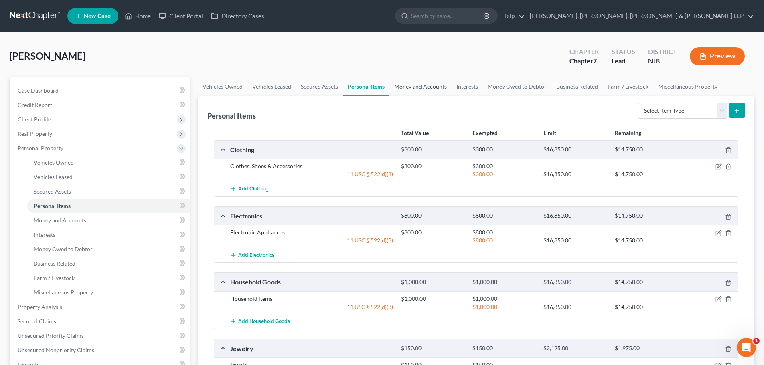
click at [410, 89] on link "Money and Accounts" at bounding box center [420, 86] width 62 height 19
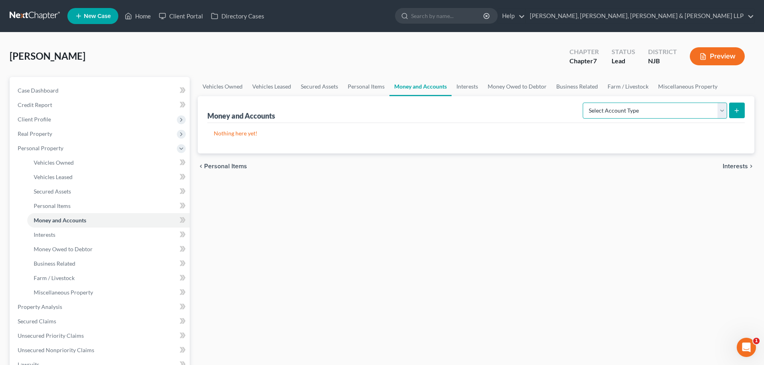
click at [636, 106] on select "Select Account Type Brokerage Cash on Hand Certificates of Deposit Checking Acc…" at bounding box center [655, 111] width 144 height 16
select select "checking"
click at [584, 103] on select "Select Account Type Brokerage Cash on Hand Certificates of Deposit Checking Acc…" at bounding box center [655, 111] width 144 height 16
click at [740, 115] on button "submit" at bounding box center [737, 111] width 16 height 16
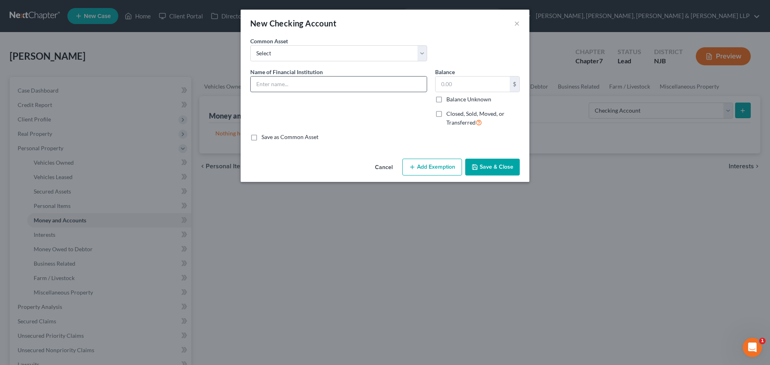
click at [278, 90] on input "text" at bounding box center [339, 84] width 176 height 15
type input "TD Bank"
click at [478, 89] on input "text" at bounding box center [472, 84] width 74 height 15
type input "500"
click at [435, 172] on button "Add Exemption" at bounding box center [432, 167] width 60 height 17
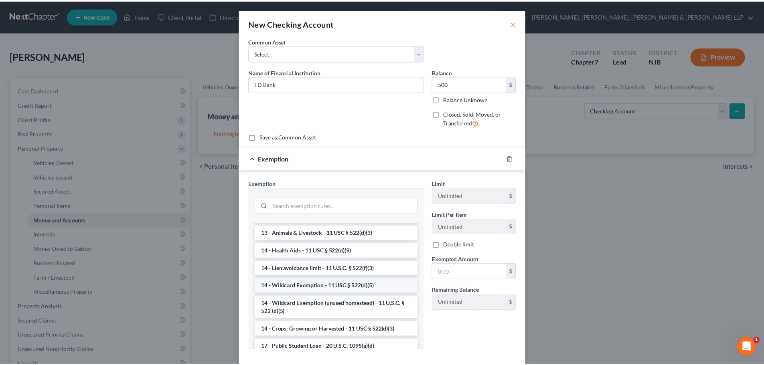
scroll to position [120, 0]
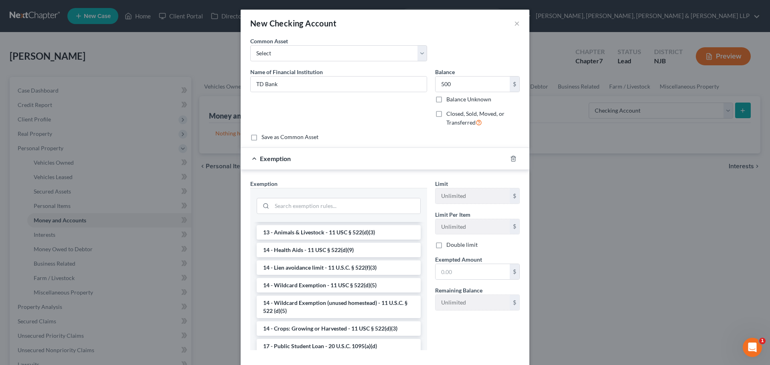
click at [331, 289] on li "14 - Wildcard Exemption - 11 USC § 522(d)(5)" at bounding box center [339, 285] width 164 height 14
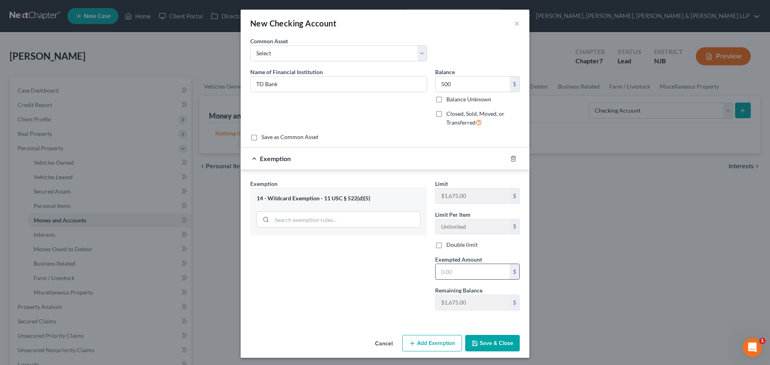
click at [457, 278] on input "text" at bounding box center [472, 271] width 74 height 15
type input "500"
drag, startPoint x: 378, startPoint y: 277, endPoint x: 408, endPoint y: 297, distance: 36.0
click at [378, 278] on div "Exemption Set must be selected for CA. Exemption * 14 - Wildcard Exemption - 11…" at bounding box center [338, 249] width 185 height 138
click at [488, 346] on button "Save & Close" at bounding box center [492, 343] width 55 height 17
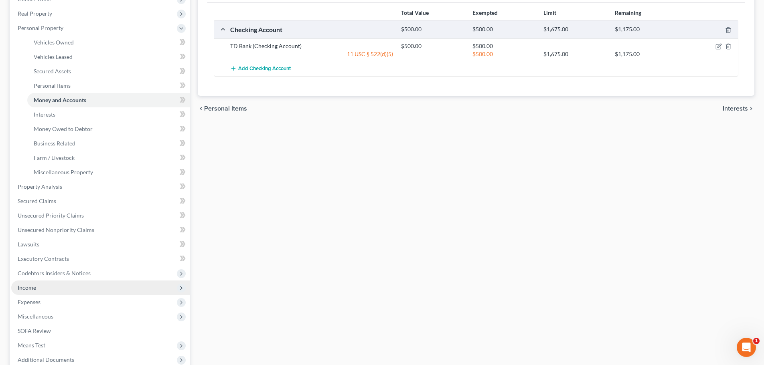
click at [43, 293] on span "Income" at bounding box center [100, 288] width 178 height 14
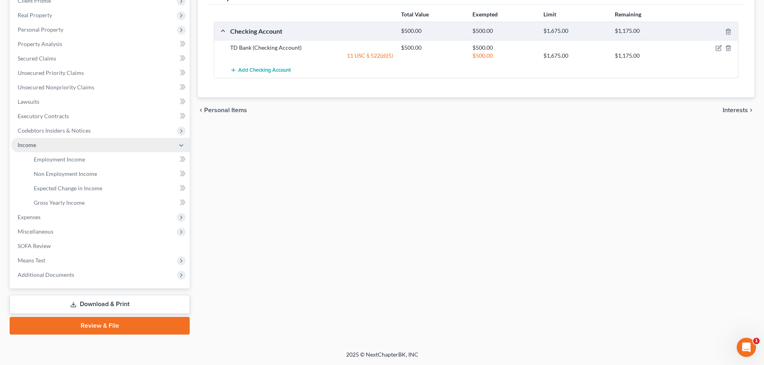
scroll to position [119, 0]
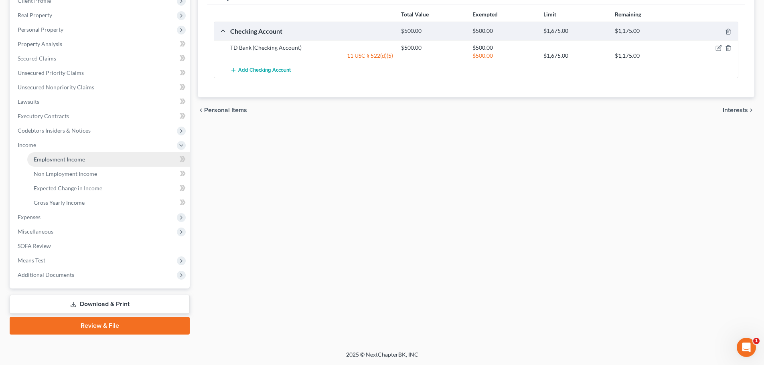
click at [69, 160] on span "Employment Income" at bounding box center [59, 159] width 51 height 7
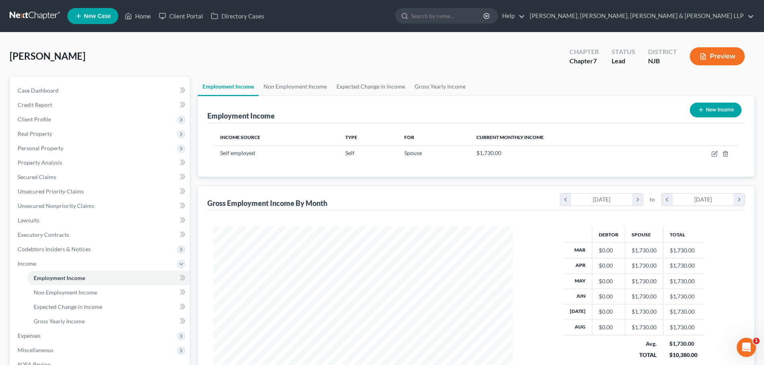
click at [718, 113] on button "New Income" at bounding box center [716, 110] width 52 height 15
select select "0"
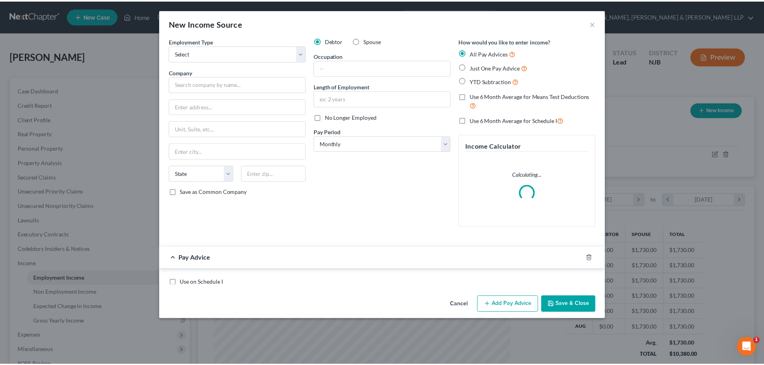
scroll to position [151, 318]
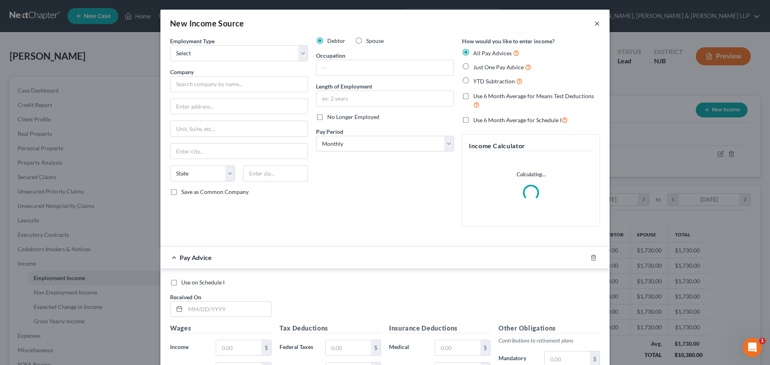
click at [594, 24] on button "×" at bounding box center [597, 23] width 6 height 10
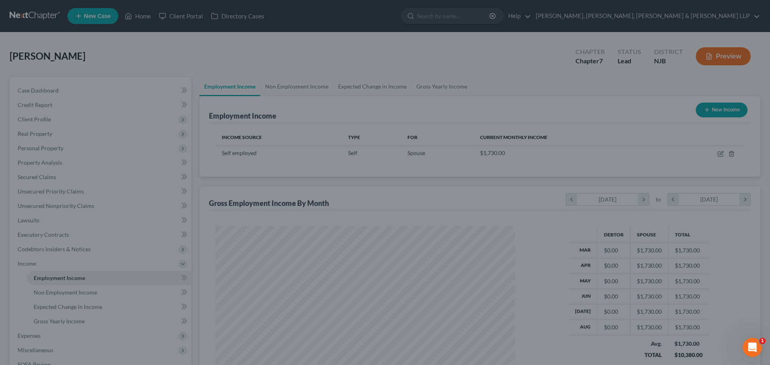
scroll to position [400750, 400585]
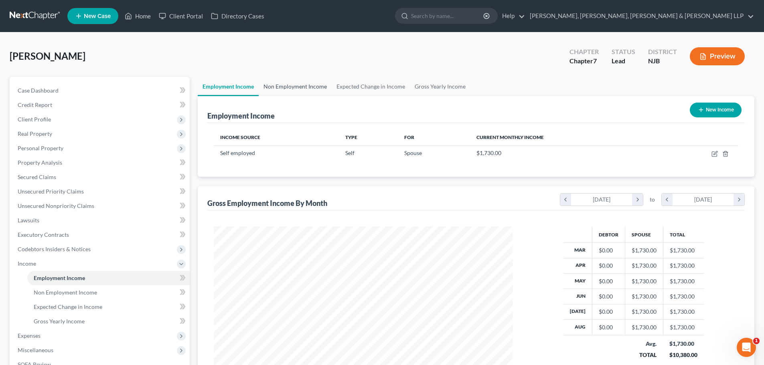
click at [278, 88] on link "Non Employment Income" at bounding box center [295, 86] width 73 height 19
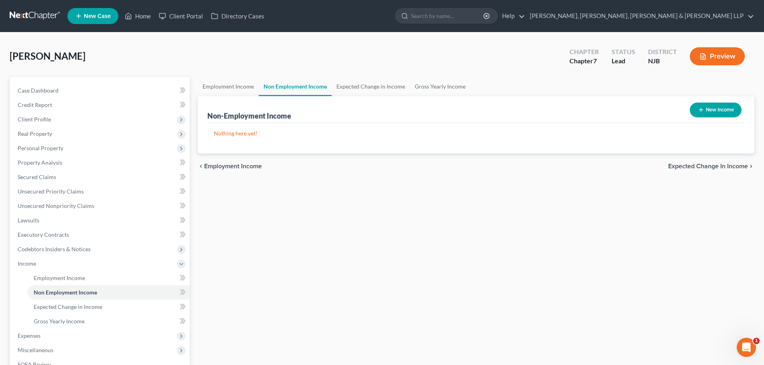
drag, startPoint x: 690, startPoint y: 105, endPoint x: 694, endPoint y: 105, distance: 4.0
click at [691, 105] on div "New Income" at bounding box center [715, 109] width 58 height 21
click at [703, 105] on button "New Income" at bounding box center [716, 110] width 52 height 15
select select "0"
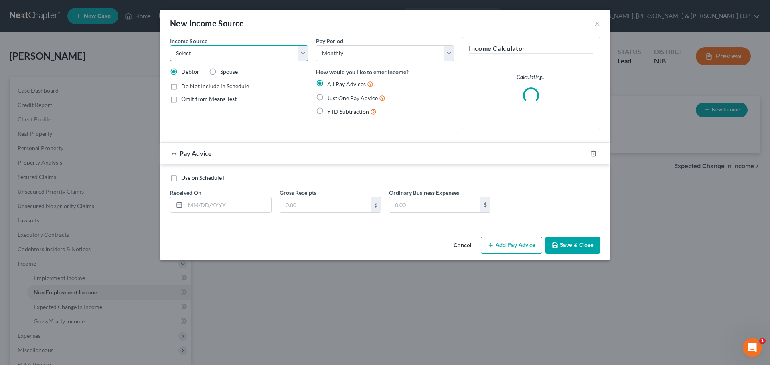
click at [259, 54] on select "Select Unemployment Disability (from employer) Pension Retirement Social Securi…" at bounding box center [239, 53] width 138 height 16
select select "1"
click at [170, 45] on select "Select Unemployment Disability (from employer) Pension Retirement Social Securi…" at bounding box center [239, 53] width 138 height 16
click at [327, 96] on label "Just One Pay Advice" at bounding box center [356, 97] width 58 height 9
click at [330, 96] on input "Just One Pay Advice" at bounding box center [332, 95] width 5 height 5
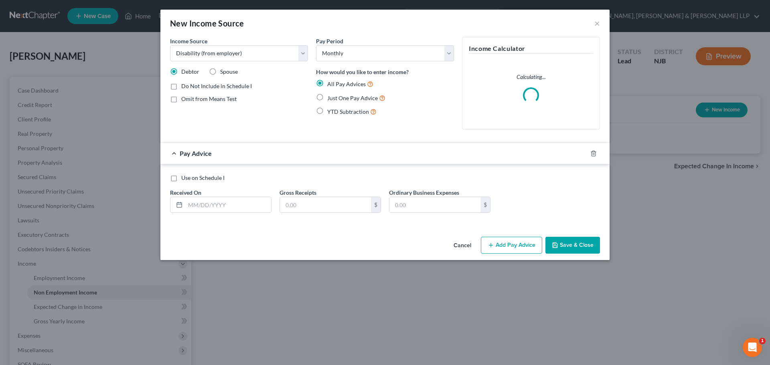
radio input "true"
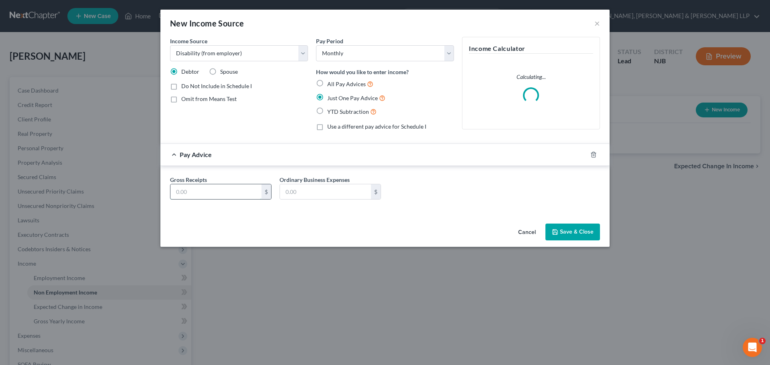
click at [220, 195] on input "text" at bounding box center [215, 191] width 91 height 15
type input "2,000.00"
click at [579, 233] on button "Save & Close" at bounding box center [572, 232] width 55 height 17
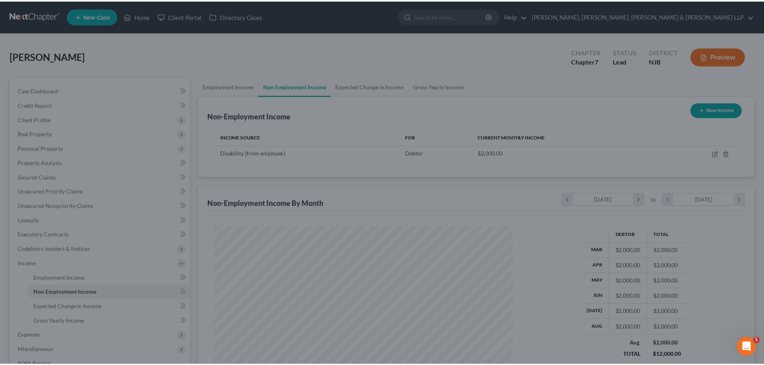
scroll to position [150, 315]
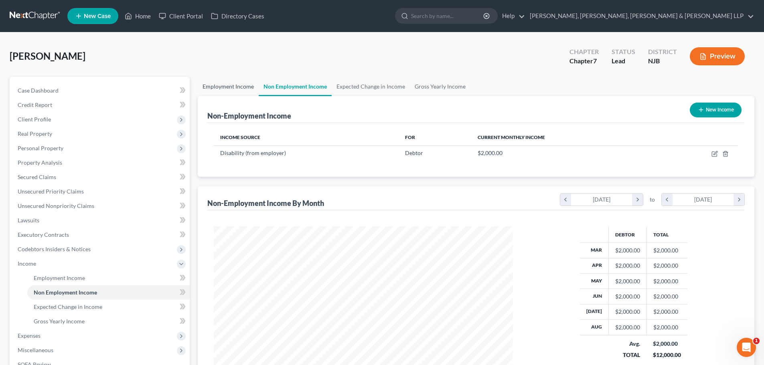
click at [221, 91] on link "Employment Income" at bounding box center [228, 86] width 61 height 19
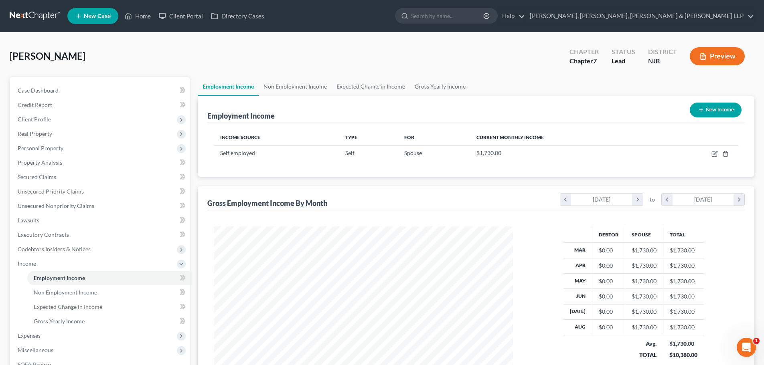
scroll to position [150, 315]
click at [277, 88] on link "Non Employment Income" at bounding box center [295, 86] width 73 height 19
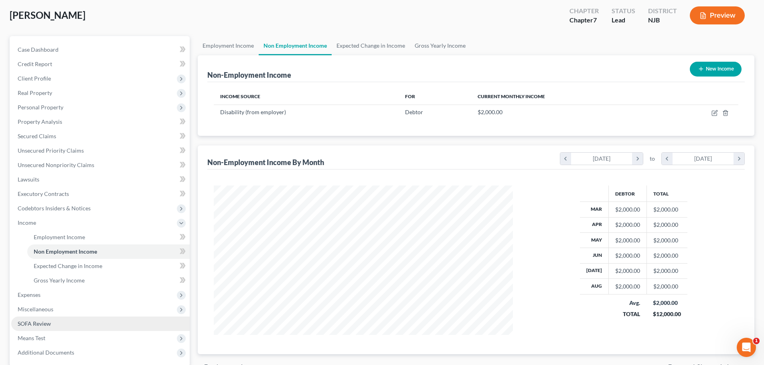
scroll to position [80, 0]
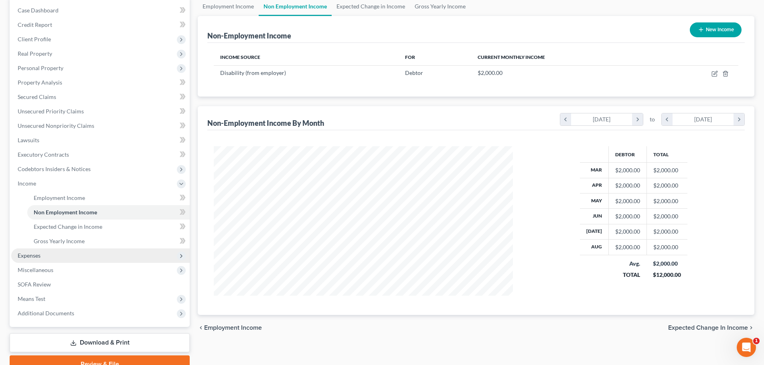
click at [43, 259] on span "Expenses" at bounding box center [100, 256] width 178 height 14
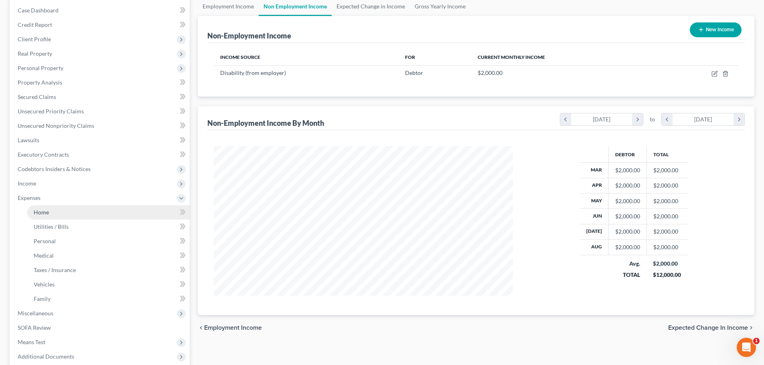
click at [57, 212] on link "Home" at bounding box center [108, 212] width 162 height 14
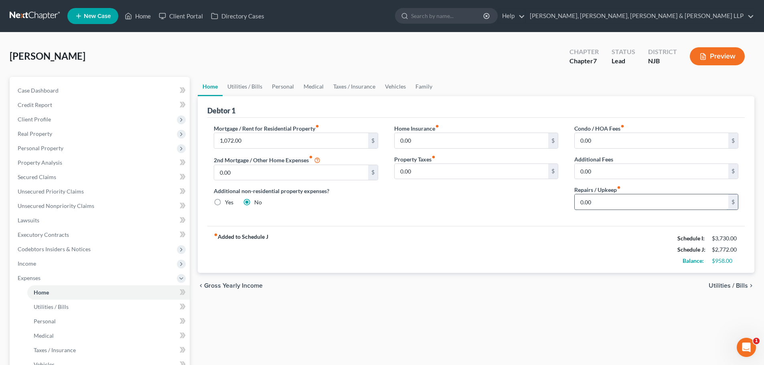
click at [607, 202] on input "0.00" at bounding box center [651, 201] width 154 height 15
type input "100"
click at [248, 87] on link "Utilities / Bills" at bounding box center [244, 86] width 44 height 19
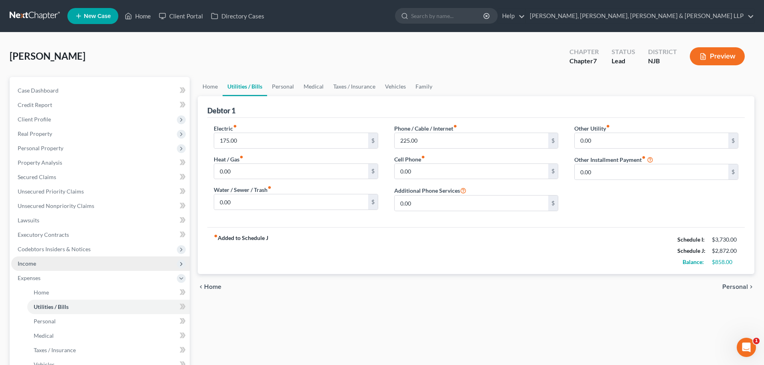
click at [49, 267] on span "Income" at bounding box center [100, 264] width 178 height 14
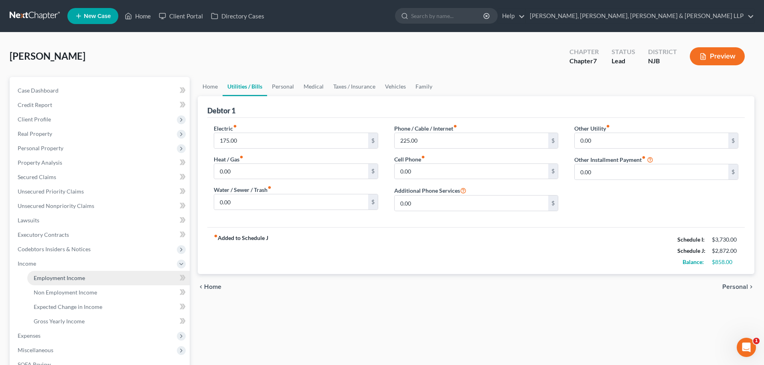
click at [58, 275] on span "Employment Income" at bounding box center [59, 278] width 51 height 7
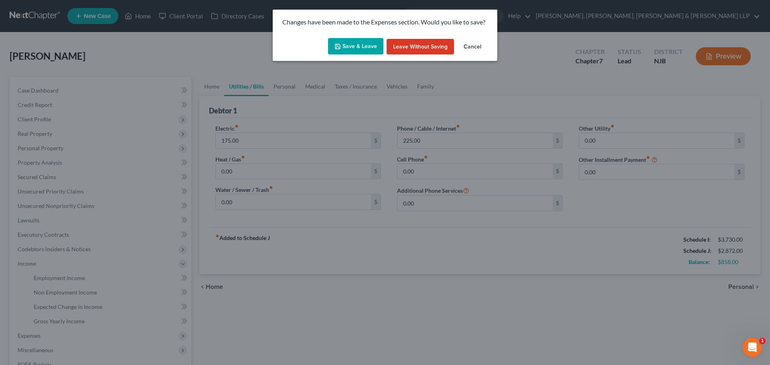
click at [364, 46] on button "Save & Leave" at bounding box center [355, 46] width 55 height 17
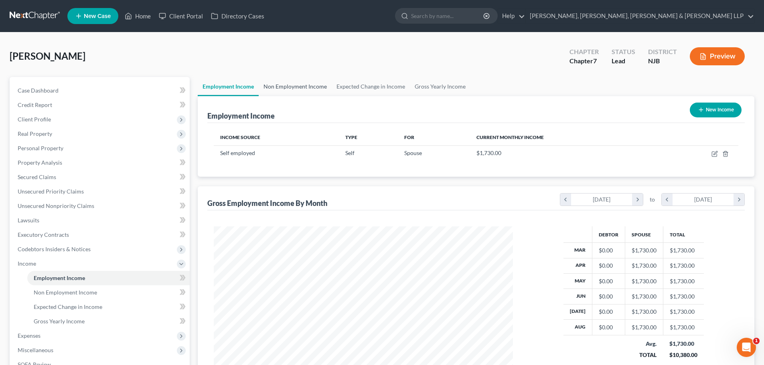
scroll to position [150, 315]
click at [290, 86] on link "Non Employment Income" at bounding box center [295, 86] width 73 height 19
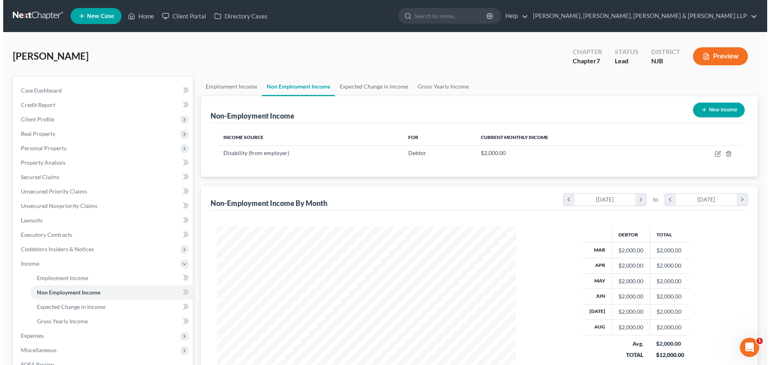
scroll to position [150, 315]
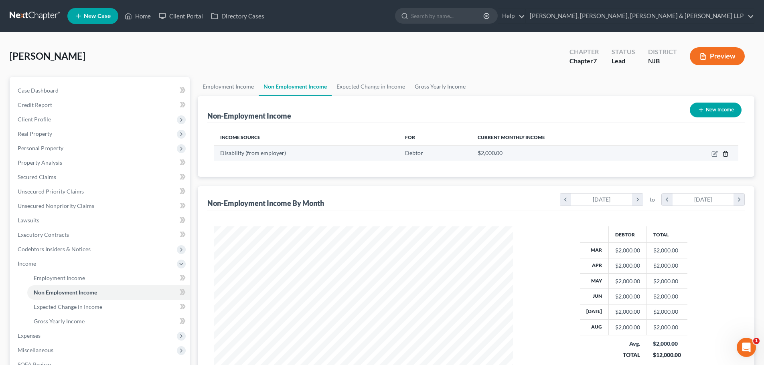
click at [724, 152] on icon "button" at bounding box center [725, 153] width 4 height 5
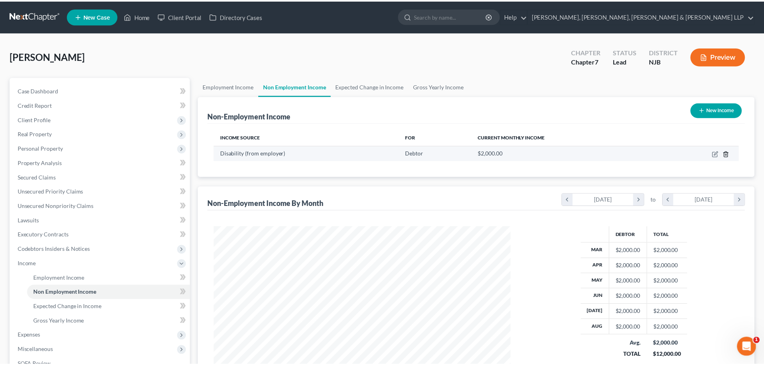
scroll to position [151, 318]
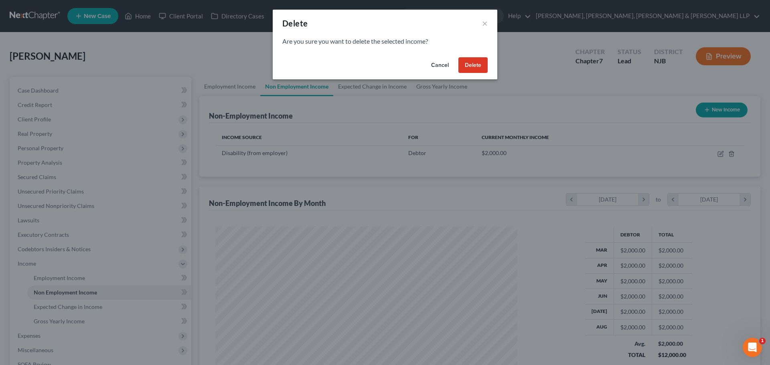
drag, startPoint x: 431, startPoint y: 67, endPoint x: 496, endPoint y: 83, distance: 67.0
click at [432, 67] on button "Cancel" at bounding box center [440, 65] width 30 height 16
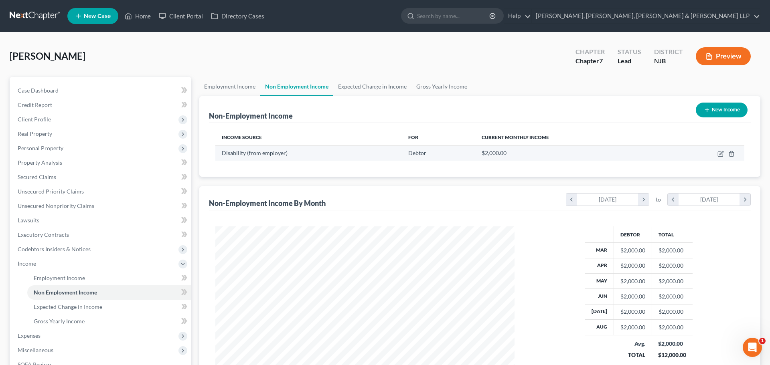
scroll to position [400750, 400585]
click at [710, 153] on td at bounding box center [699, 153] width 78 height 15
click at [713, 153] on icon "button" at bounding box center [714, 154] width 6 height 6
select select "1"
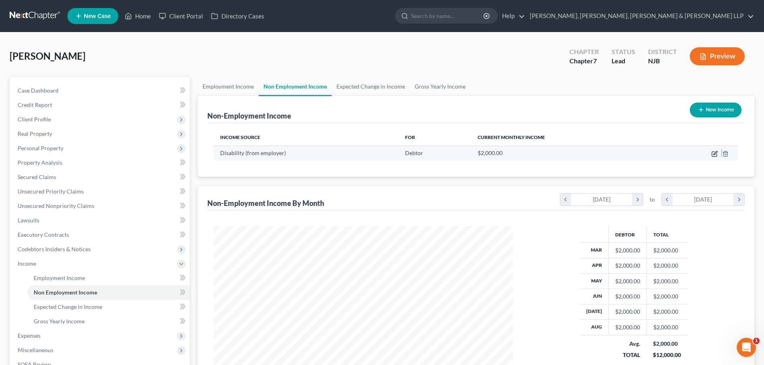
select select "0"
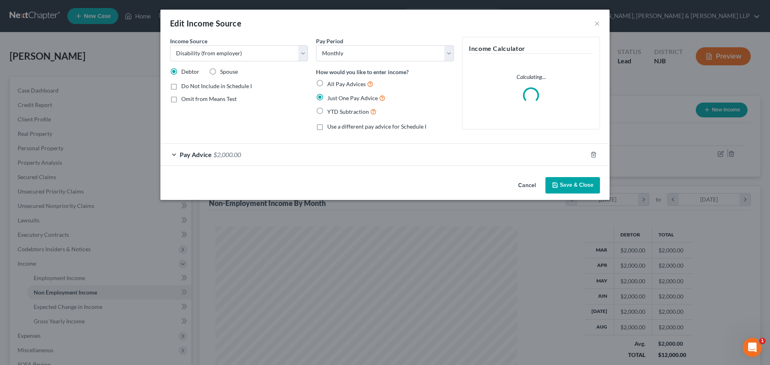
scroll to position [151, 318]
click at [339, 83] on span "All Pay Advices" at bounding box center [346, 84] width 38 height 7
click at [336, 83] on input "All Pay Advices" at bounding box center [332, 81] width 5 height 5
radio input "true"
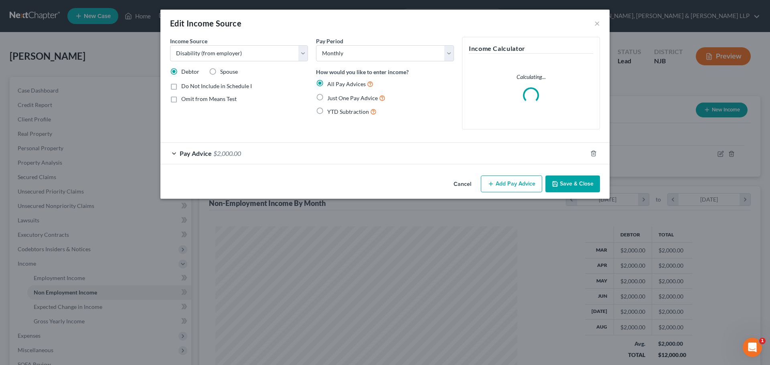
click at [227, 157] on div "Pay Advice $2,000.00" at bounding box center [373, 153] width 427 height 21
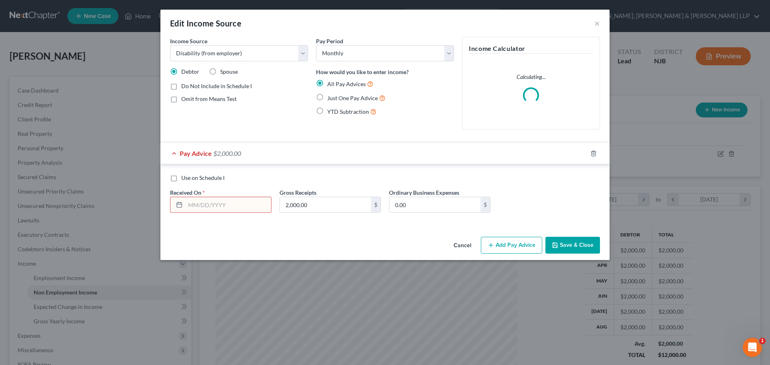
click at [209, 206] on input "text" at bounding box center [228, 204] width 86 height 15
type input "[DATE]"
click at [494, 240] on button "Add Pay Advice" at bounding box center [511, 245] width 61 height 17
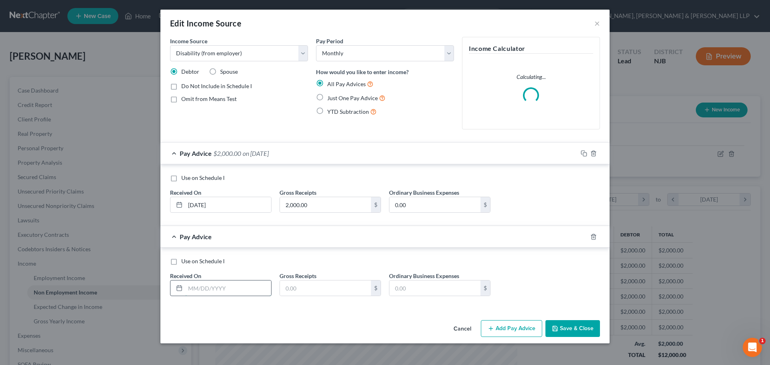
click at [206, 288] on input "text" at bounding box center [228, 288] width 86 height 15
type input "[DATE]"
click at [322, 208] on input "2,000.00" at bounding box center [325, 204] width 91 height 15
click at [316, 290] on input "text" at bounding box center [325, 288] width 91 height 15
paste input "2,000.00"
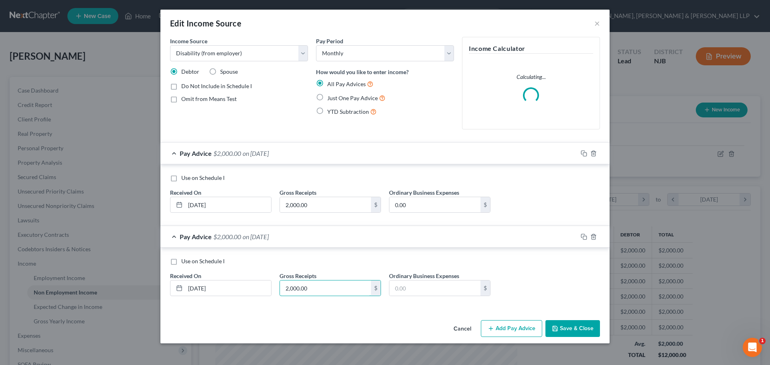
type input "2,000.00"
drag, startPoint x: 523, startPoint y: 324, endPoint x: 437, endPoint y: 341, distance: 87.8
click at [523, 325] on button "Add Pay Advice" at bounding box center [511, 328] width 61 height 17
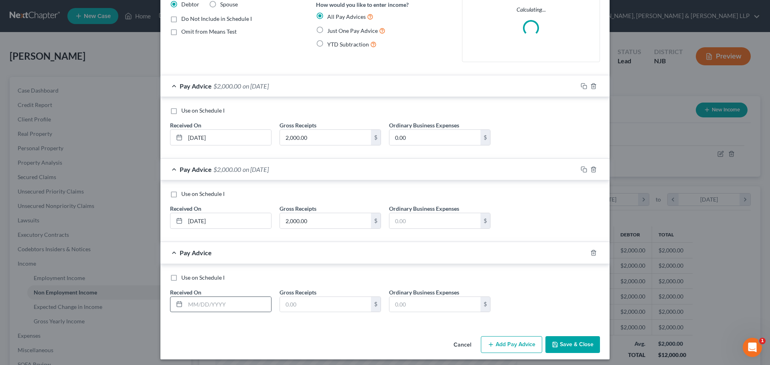
scroll to position [71, 0]
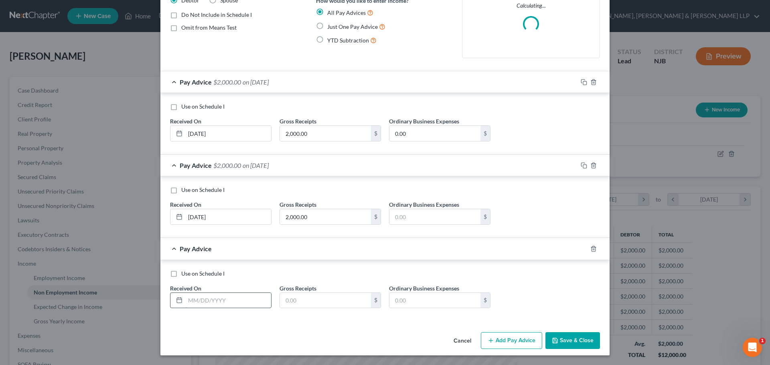
click at [231, 302] on input "text" at bounding box center [228, 300] width 86 height 15
type input "[DATE]"
click at [300, 299] on input "text" at bounding box center [325, 300] width 91 height 15
paste input "2,000.00"
type input "2,000.00"
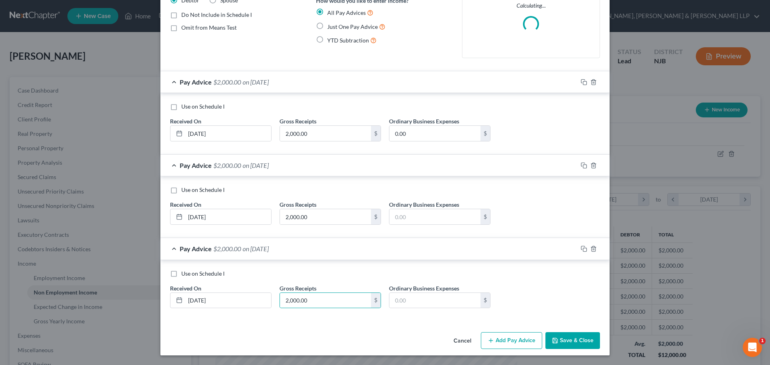
click at [498, 341] on button "Add Pay Advice" at bounding box center [511, 340] width 61 height 17
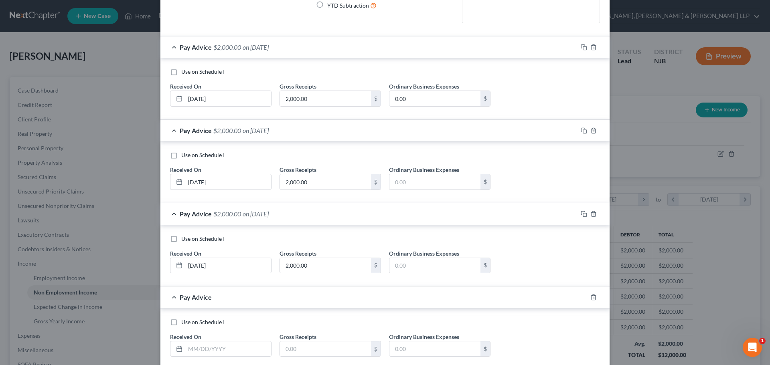
scroll to position [152, 0]
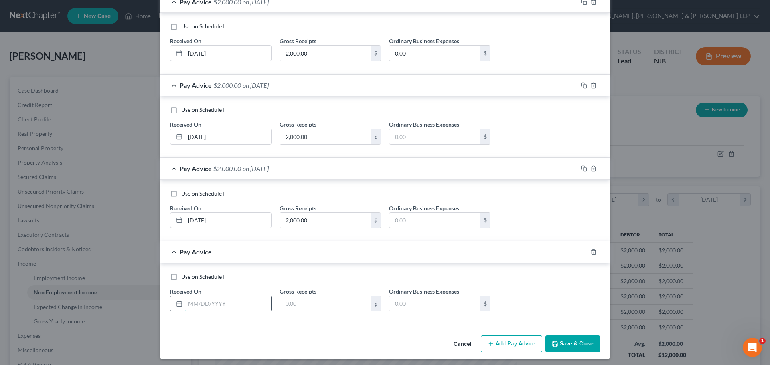
click at [219, 307] on input "text" at bounding box center [228, 303] width 86 height 15
type input "[DATE]"
click at [300, 295] on label "Gross Receipts" at bounding box center [297, 291] width 37 height 8
click at [303, 300] on input "text" at bounding box center [325, 303] width 91 height 15
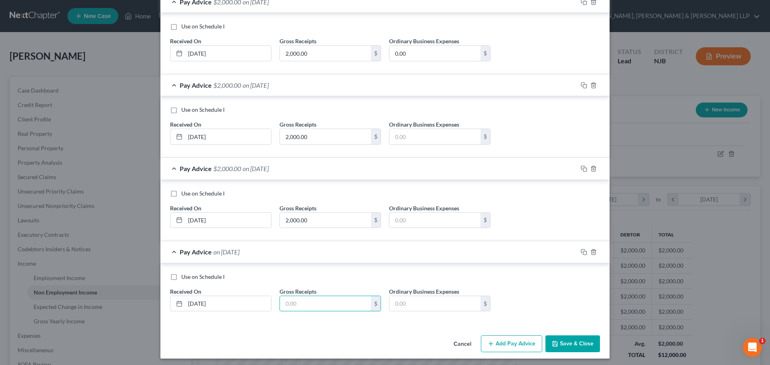
paste input "2,000.00"
type input "2,000.00"
click at [493, 342] on button "Add Pay Advice" at bounding box center [511, 344] width 61 height 17
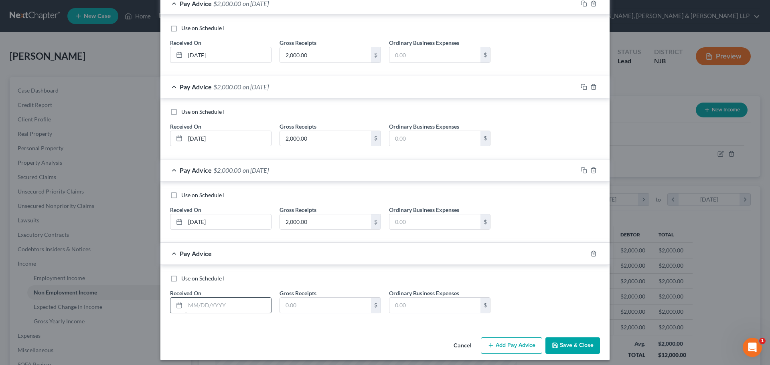
scroll to position [246, 0]
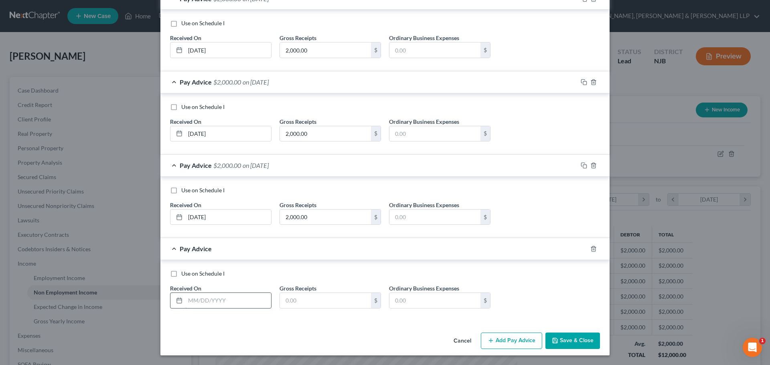
click at [218, 304] on input "text" at bounding box center [228, 300] width 86 height 15
type input "[DATE]"
click at [312, 303] on input "text" at bounding box center [325, 300] width 91 height 15
paste input "2,000.00"
type input "2,000.00"
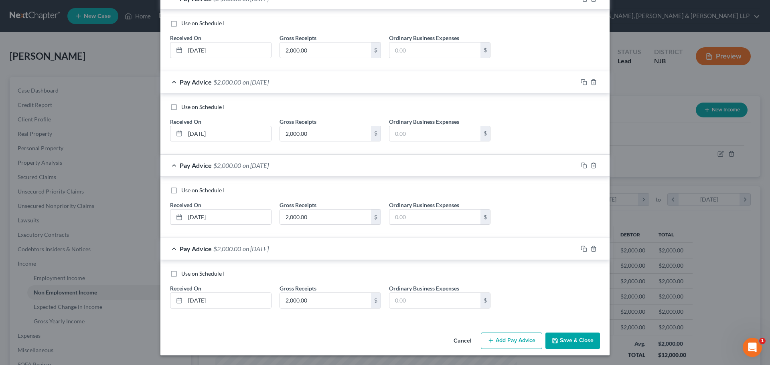
click at [493, 341] on button "Add Pay Advice" at bounding box center [511, 341] width 61 height 17
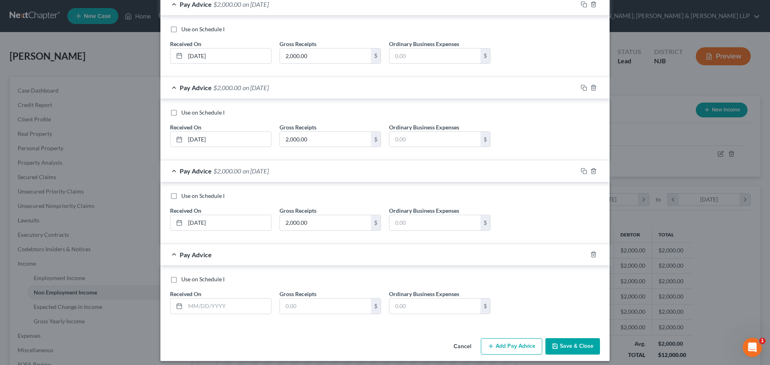
scroll to position [330, 0]
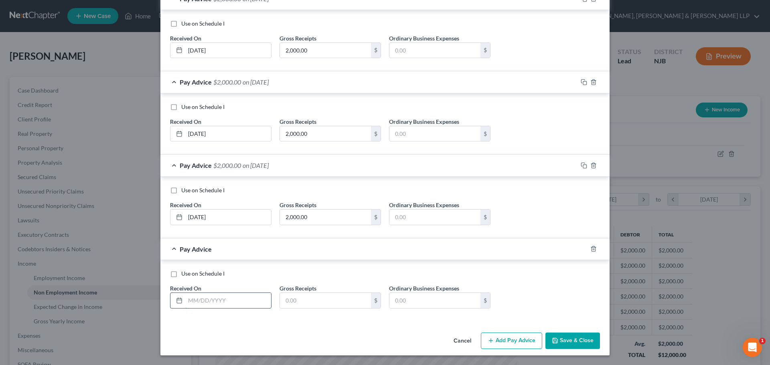
click at [219, 300] on input "text" at bounding box center [228, 300] width 86 height 15
type input "[DATE]"
click at [295, 295] on input "text" at bounding box center [325, 300] width 91 height 15
paste input "2,000.00"
type input "2,000.00"
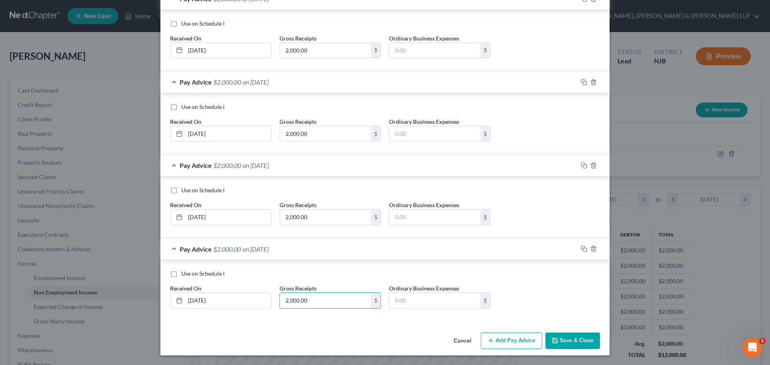
click at [447, 267] on div "Use on Schedule I Received On * [DATE] Gross Receipts 2,000.00 $ Ordinary Busin…" at bounding box center [384, 290] width 449 height 61
click at [564, 338] on button "Save & Close" at bounding box center [572, 341] width 55 height 17
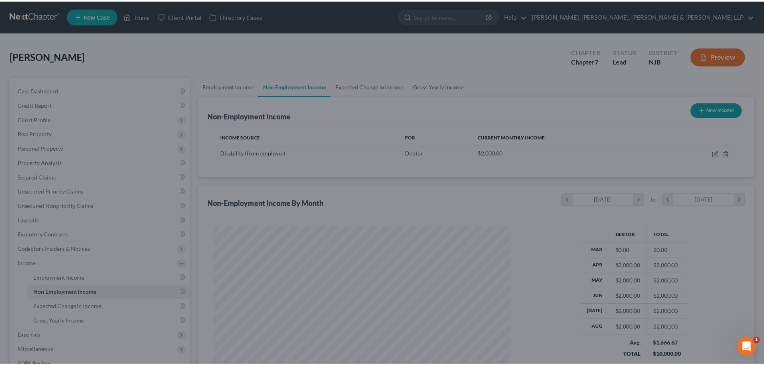
scroll to position [400750, 400585]
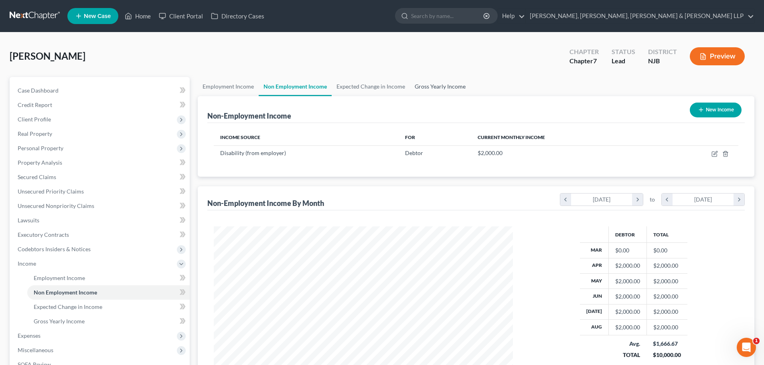
click at [455, 85] on link "Gross Yearly Income" at bounding box center [440, 86] width 61 height 19
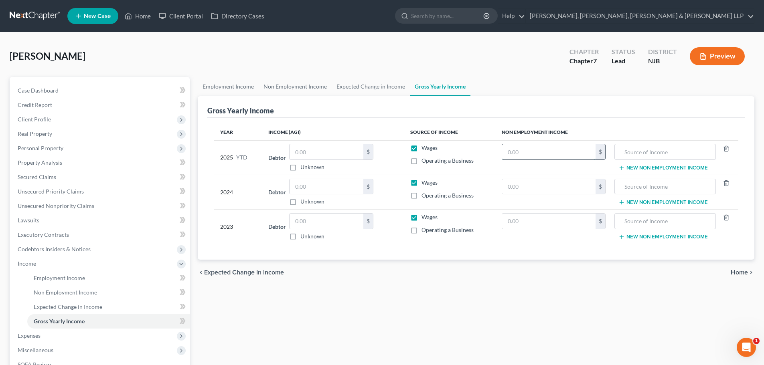
click at [545, 156] on input "text" at bounding box center [548, 151] width 93 height 15
type input "10,000.00"
click at [666, 157] on input "text" at bounding box center [665, 151] width 92 height 15
type input "Disability"
click at [379, 85] on link "Expected Change in Income" at bounding box center [371, 86] width 78 height 19
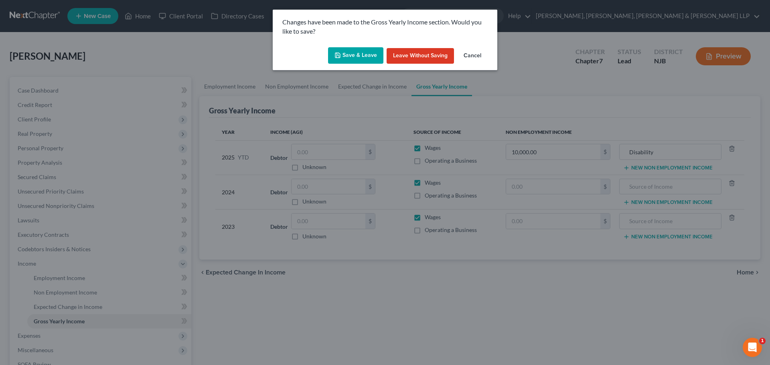
click at [362, 58] on button "Save & Leave" at bounding box center [355, 55] width 55 height 17
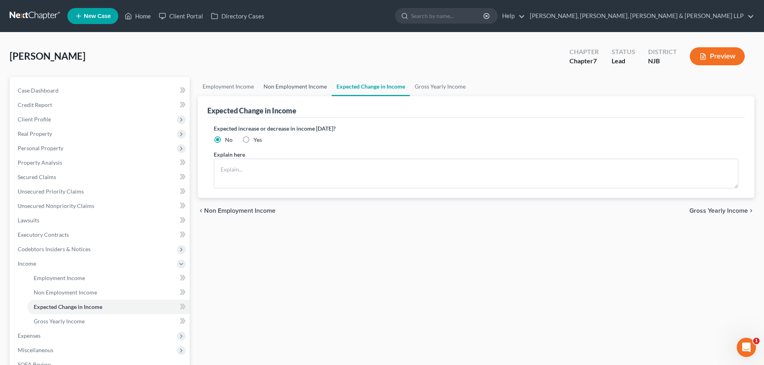
click at [301, 85] on link "Non Employment Income" at bounding box center [295, 86] width 73 height 19
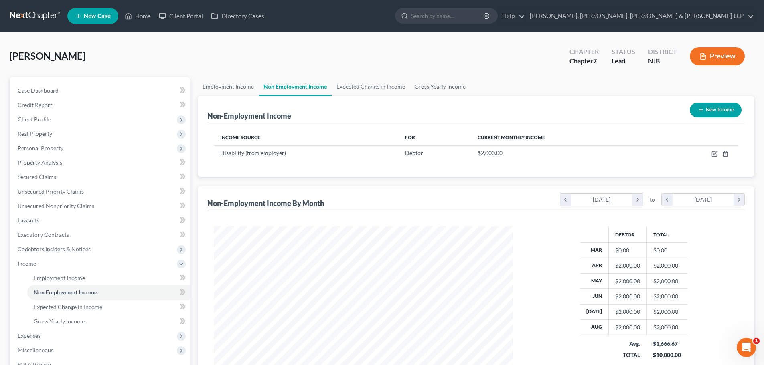
scroll to position [150, 315]
click at [232, 81] on link "Employment Income" at bounding box center [228, 86] width 61 height 19
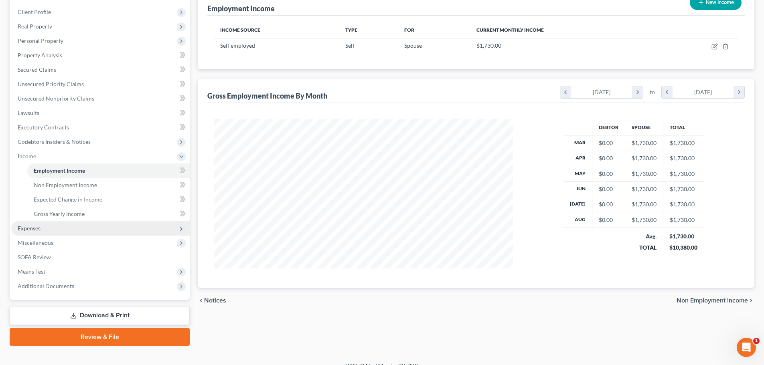
scroll to position [119, 0]
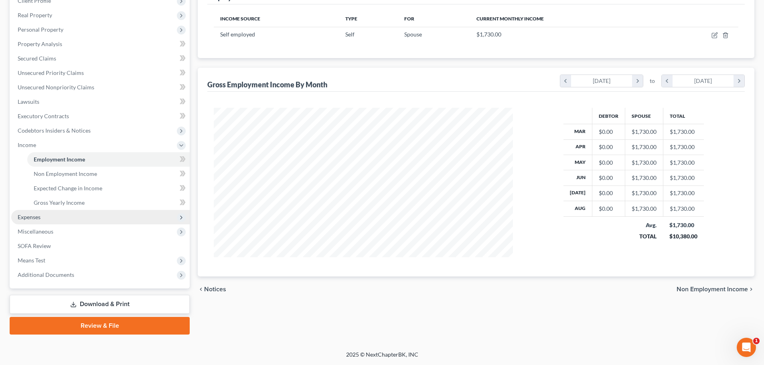
click at [49, 224] on span "Expenses" at bounding box center [100, 217] width 178 height 14
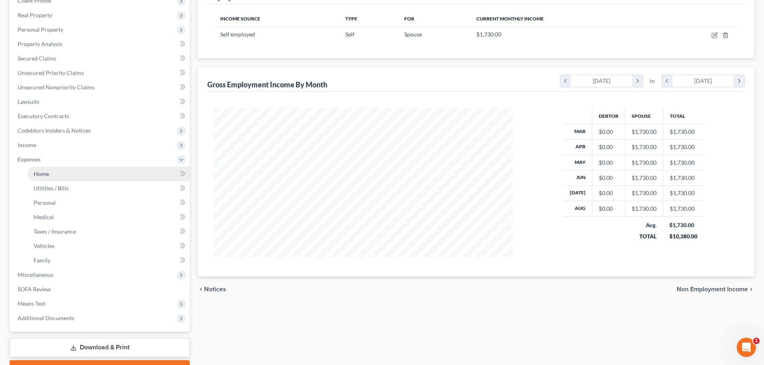
click at [49, 174] on link "Home" at bounding box center [108, 174] width 162 height 14
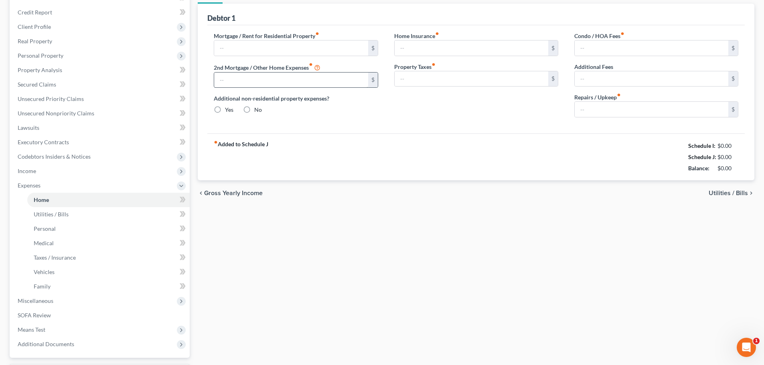
type input "1,072.00"
type input "0.00"
radio input "true"
type input "0.00"
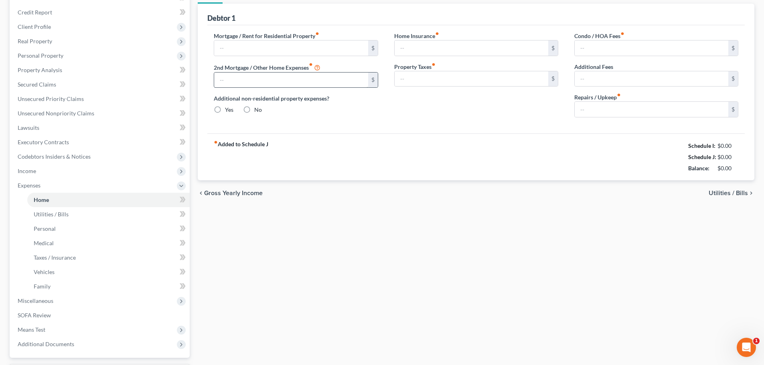
type input "0.00"
type input "100.00"
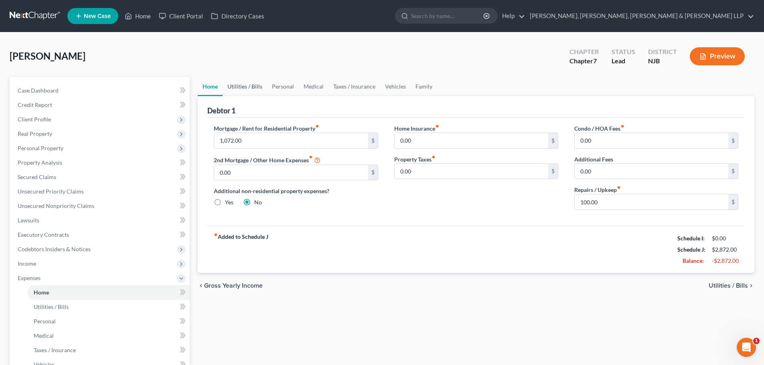
click at [247, 89] on link "Utilities / Bills" at bounding box center [244, 86] width 44 height 19
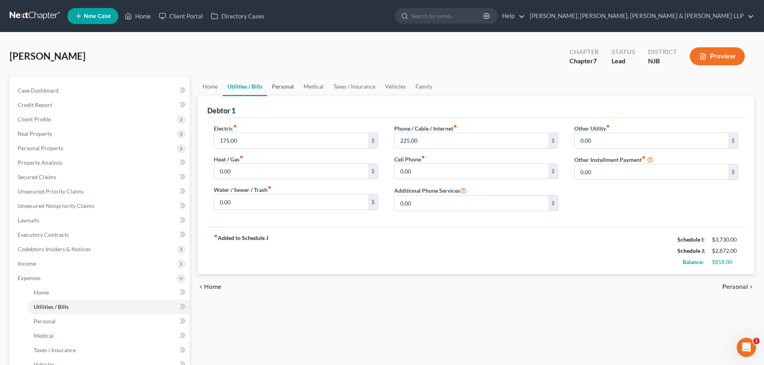
click at [283, 89] on link "Personal" at bounding box center [283, 86] width 32 height 19
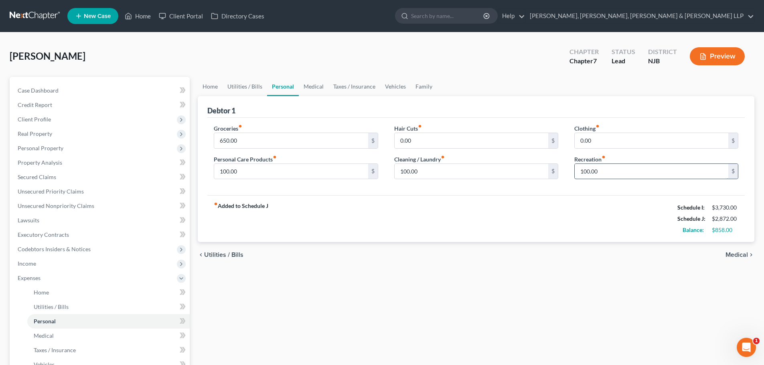
click at [607, 170] on input "100.00" at bounding box center [651, 171] width 154 height 15
type input "200"
click at [263, 172] on input "100.00" at bounding box center [291, 171] width 154 height 15
type input "250"
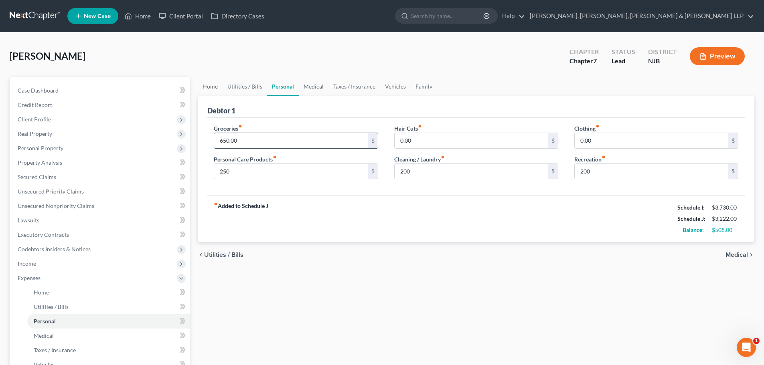
click at [257, 145] on input "650.00" at bounding box center [291, 140] width 154 height 15
type input "750"
click at [314, 88] on link "Medical" at bounding box center [314, 86] width 30 height 19
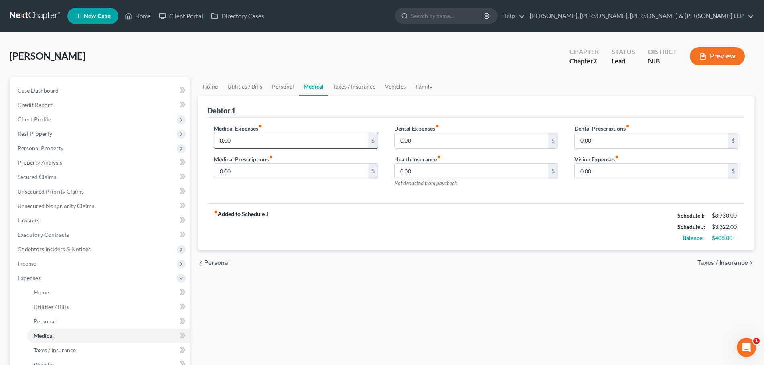
click at [261, 143] on input "0.00" at bounding box center [291, 140] width 154 height 15
type input "120"
click at [362, 86] on link "Taxes / Insurance" at bounding box center [354, 86] width 52 height 19
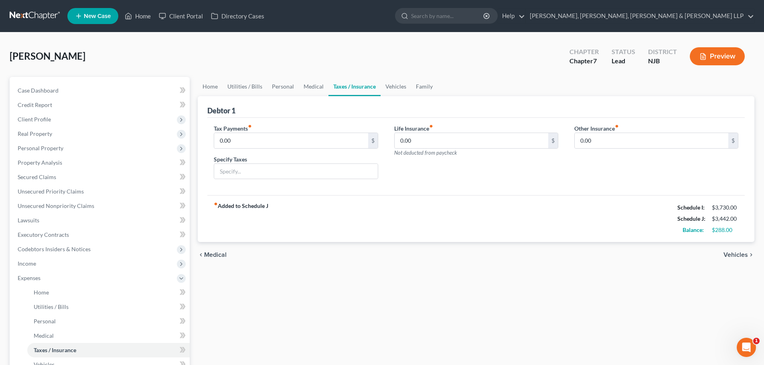
click at [377, 86] on link "Taxes / Insurance" at bounding box center [354, 86] width 52 height 19
click at [392, 87] on link "Vehicles" at bounding box center [395, 86] width 30 height 19
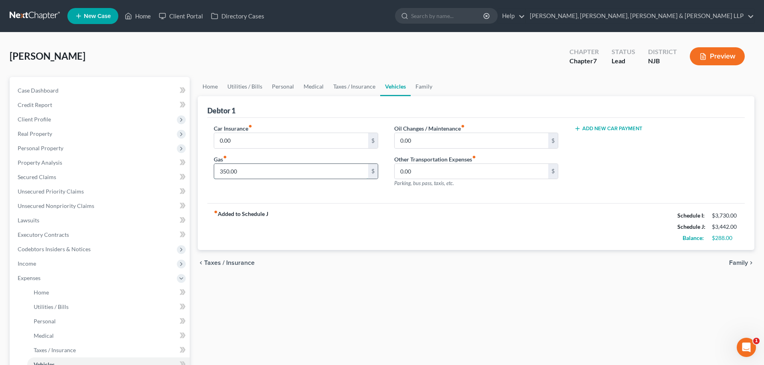
click at [259, 170] on input "350.00" at bounding box center [291, 171] width 154 height 15
type input "400.00"
click at [360, 90] on link "Taxes / Insurance" at bounding box center [354, 86] width 52 height 19
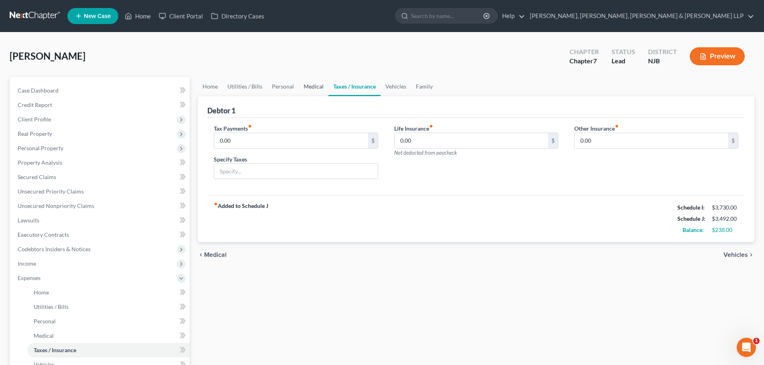
click at [302, 90] on link "Medical" at bounding box center [314, 86] width 30 height 19
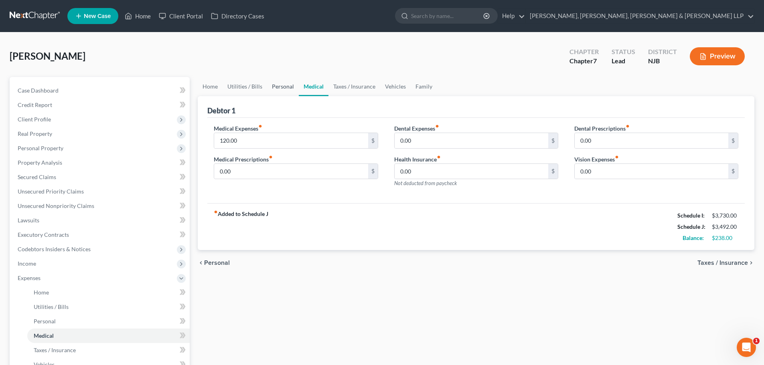
click at [270, 89] on link "Personal" at bounding box center [283, 86] width 32 height 19
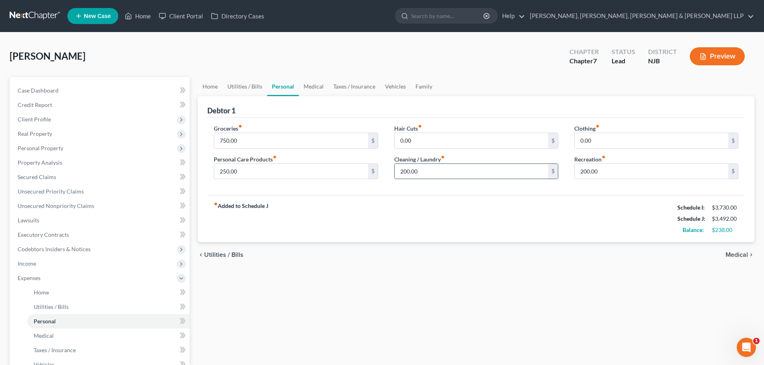
click at [436, 171] on input "200.00" at bounding box center [471, 171] width 154 height 15
type input "250.00"
click at [621, 171] on input "200.00" at bounding box center [651, 171] width 154 height 15
type input "250.00"
click at [240, 89] on link "Utilities / Bills" at bounding box center [244, 86] width 44 height 19
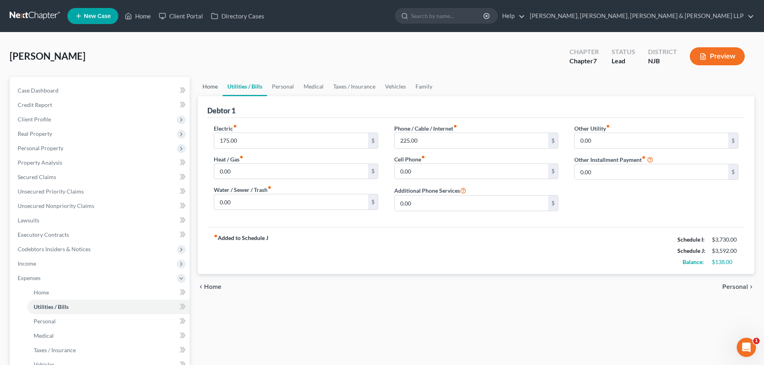
click at [213, 86] on link "Home" at bounding box center [210, 86] width 25 height 19
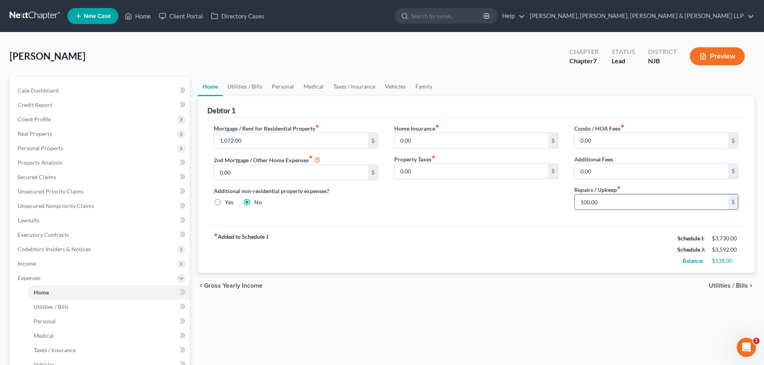
click at [609, 204] on input "100.00" at bounding box center [651, 201] width 154 height 15
type input "120.00"
click at [254, 87] on link "Utilities / Bills" at bounding box center [244, 86] width 44 height 19
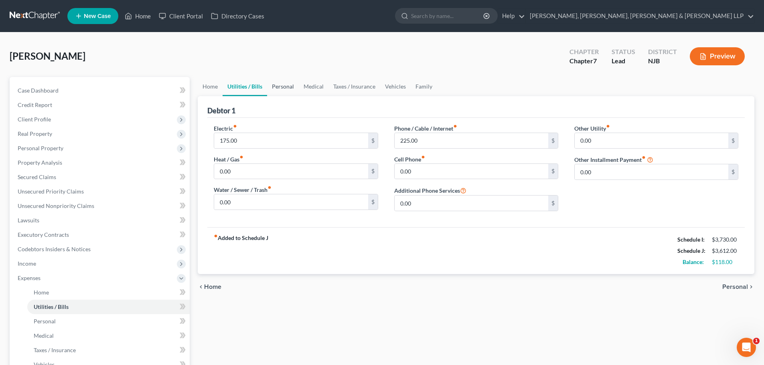
click at [284, 90] on link "Personal" at bounding box center [283, 86] width 32 height 19
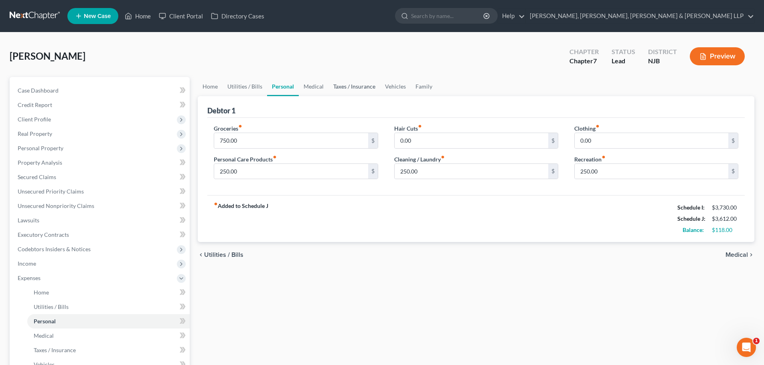
click at [328, 87] on link "Taxes / Insurance" at bounding box center [354, 86] width 52 height 19
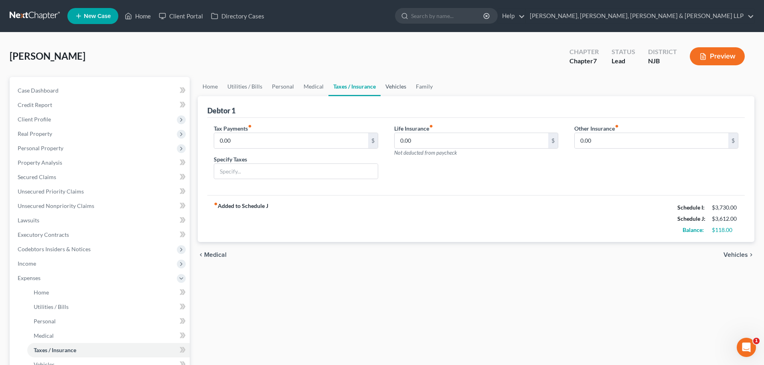
click at [390, 88] on link "Vehicles" at bounding box center [395, 86] width 30 height 19
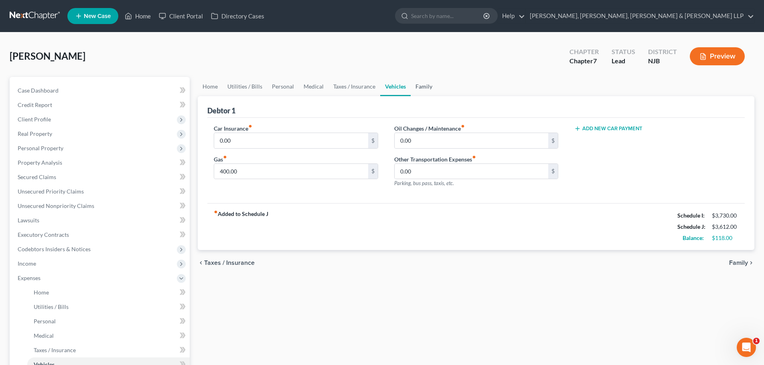
click at [421, 88] on link "Family" at bounding box center [424, 86] width 26 height 19
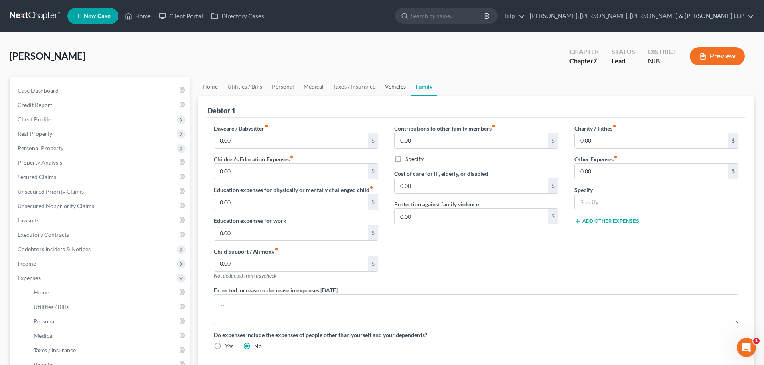
click at [389, 83] on link "Vehicles" at bounding box center [395, 86] width 30 height 19
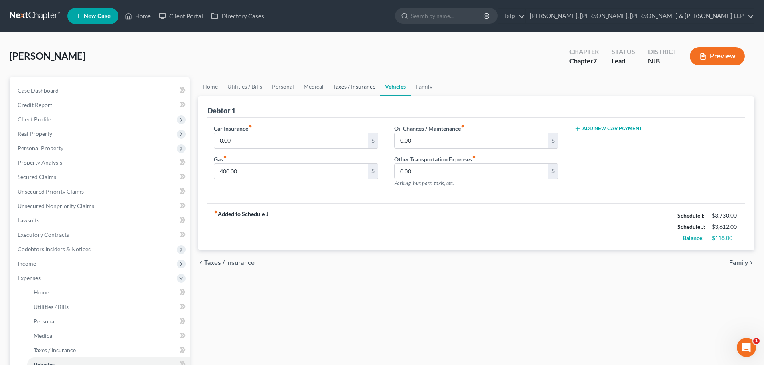
click at [346, 89] on link "Taxes / Insurance" at bounding box center [354, 86] width 52 height 19
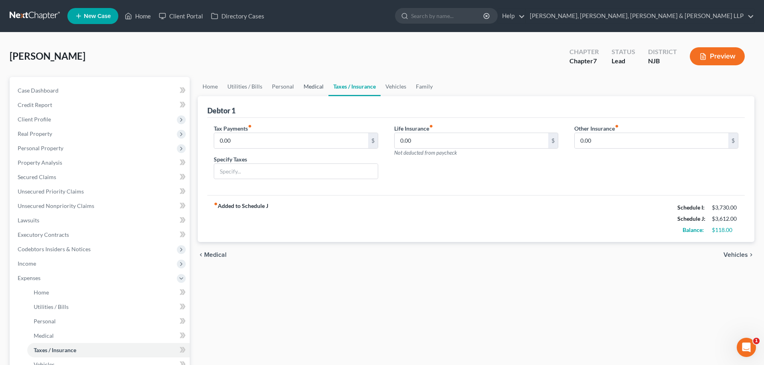
click at [309, 89] on link "Medical" at bounding box center [314, 86] width 30 height 19
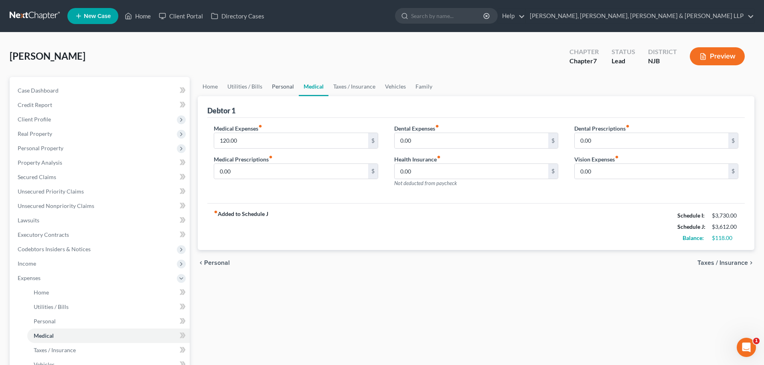
click at [293, 87] on link "Personal" at bounding box center [283, 86] width 32 height 19
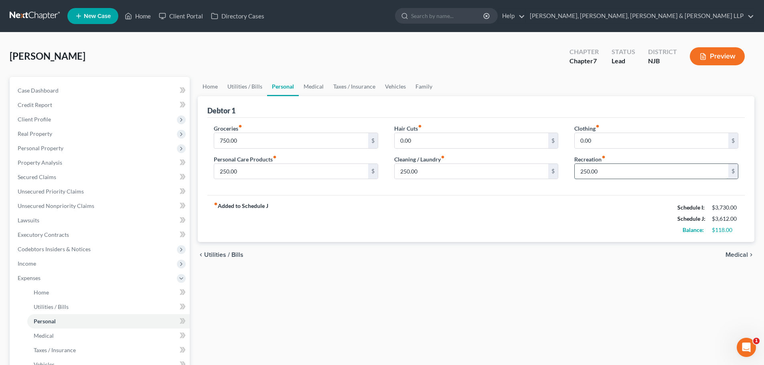
click at [614, 174] on input "250.00" at bounding box center [651, 171] width 154 height 15
type input "265.00"
click at [284, 172] on input "250.00" at bounding box center [291, 171] width 154 height 15
type input "265.00"
click at [440, 176] on input "250.00" at bounding box center [471, 171] width 154 height 15
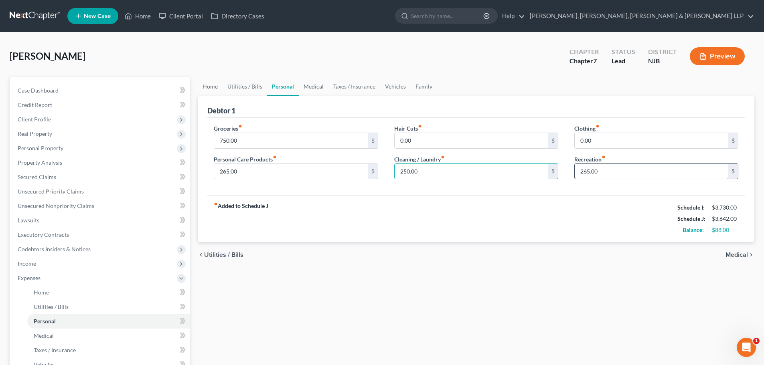
click at [625, 174] on input "265.00" at bounding box center [651, 171] width 154 height 15
type input "270.00"
click at [239, 176] on input "265.00" at bounding box center [291, 171] width 154 height 15
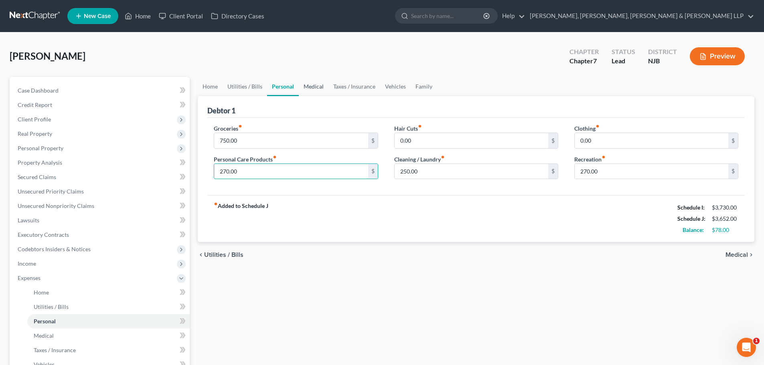
type input "270.00"
click at [313, 91] on link "Medical" at bounding box center [314, 86] width 30 height 19
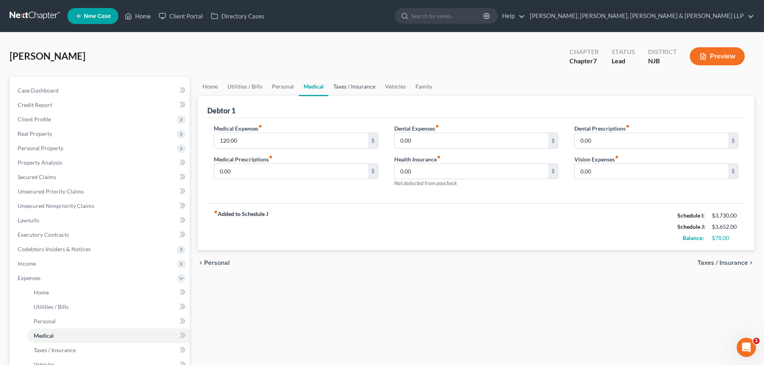
click at [352, 83] on link "Taxes / Insurance" at bounding box center [354, 86] width 52 height 19
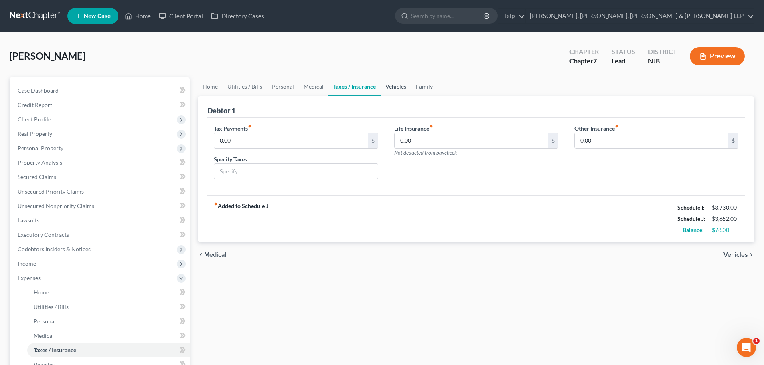
click at [398, 85] on link "Vehicles" at bounding box center [395, 86] width 30 height 19
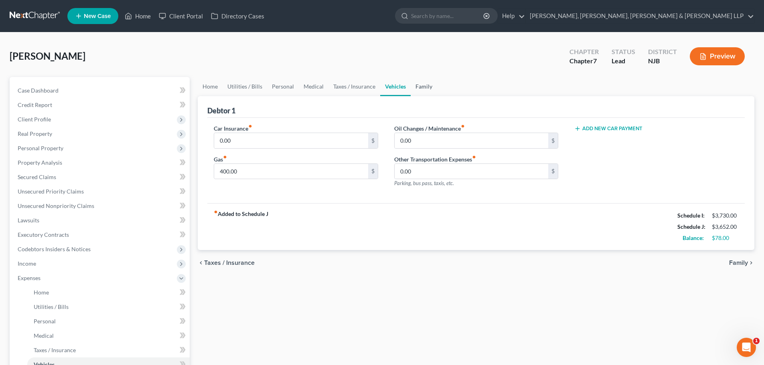
click at [417, 86] on link "Family" at bounding box center [424, 86] width 26 height 19
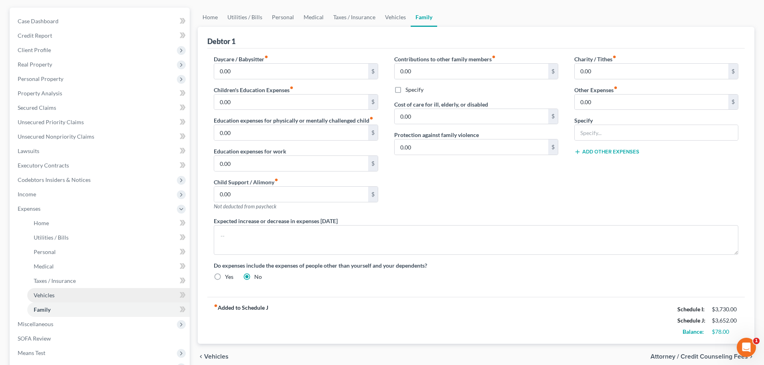
scroll to position [162, 0]
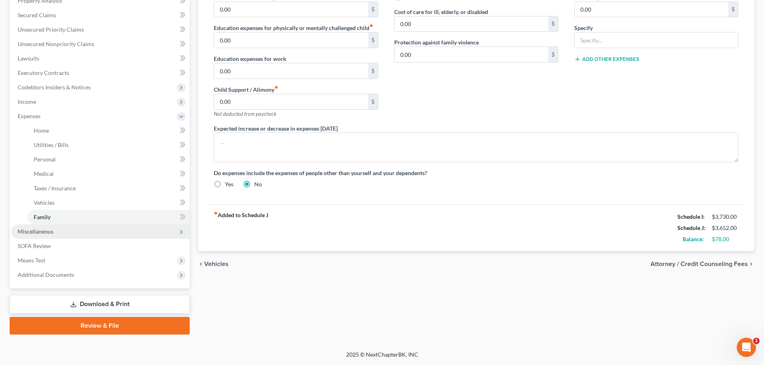
click at [47, 230] on span "Miscellaneous" at bounding box center [36, 231] width 36 height 7
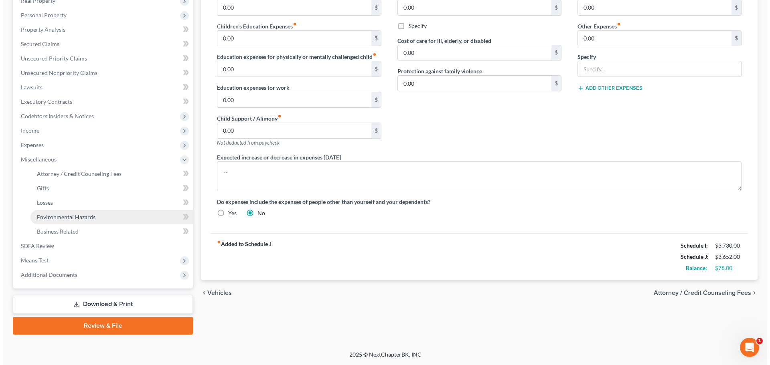
scroll to position [133, 0]
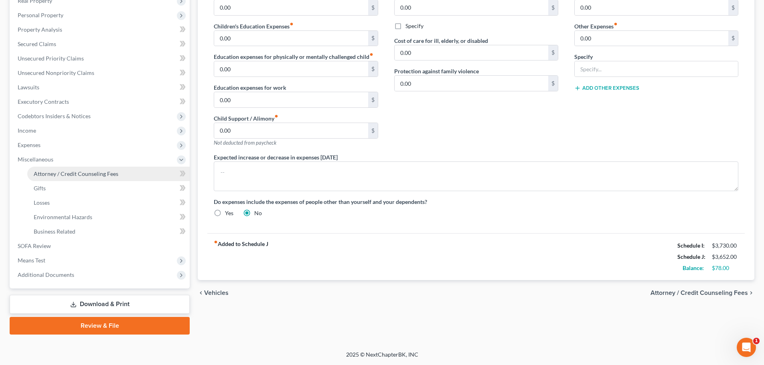
click at [99, 175] on span "Attorney / Credit Counseling Fees" at bounding box center [76, 173] width 85 height 7
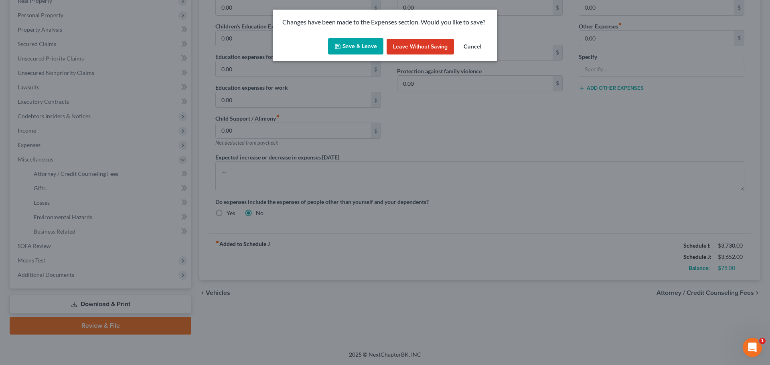
drag, startPoint x: 356, startPoint y: 44, endPoint x: 356, endPoint y: 49, distance: 4.8
click at [356, 44] on button "Save & Leave" at bounding box center [355, 46] width 55 height 17
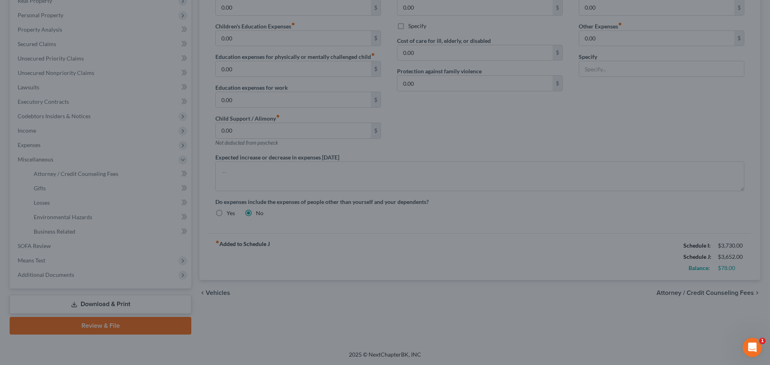
select select "1"
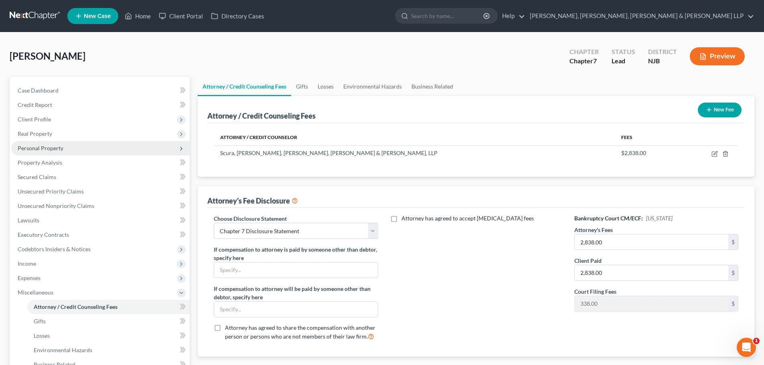
click at [60, 149] on span "Personal Property" at bounding box center [41, 148] width 46 height 7
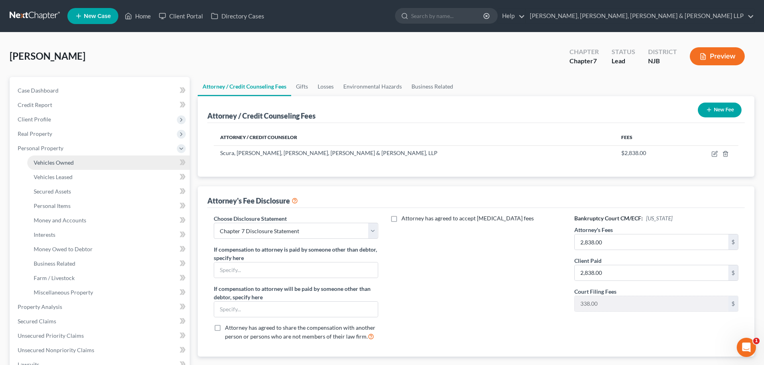
click at [59, 164] on span "Vehicles Owned" at bounding box center [54, 162] width 40 height 7
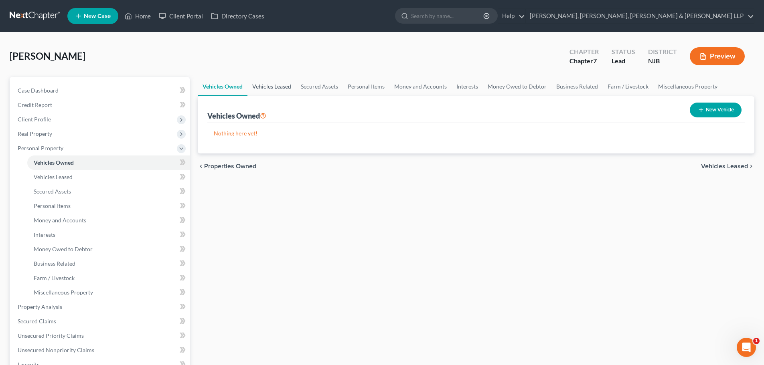
click at [277, 88] on link "Vehicles Leased" at bounding box center [271, 86] width 49 height 19
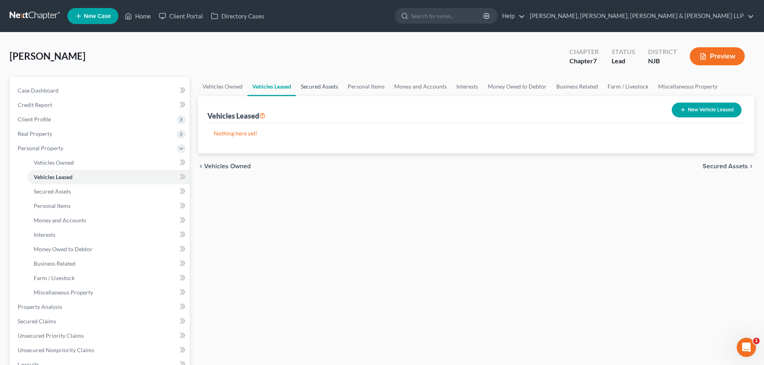
click at [320, 87] on link "Secured Assets" at bounding box center [319, 86] width 47 height 19
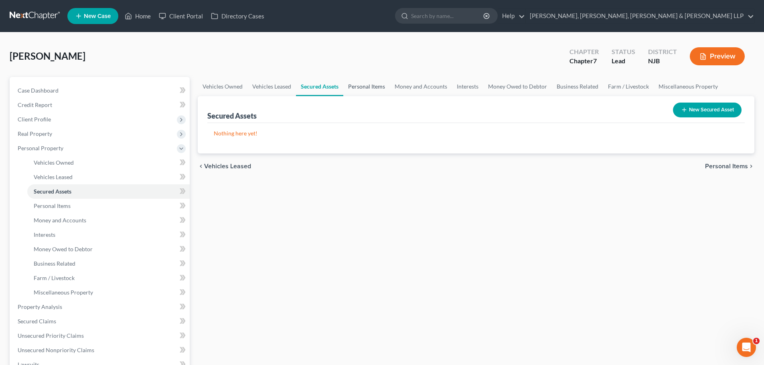
drag, startPoint x: 358, startPoint y: 87, endPoint x: 373, endPoint y: 89, distance: 15.3
click at [358, 87] on link "Personal Items" at bounding box center [366, 86] width 47 height 19
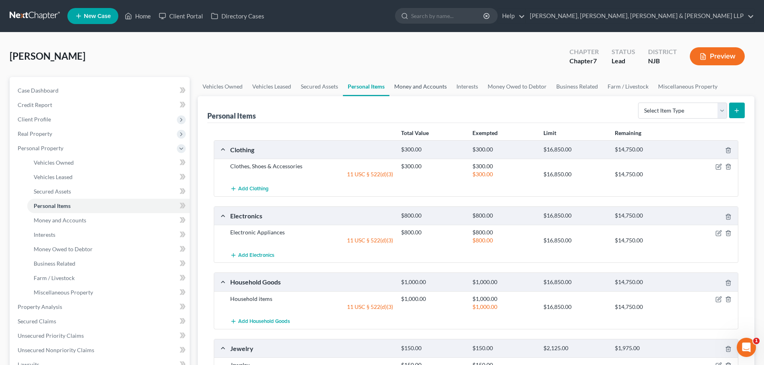
click at [426, 91] on link "Money and Accounts" at bounding box center [420, 86] width 62 height 19
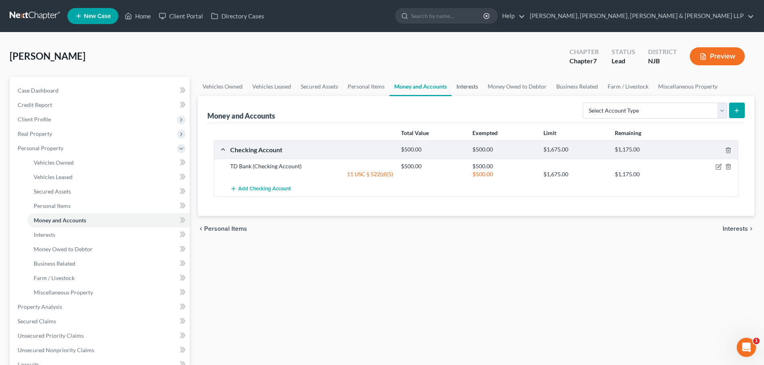
click at [461, 91] on link "Interests" at bounding box center [466, 86] width 31 height 19
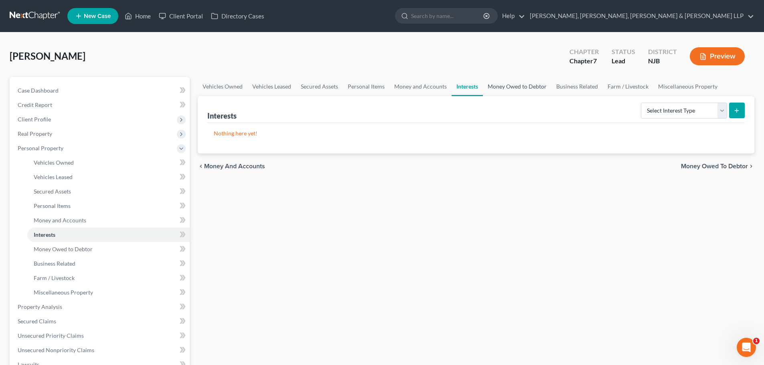
click at [509, 91] on link "Money Owed to Debtor" at bounding box center [517, 86] width 69 height 19
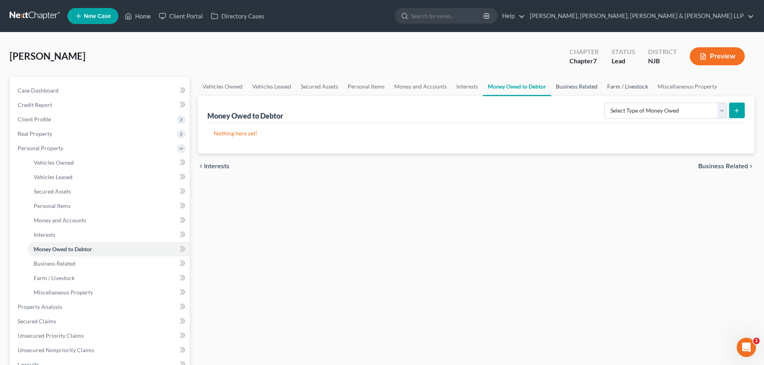
drag, startPoint x: 571, startPoint y: 91, endPoint x: 625, endPoint y: 89, distance: 53.7
click at [572, 91] on link "Business Related" at bounding box center [576, 86] width 51 height 19
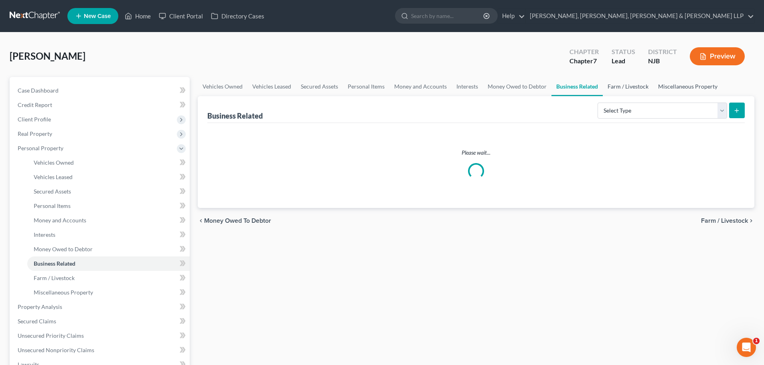
drag, startPoint x: 625, startPoint y: 89, endPoint x: 672, endPoint y: 89, distance: 47.3
click at [626, 89] on link "Farm / Livestock" at bounding box center [628, 86] width 51 height 19
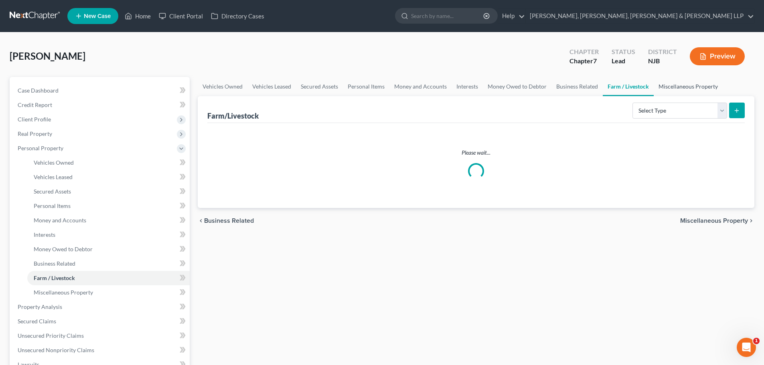
click at [680, 89] on link "Miscellaneous Property" at bounding box center [687, 86] width 69 height 19
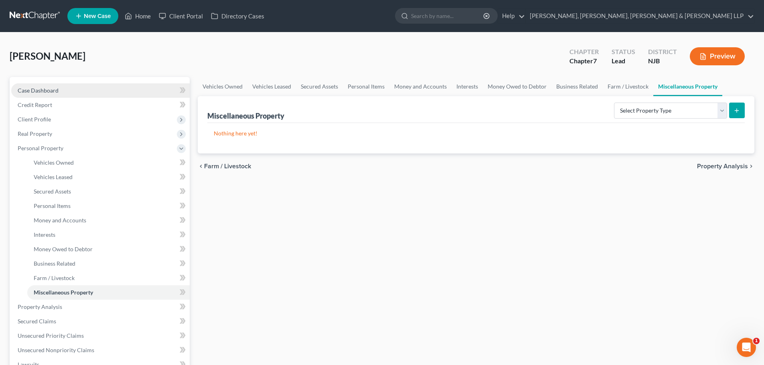
click at [55, 95] on link "Case Dashboard" at bounding box center [100, 90] width 178 height 14
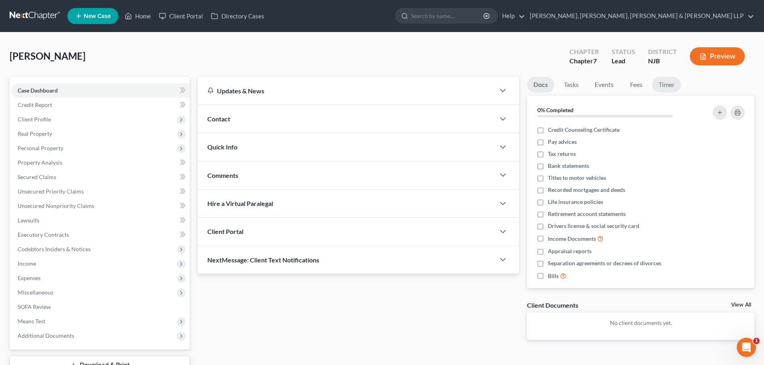
click at [655, 82] on link "Timer" at bounding box center [666, 85] width 29 height 16
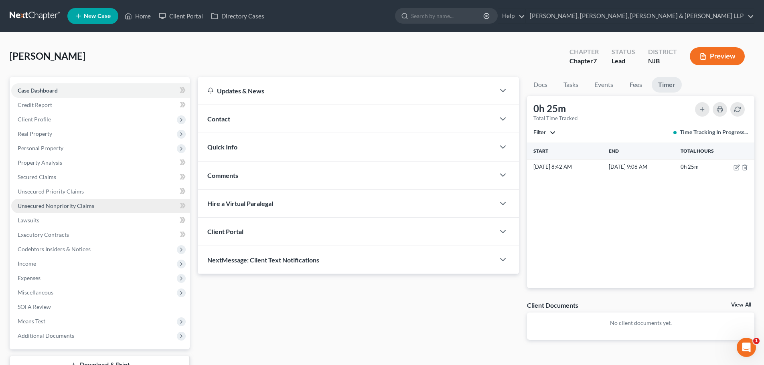
click at [87, 205] on span "Unsecured Nonpriority Claims" at bounding box center [56, 205] width 77 height 7
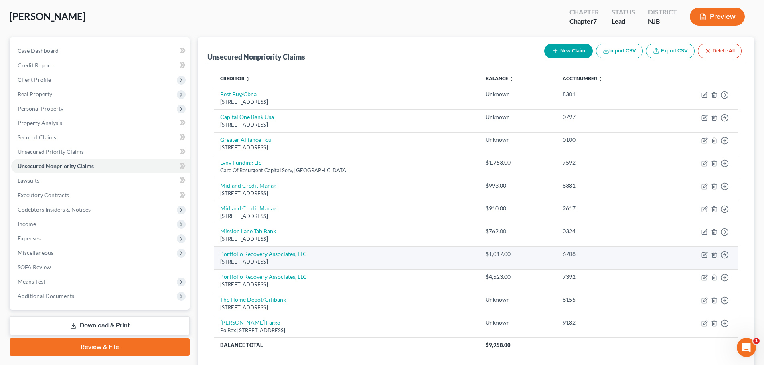
scroll to position [99, 0]
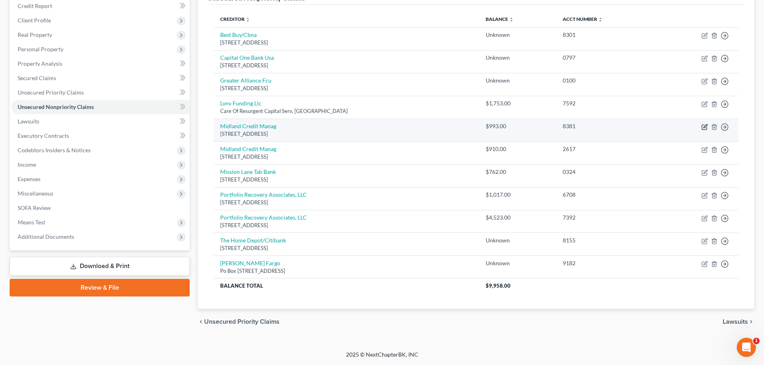
click at [705, 126] on icon "button" at bounding box center [704, 127] width 6 height 6
select select "23"
select select "1"
select select "0"
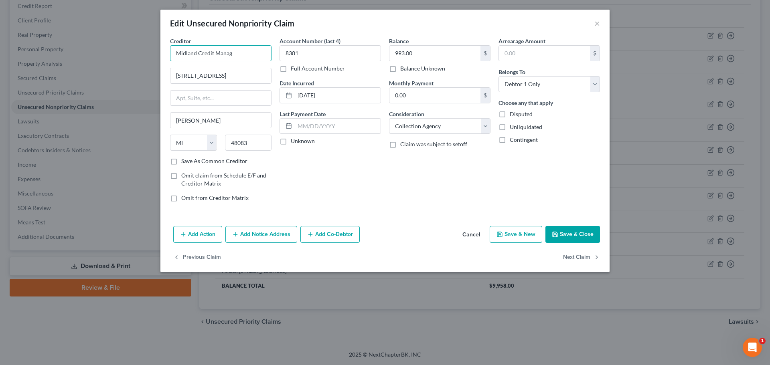
click at [244, 55] on input "Midland Credit Manag" at bounding box center [220, 53] width 101 height 16
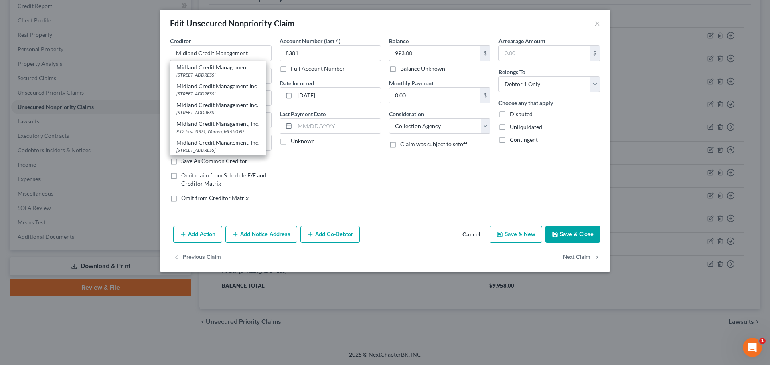
click at [572, 232] on button "Save & Close" at bounding box center [572, 234] width 55 height 17
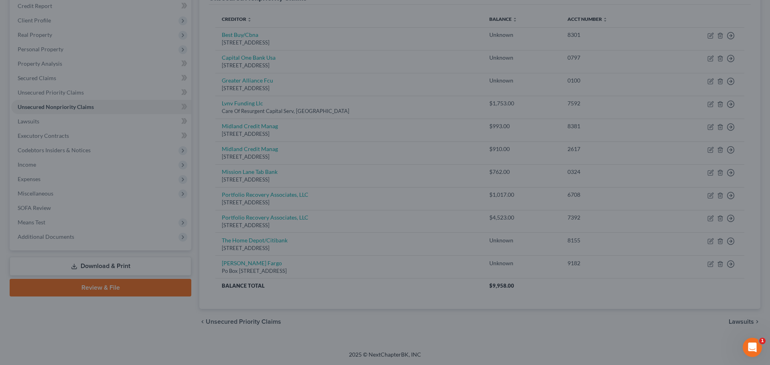
type input "Midland Credit Management"
type input "0"
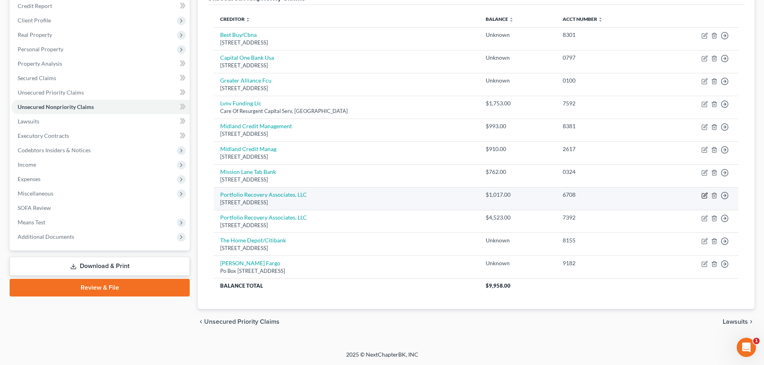
click at [705, 196] on icon "button" at bounding box center [705, 195] width 4 height 4
select select "48"
select select "1"
select select "0"
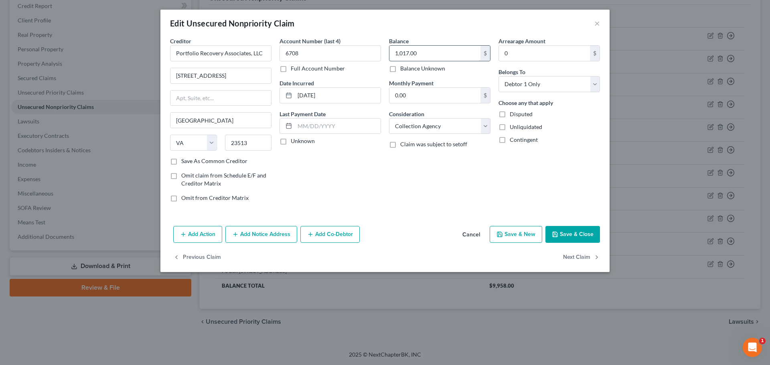
click at [431, 51] on input "1,017.00" at bounding box center [434, 53] width 91 height 15
type input "1,205.08"
click at [578, 229] on button "Save & Close" at bounding box center [572, 234] width 55 height 17
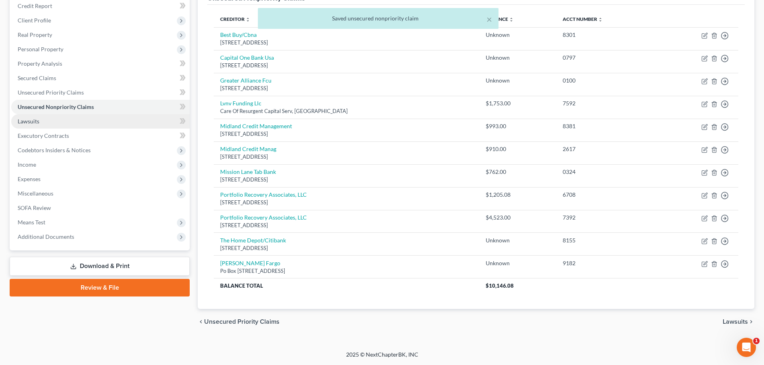
click at [40, 124] on link "Lawsuits" at bounding box center [100, 121] width 178 height 14
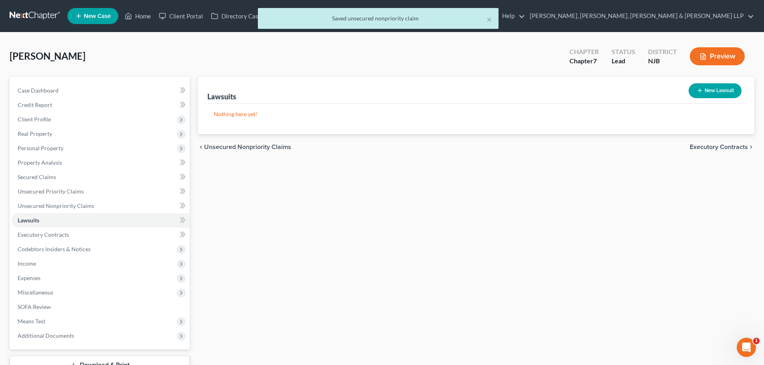
click at [717, 89] on button "New Lawsuit" at bounding box center [714, 90] width 53 height 15
select select "0"
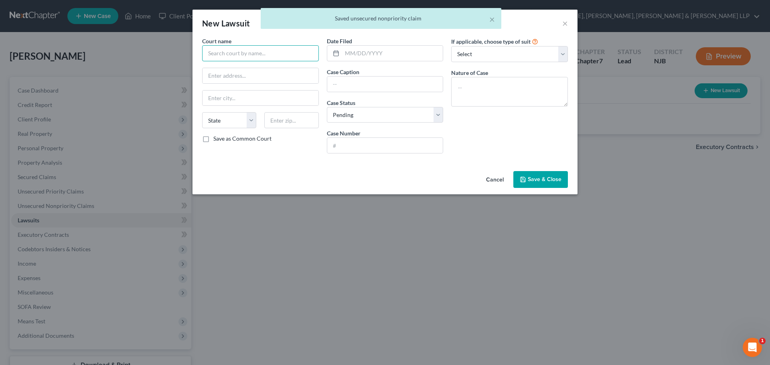
click at [249, 51] on input "text" at bounding box center [260, 53] width 117 height 16
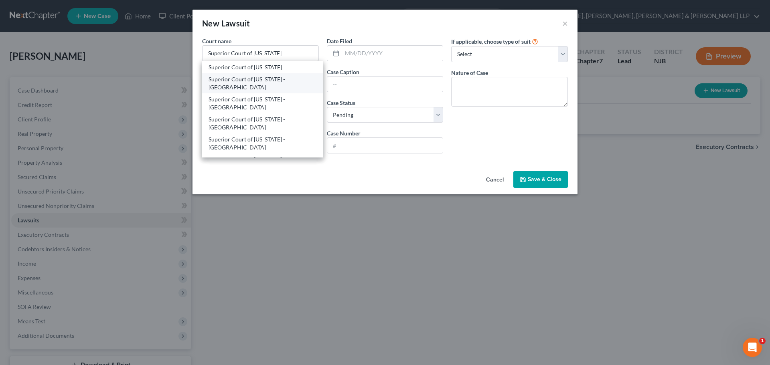
click at [272, 81] on div "Superior Court of [US_STATE] - [GEOGRAPHIC_DATA]" at bounding box center [262, 83] width 108 height 16
type input "Superior Court of [US_STATE] - [GEOGRAPHIC_DATA]"
type input "[STREET_ADDRESS]"
type input "[GEOGRAPHIC_DATA]"
select select "33"
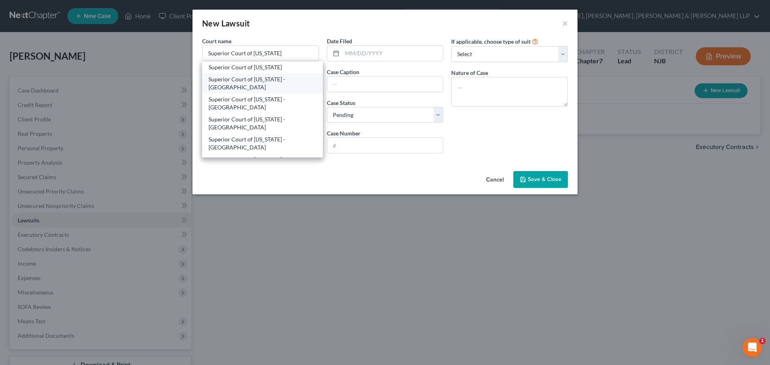
type input "07306"
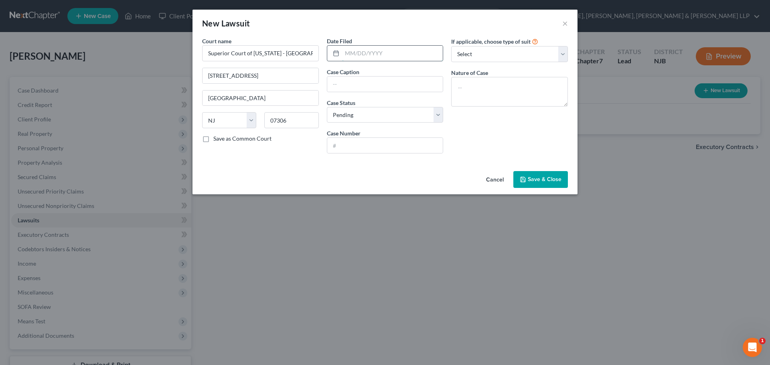
click at [405, 53] on input "text" at bounding box center [392, 53] width 101 height 15
type input "[DATE]"
click at [362, 84] on input "text" at bounding box center [385, 84] width 116 height 15
type input "S"
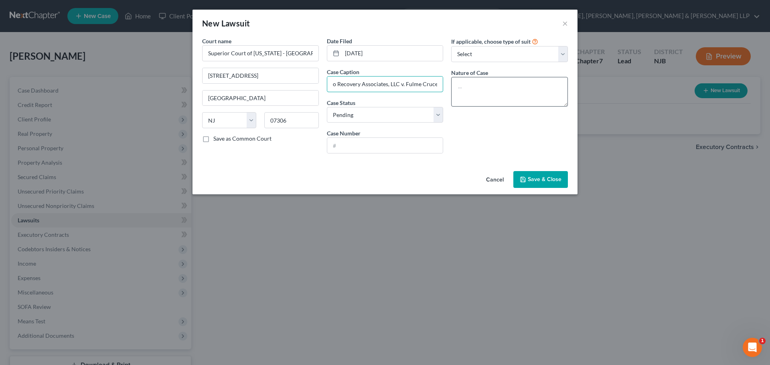
drag, startPoint x: 425, startPoint y: 83, endPoint x: 563, endPoint y: 81, distance: 137.9
click at [563, 81] on div "Court name * Superior Court of [US_STATE] - [GEOGRAPHIC_DATA] [GEOGRAPHIC_DATA]…" at bounding box center [385, 98] width 374 height 123
type input "Portfolio Recovery Associates, LLC v. [PERSON_NAME]"
click at [341, 148] on input "text" at bounding box center [385, 145] width 116 height 15
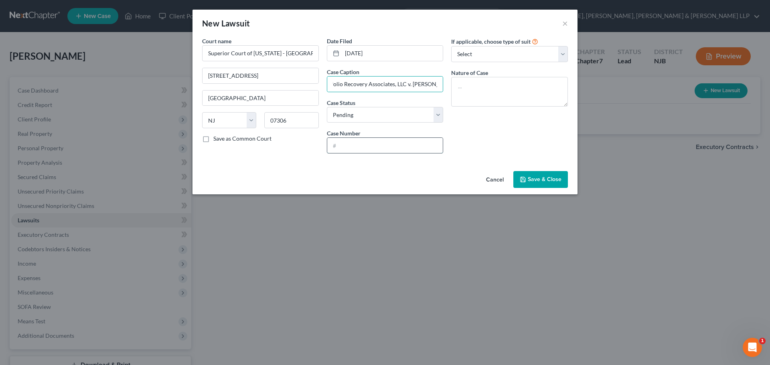
scroll to position [0, 0]
type input "DC-014435-25"
click at [534, 179] on span "Save & Close" at bounding box center [545, 179] width 34 height 7
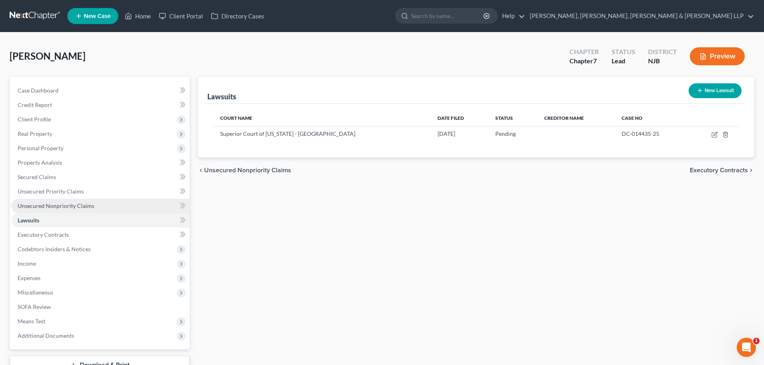
click at [123, 212] on link "Unsecured Nonpriority Claims" at bounding box center [100, 206] width 178 height 14
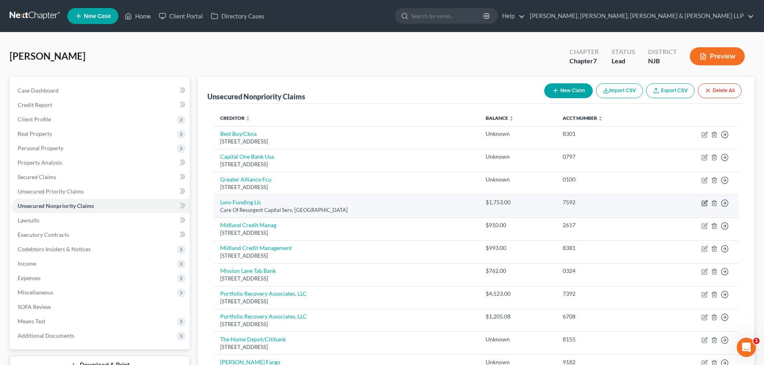
click at [704, 202] on icon "button" at bounding box center [704, 203] width 6 height 6
select select "42"
select select "1"
select select "0"
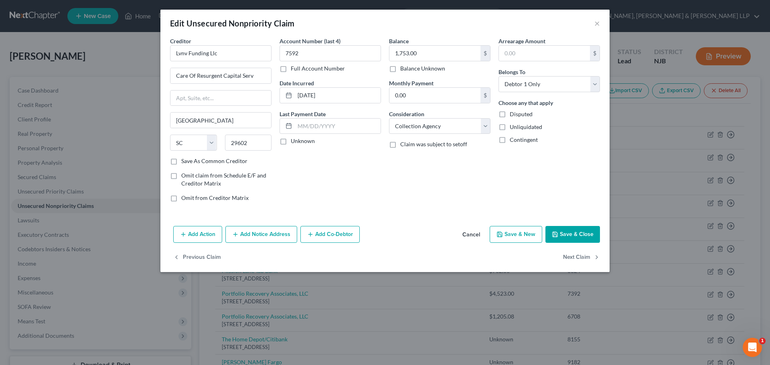
click at [273, 234] on button "Add Notice Address" at bounding box center [261, 234] width 72 height 17
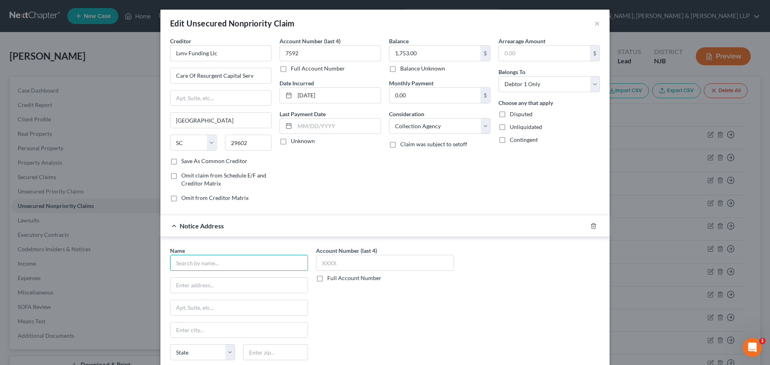
click at [225, 257] on input "text" at bounding box center [239, 263] width 138 height 16
click at [219, 262] on input "text" at bounding box center [239, 263] width 138 height 16
type input "f"
type input "Faloni Law Group LLC"
click at [196, 287] on input "text" at bounding box center [238, 285] width 137 height 15
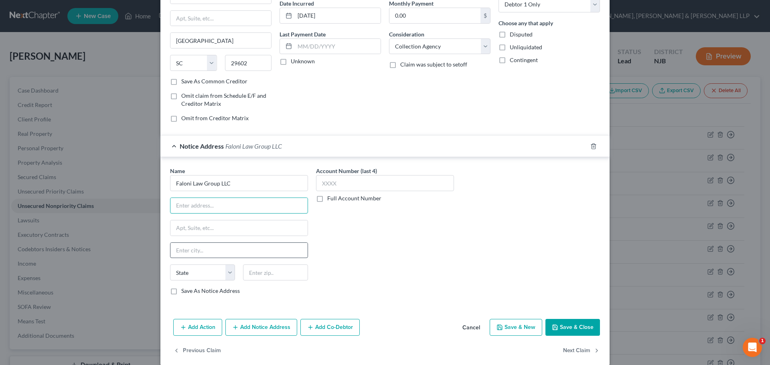
scroll to position [80, 0]
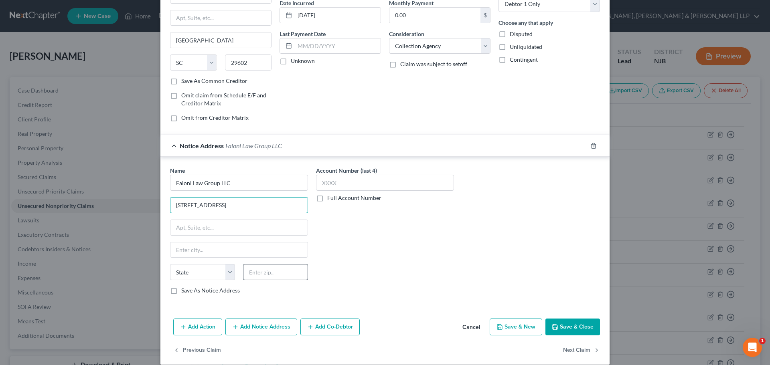
type input "[STREET_ADDRESS]"
click at [270, 272] on input "text" at bounding box center [275, 272] width 65 height 16
type input "07068"
drag, startPoint x: 261, startPoint y: 247, endPoint x: 332, endPoint y: 261, distance: 71.9
click at [261, 247] on input "text" at bounding box center [238, 250] width 137 height 15
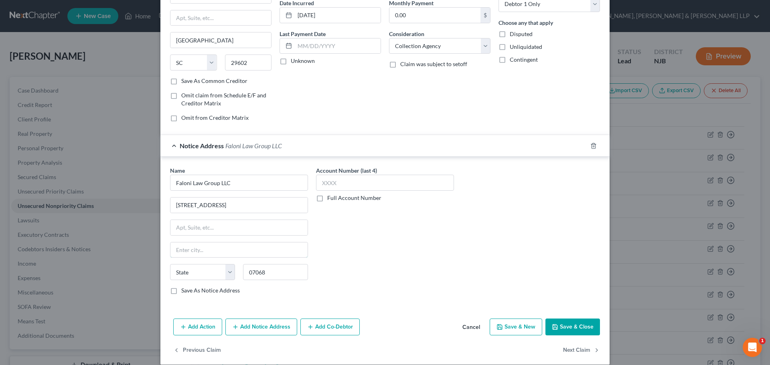
type input "Roseland"
select select "33"
click at [579, 330] on button "Save & Close" at bounding box center [572, 327] width 55 height 17
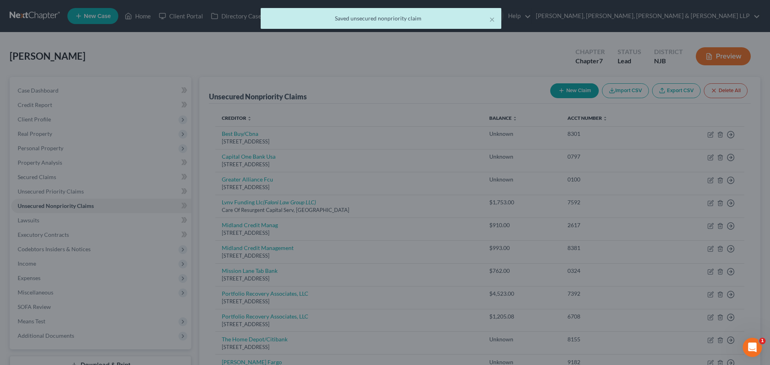
type input "0"
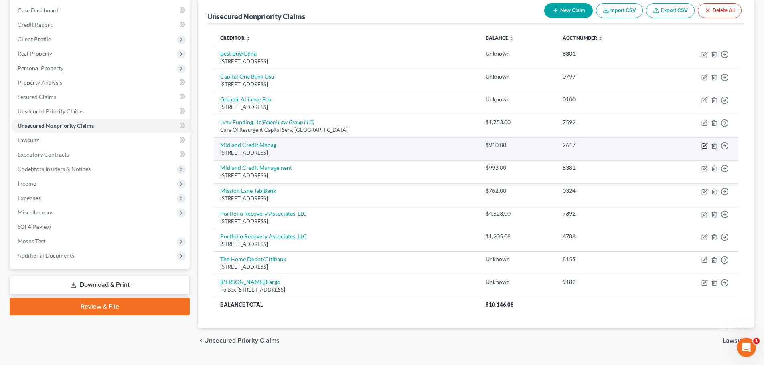
click at [702, 144] on icon "button" at bounding box center [704, 146] width 5 height 5
select select "23"
select select "1"
select select "0"
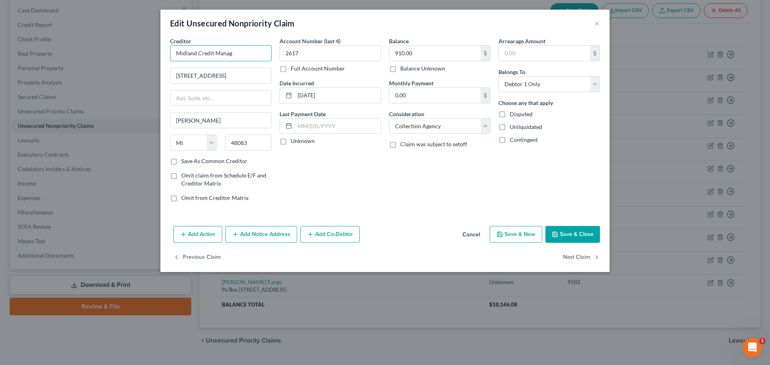
click at [243, 52] on input "Midland Credit Manag" at bounding box center [220, 53] width 101 height 16
type input "Midland Credit Managent"
click at [565, 232] on button "Save & Close" at bounding box center [572, 234] width 55 height 17
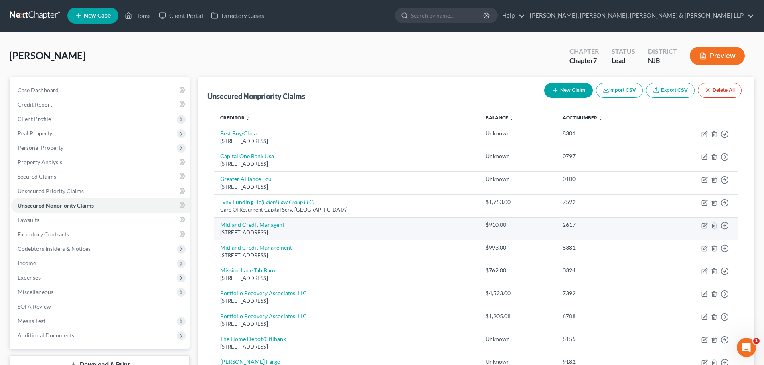
scroll to position [0, 0]
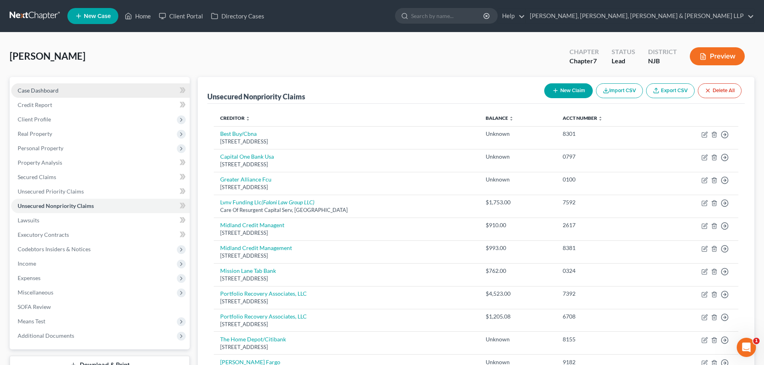
click at [126, 91] on link "Case Dashboard" at bounding box center [100, 90] width 178 height 14
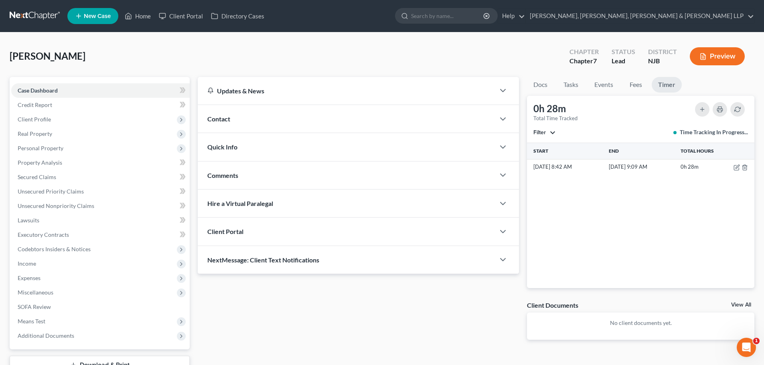
click at [663, 81] on link "Timer" at bounding box center [666, 85] width 30 height 16
